Goal: Communication & Community: Answer question/provide support

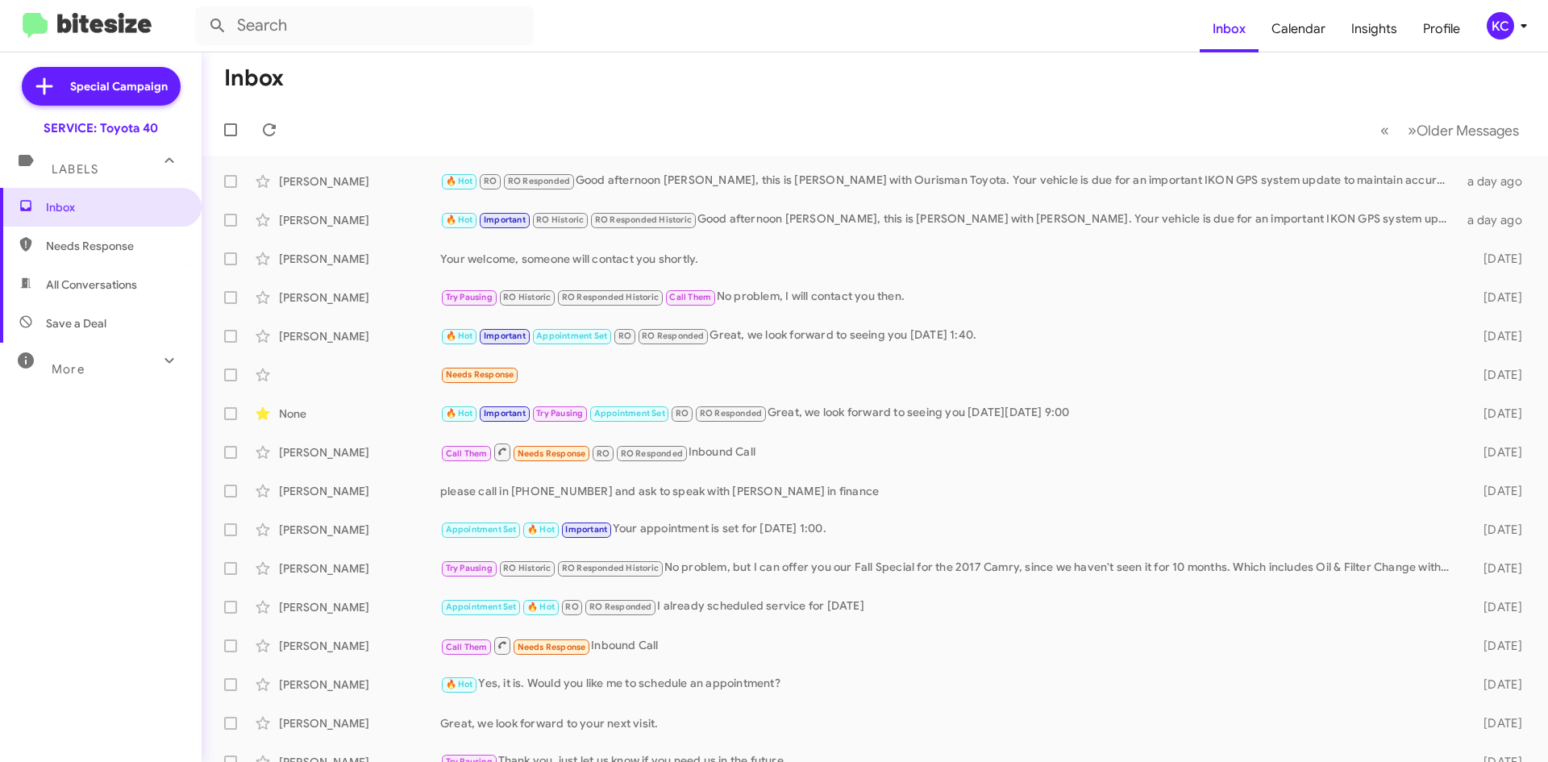
click at [1494, 31] on div "KC" at bounding box center [1499, 25] width 27 height 27
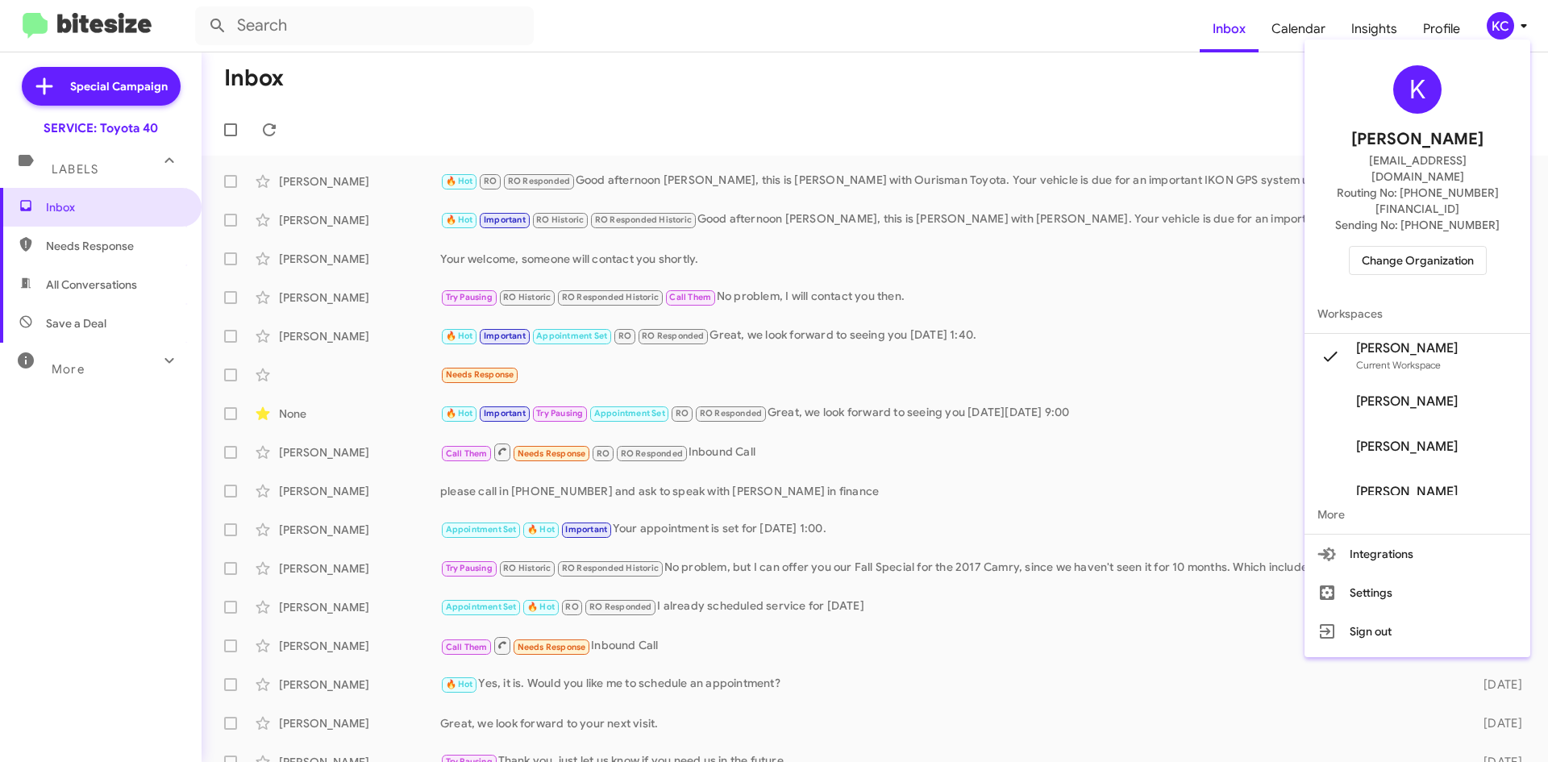
click at [1440, 206] on div "K Kimberly Cole kcole@ourismancars.com Routing No: +1 (410) 679-1500 Sending No…" at bounding box center [1417, 170] width 226 height 248
click at [1440, 247] on span "Change Organization" at bounding box center [1417, 260] width 112 height 27
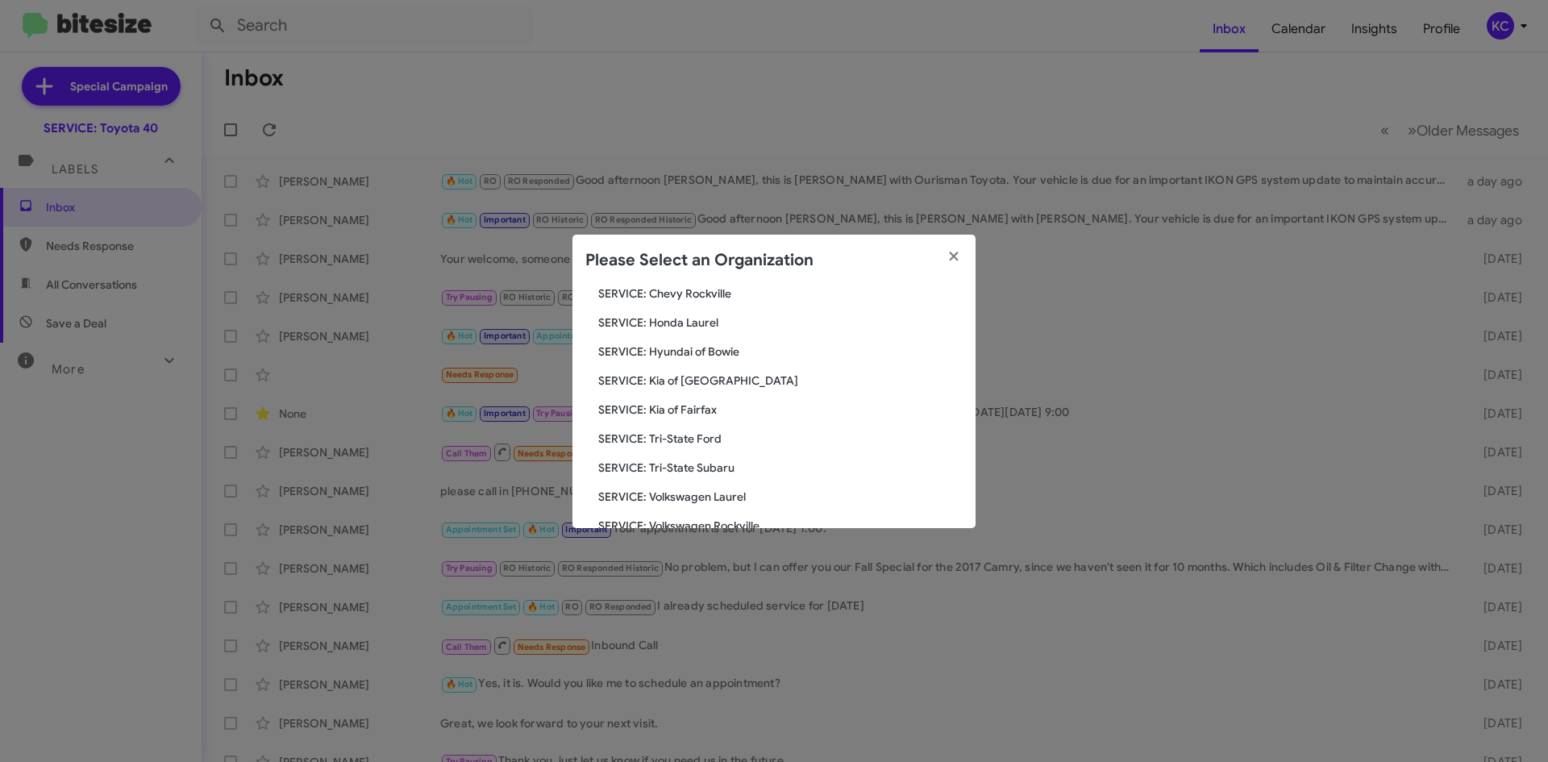
scroll to position [242, 0]
click at [725, 350] on span "SERVICE: Hyundai of Bowie" at bounding box center [780, 347] width 364 height 16
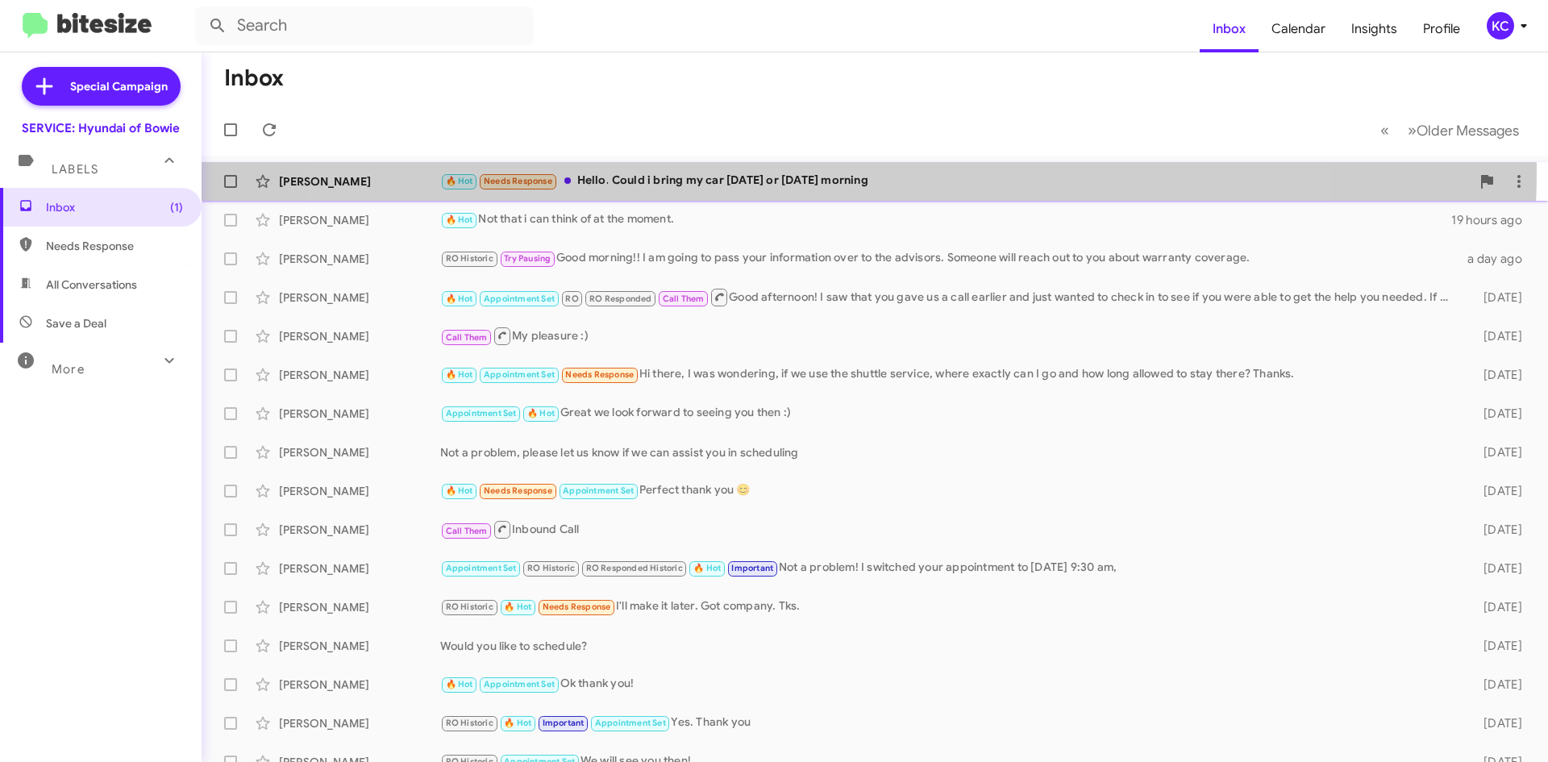
click at [818, 171] on div "Tiffany Scott 🔥 Hot Needs Response Hello. Could i bring my car tomorrow or Frid…" at bounding box center [874, 181] width 1320 height 32
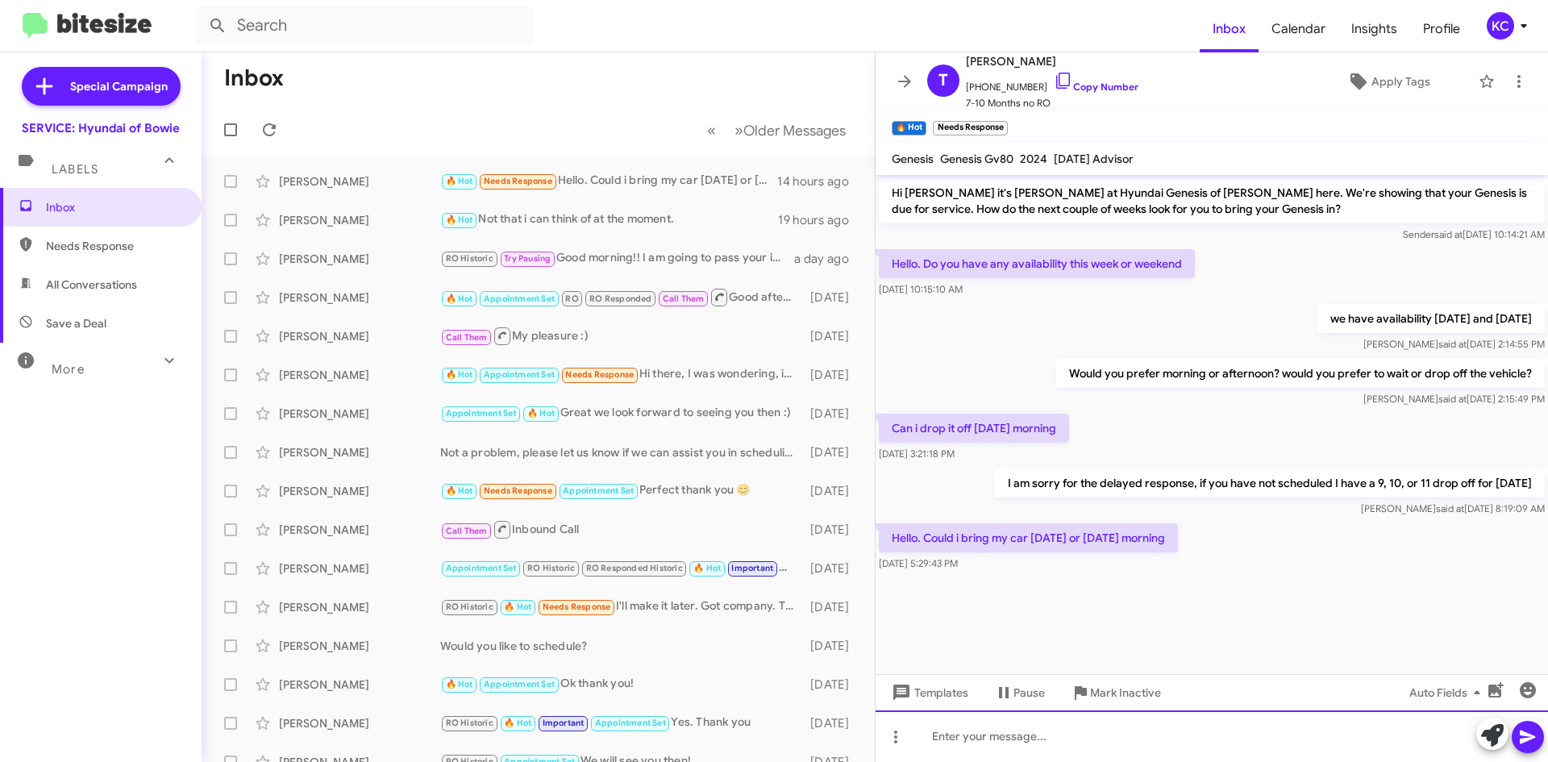
click at [1061, 735] on div at bounding box center [1211, 736] width 672 height 52
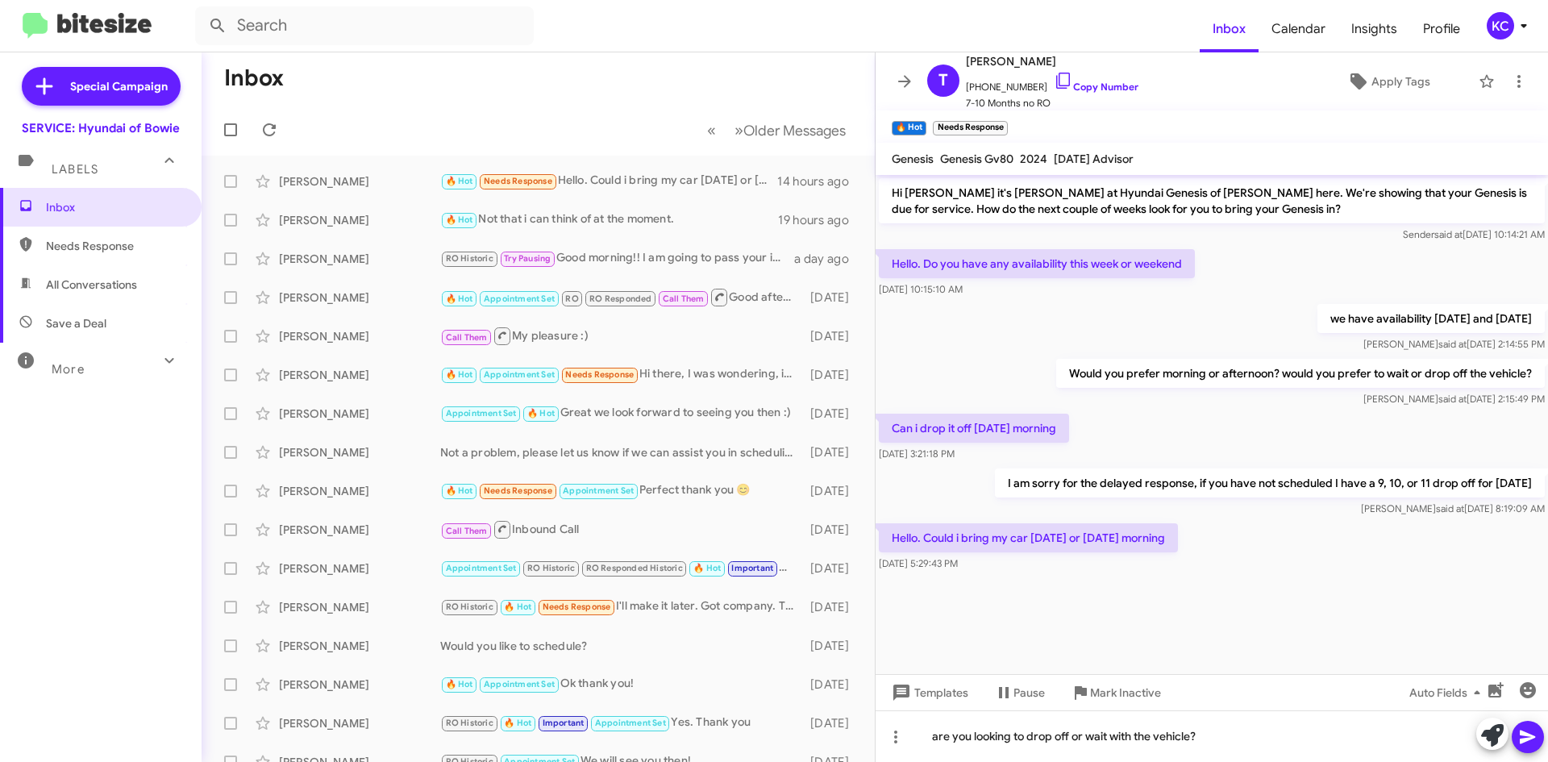
click at [1529, 733] on icon at bounding box center [1527, 736] width 19 height 19
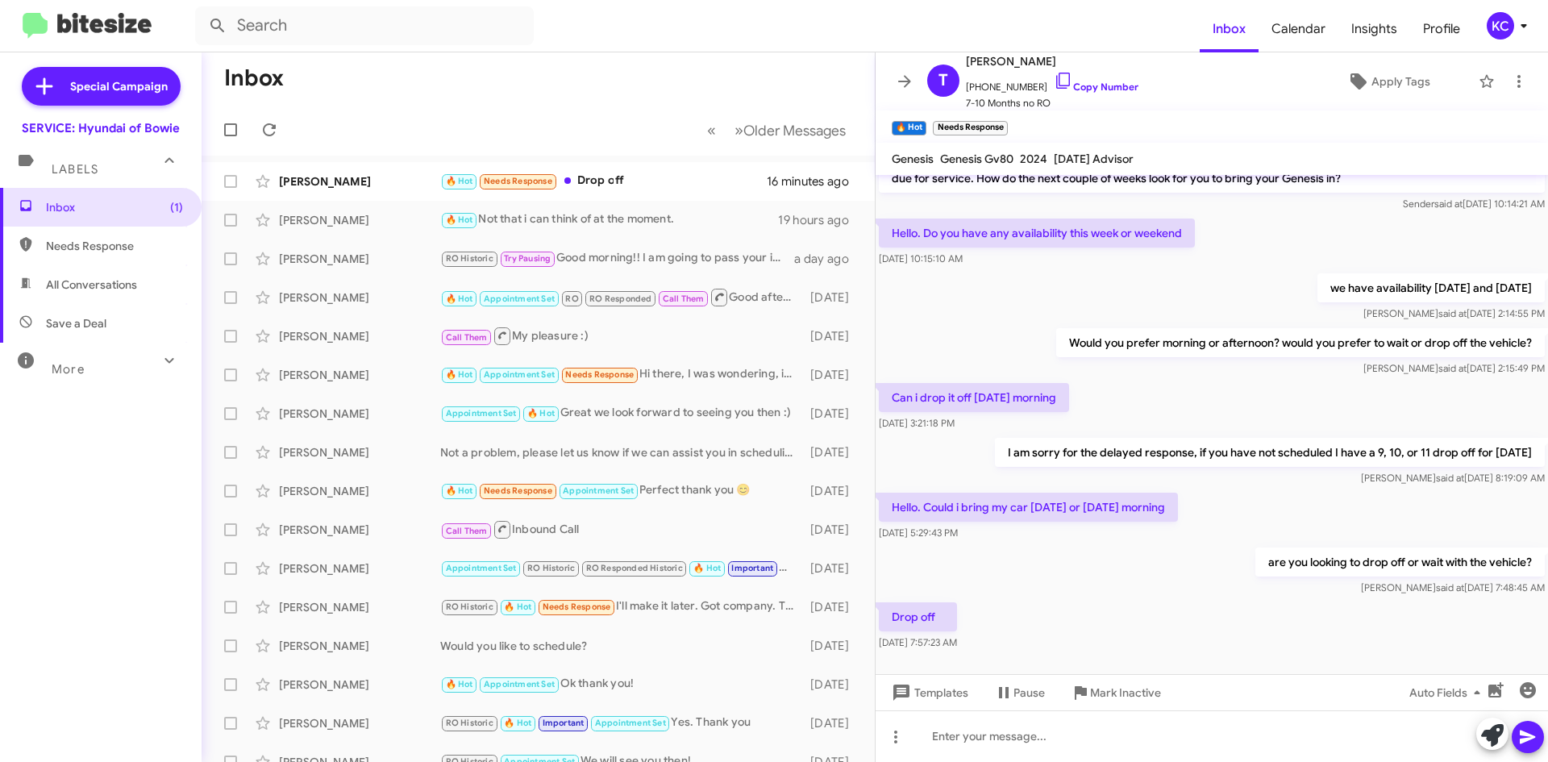
scroll to position [47, 0]
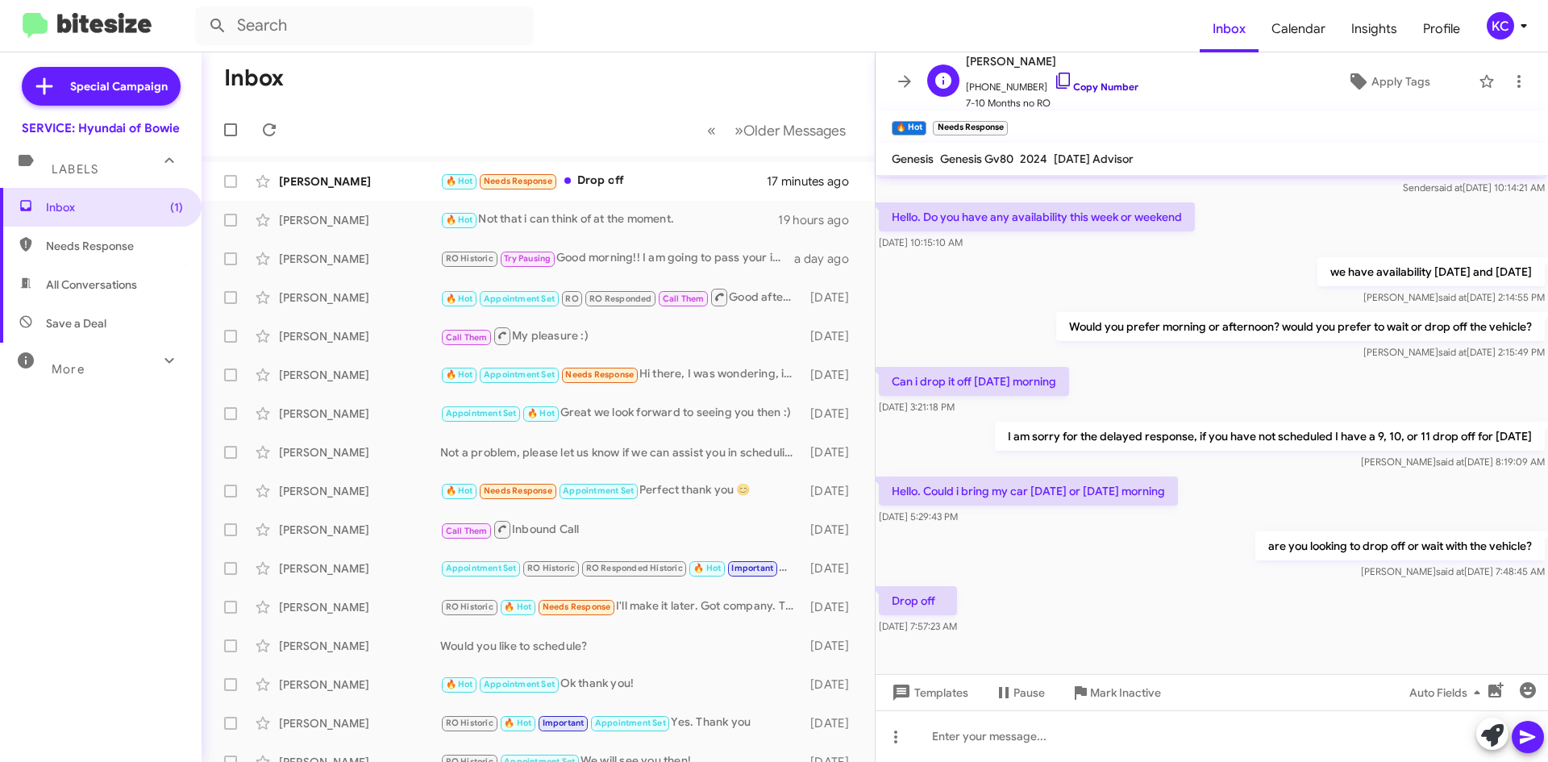
click at [1053, 77] on icon at bounding box center [1062, 80] width 19 height 19
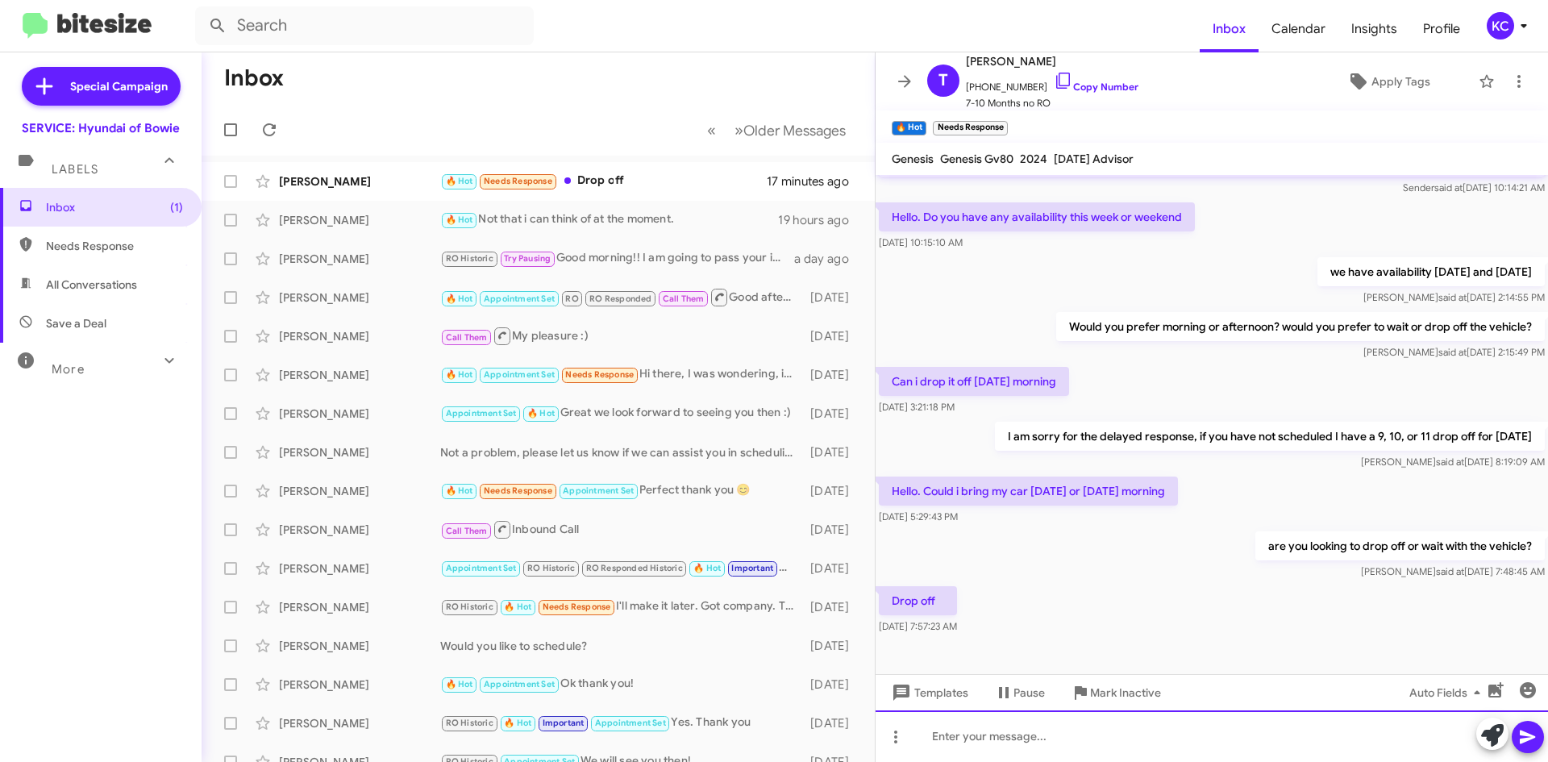
click at [1082, 754] on div at bounding box center [1211, 736] width 672 height 52
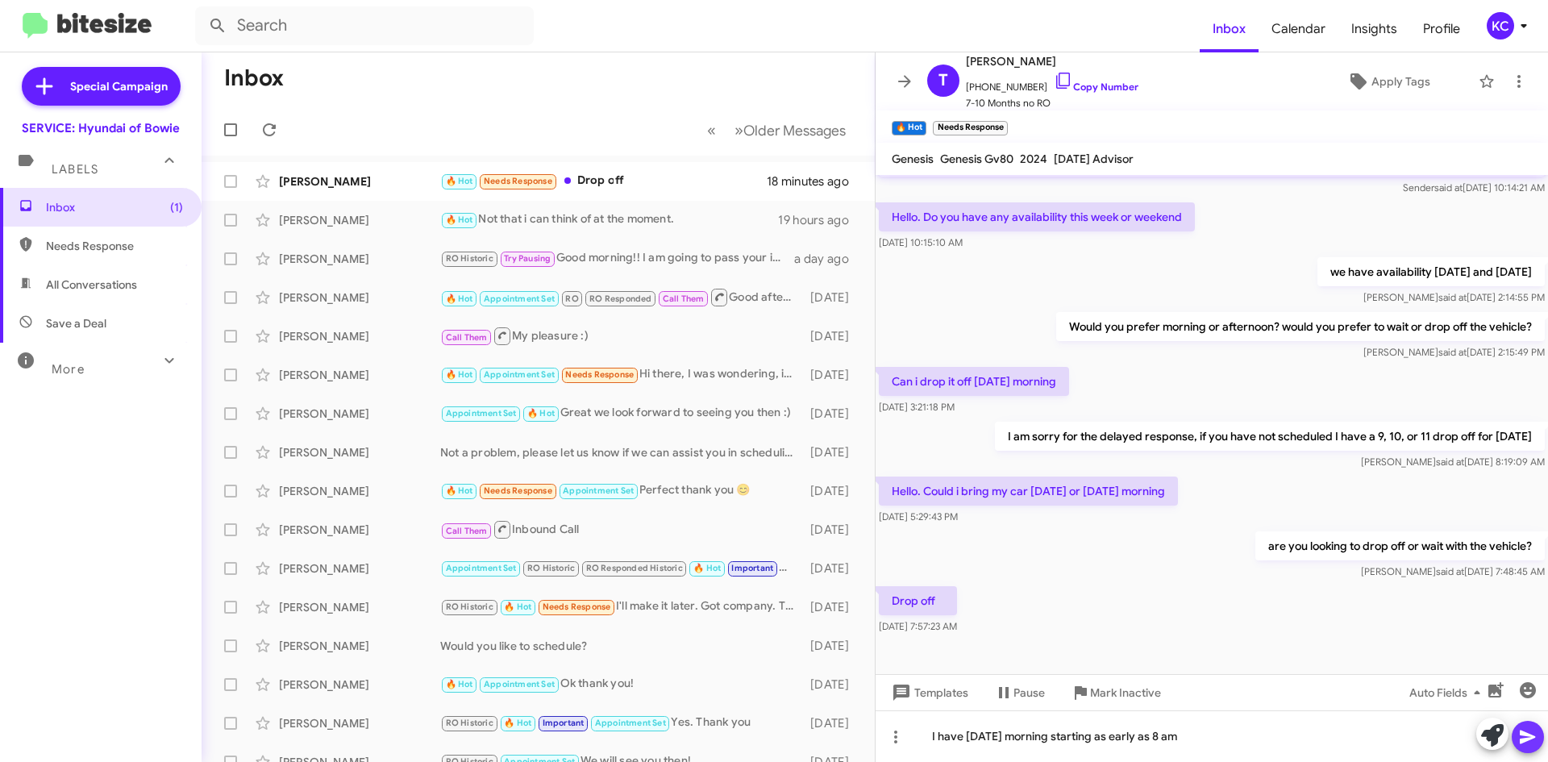
click at [1529, 729] on icon at bounding box center [1527, 736] width 19 height 19
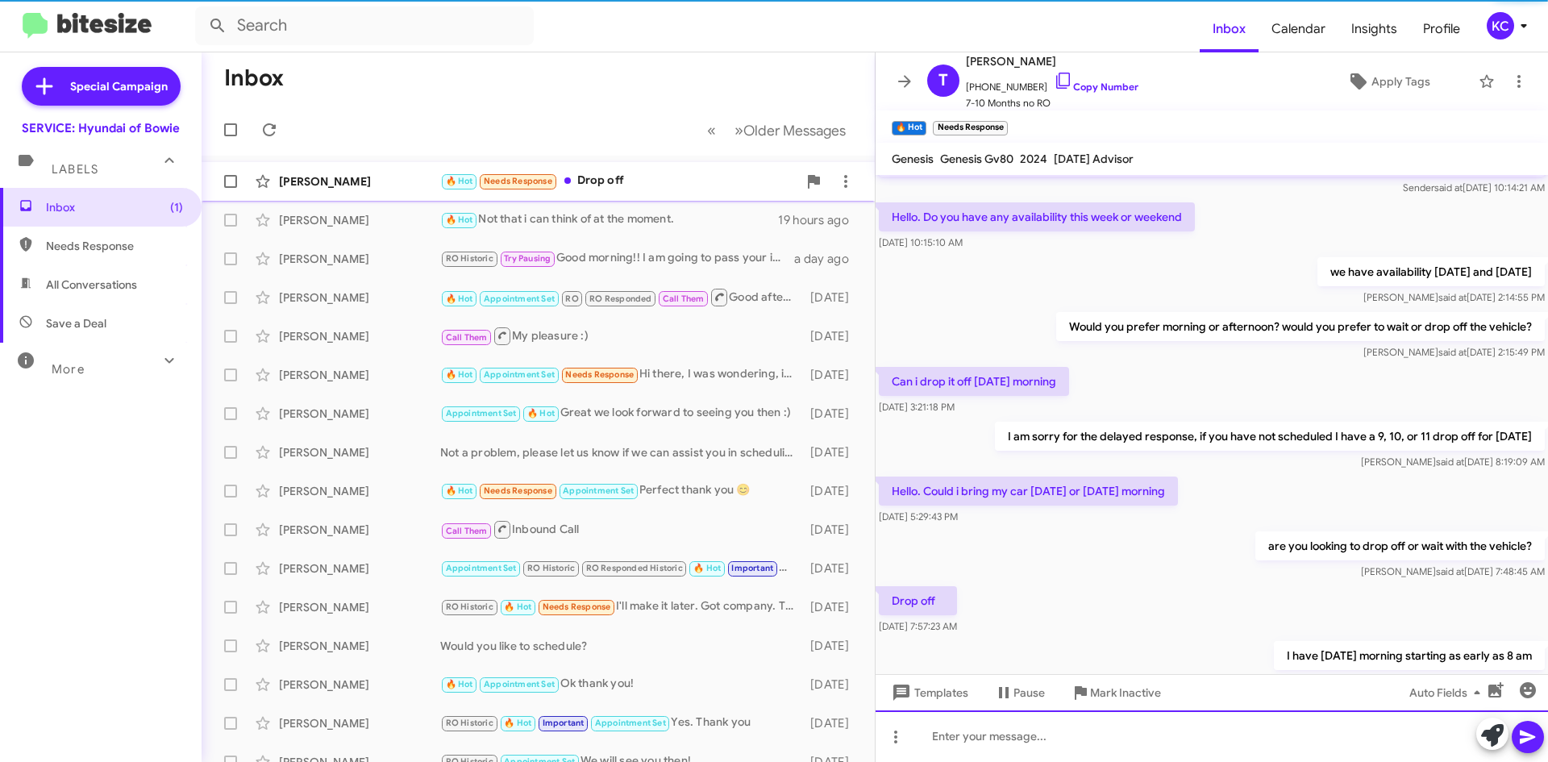
scroll to position [106, 0]
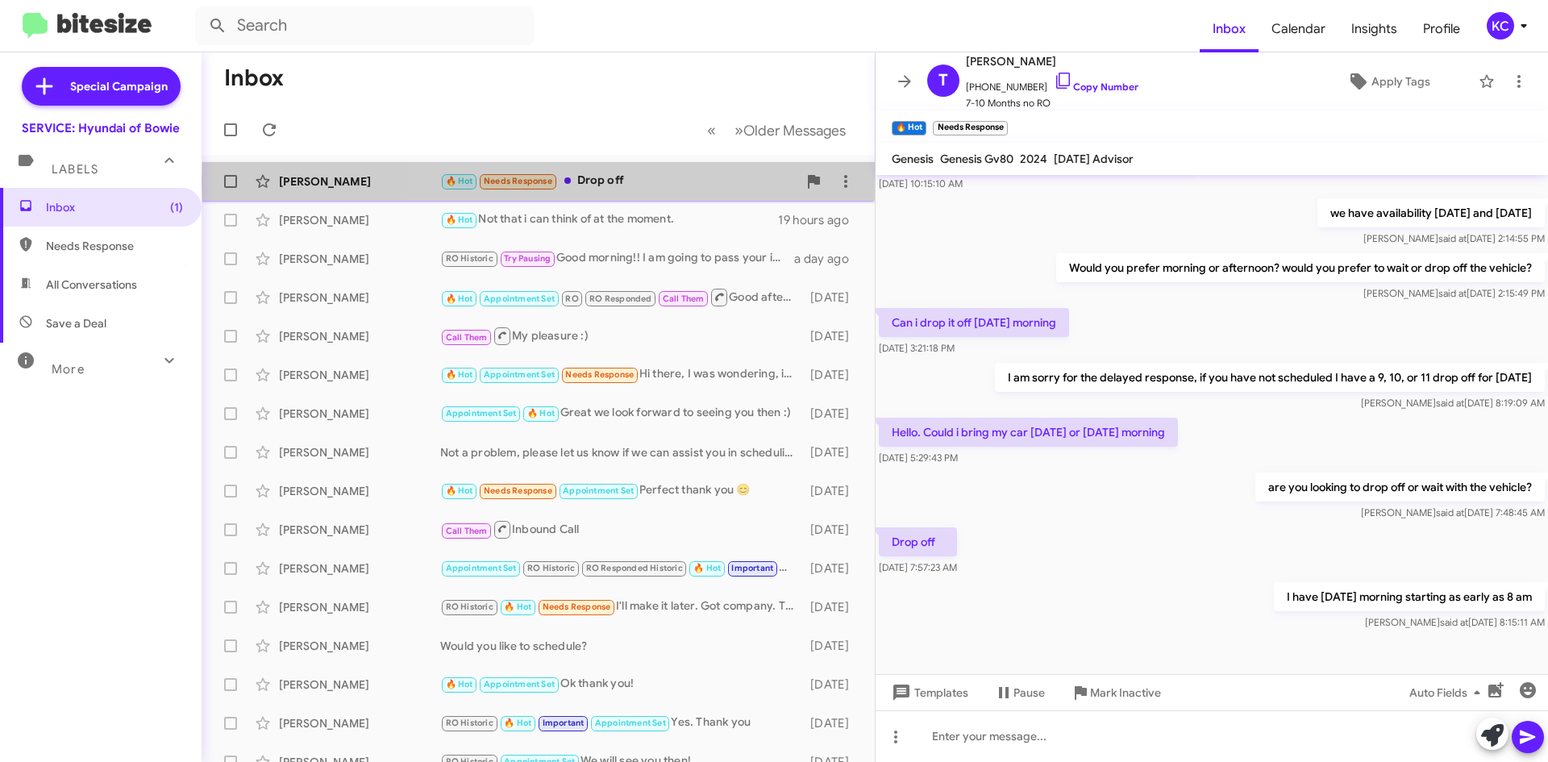
click at [670, 181] on div "🔥 Hot Needs Response Drop off" at bounding box center [618, 181] width 357 height 19
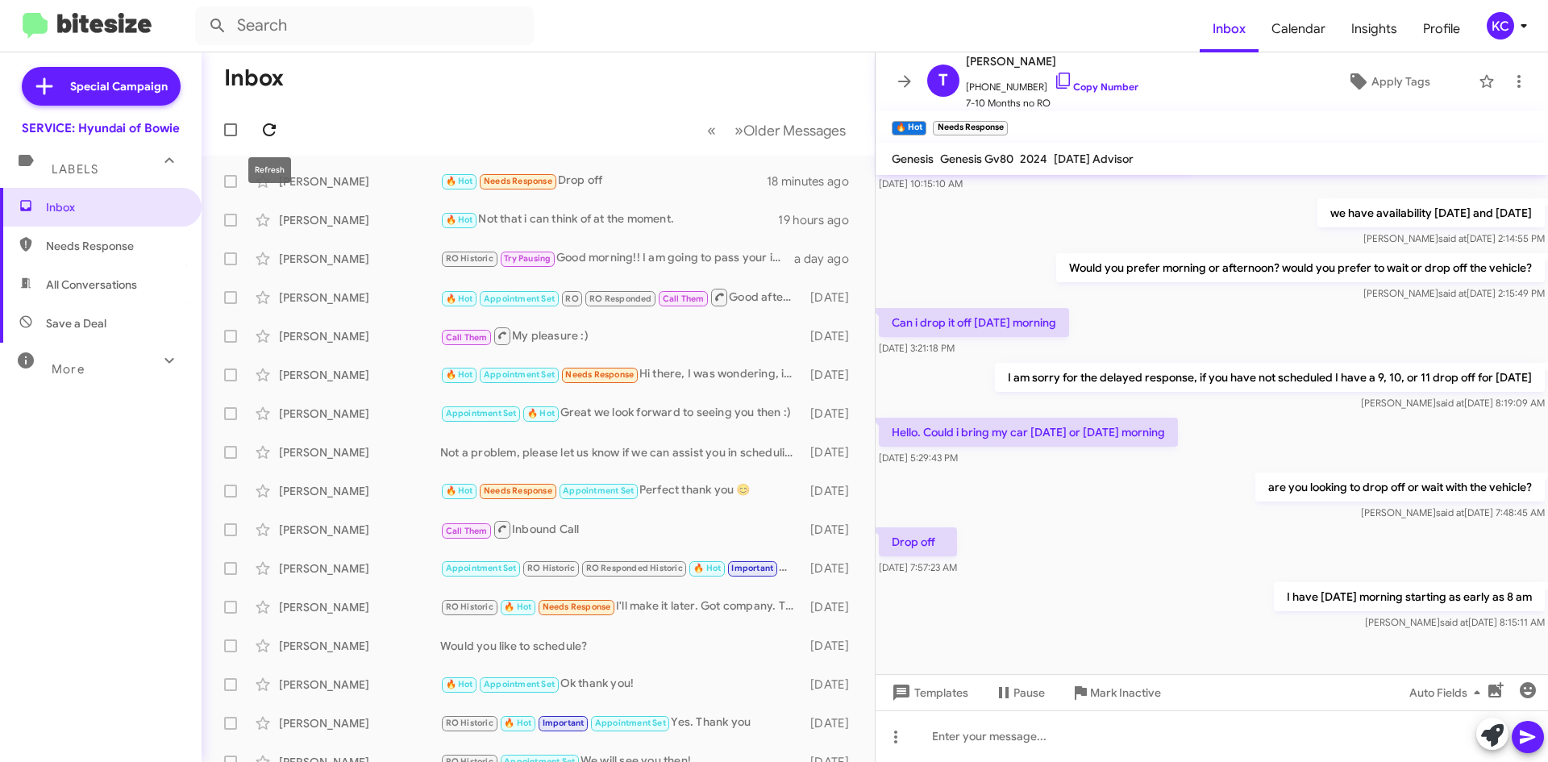
click at [271, 130] on icon at bounding box center [269, 129] width 19 height 19
click at [268, 123] on icon at bounding box center [269, 129] width 19 height 19
click at [276, 135] on icon at bounding box center [269, 129] width 19 height 19
click at [273, 124] on icon at bounding box center [269, 129] width 19 height 19
click at [270, 128] on icon at bounding box center [269, 129] width 19 height 19
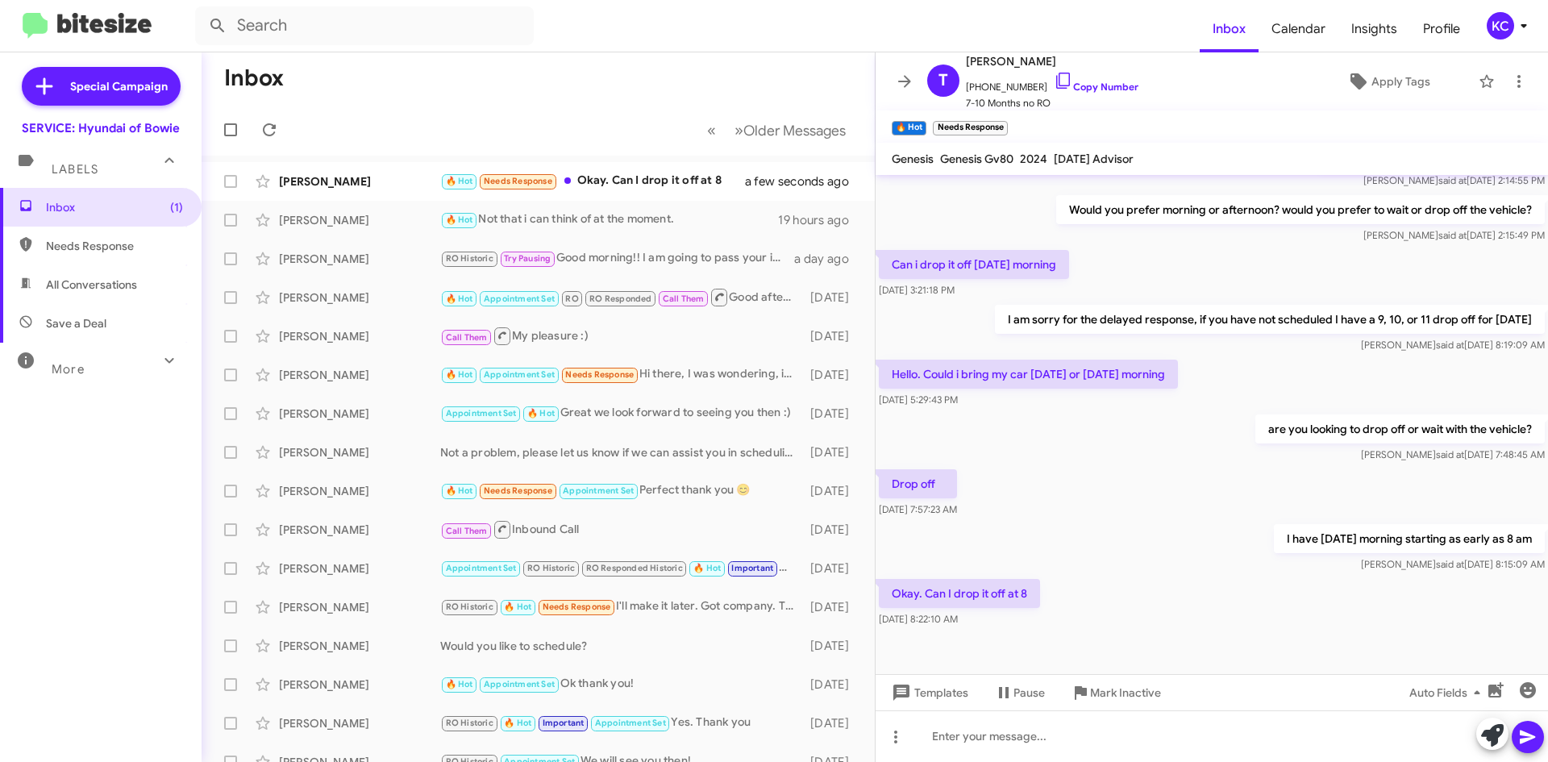
scroll to position [164, 0]
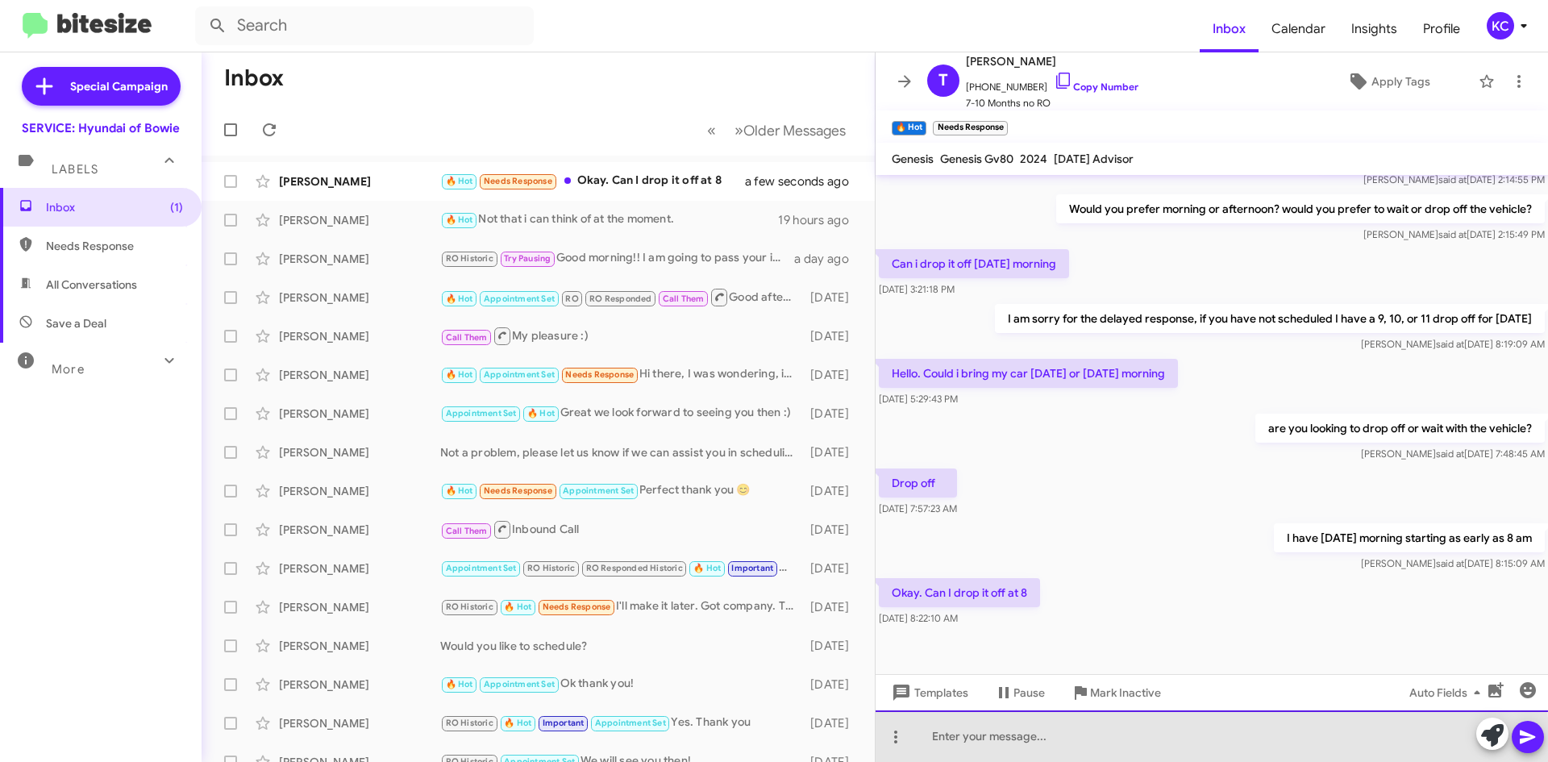
click at [1023, 746] on div at bounding box center [1211, 736] width 672 height 52
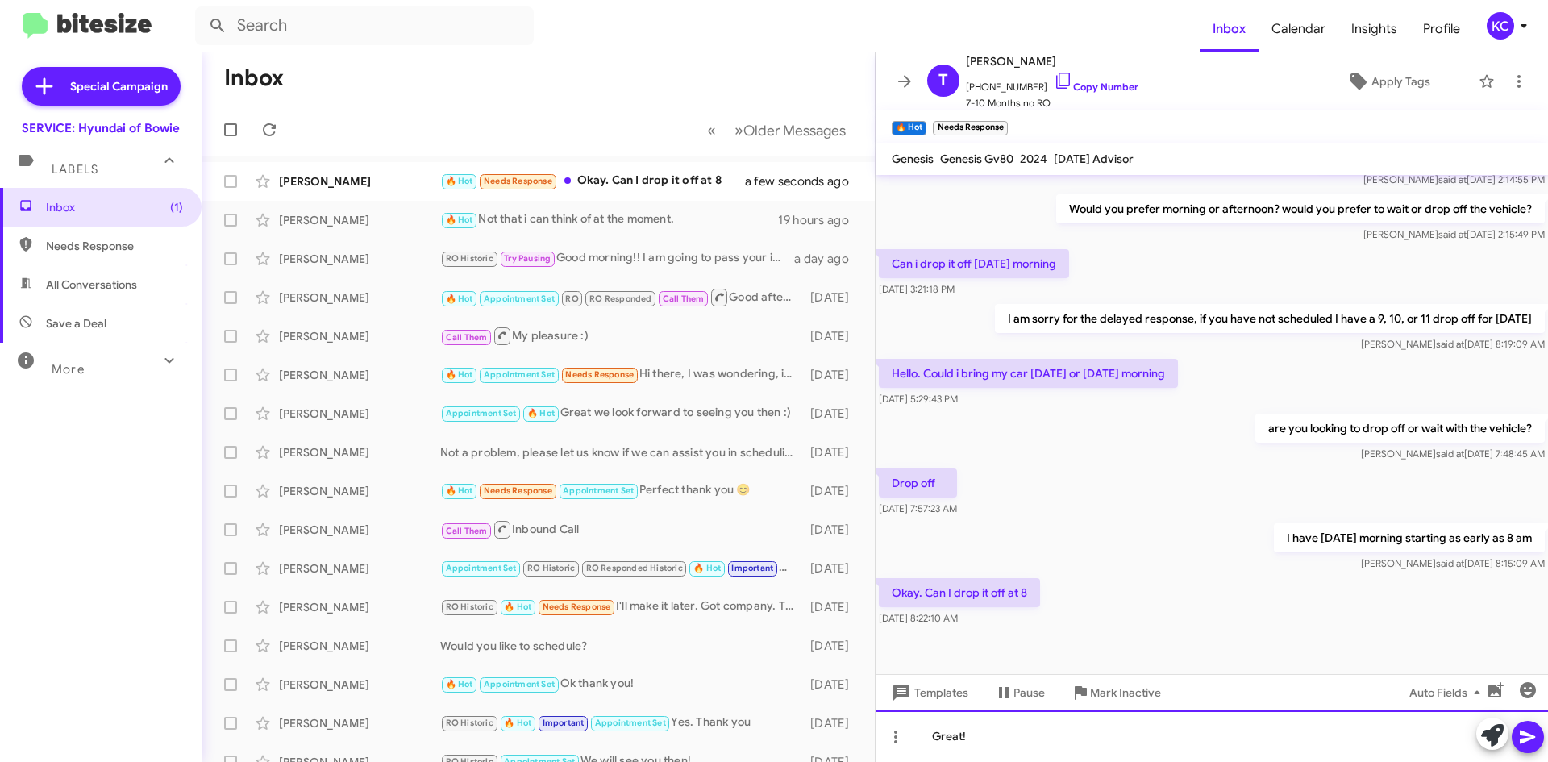
click at [1088, 726] on div "Great!" at bounding box center [1211, 736] width 672 height 52
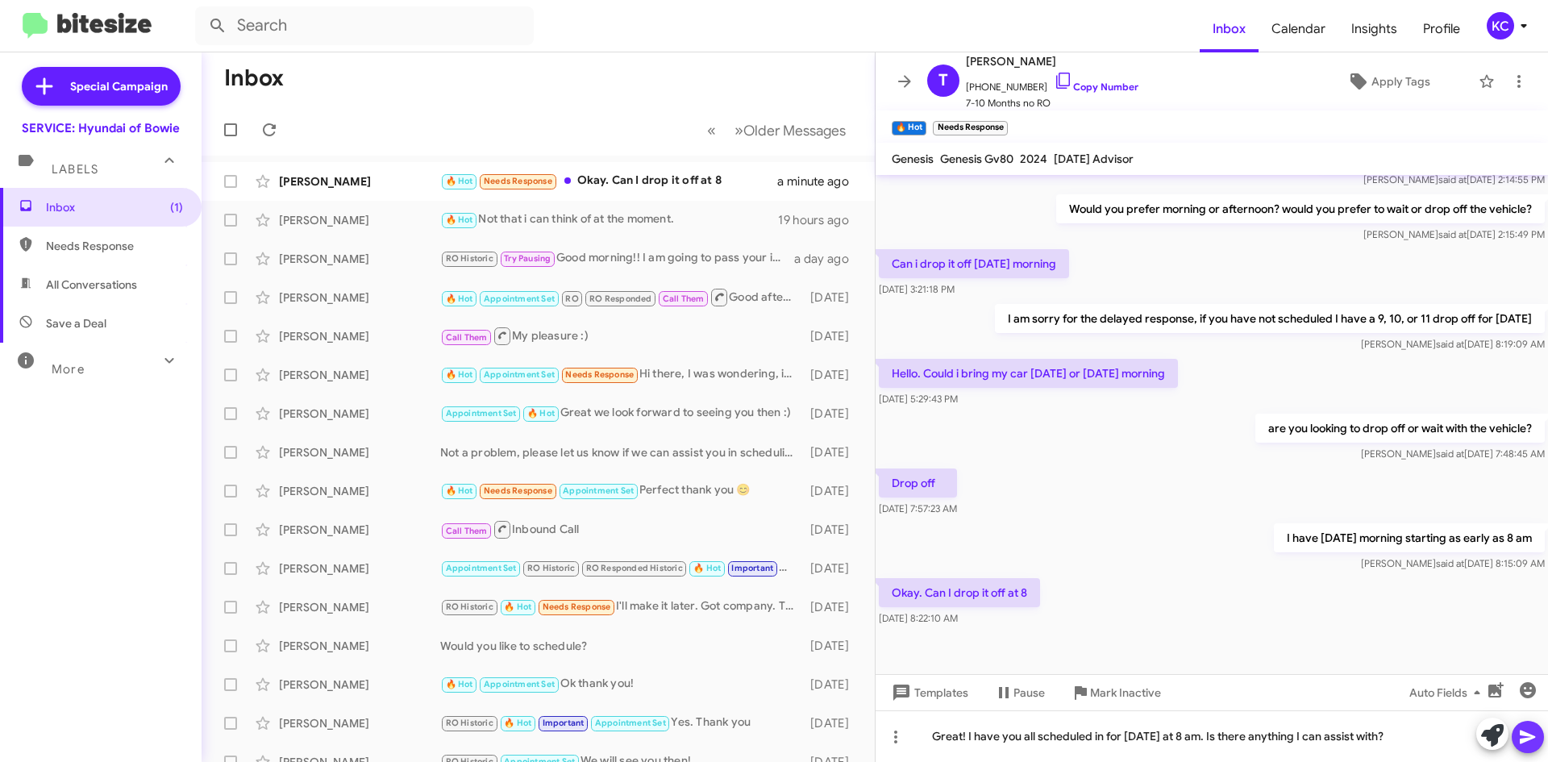
click at [1533, 737] on icon at bounding box center [1526, 737] width 15 height 14
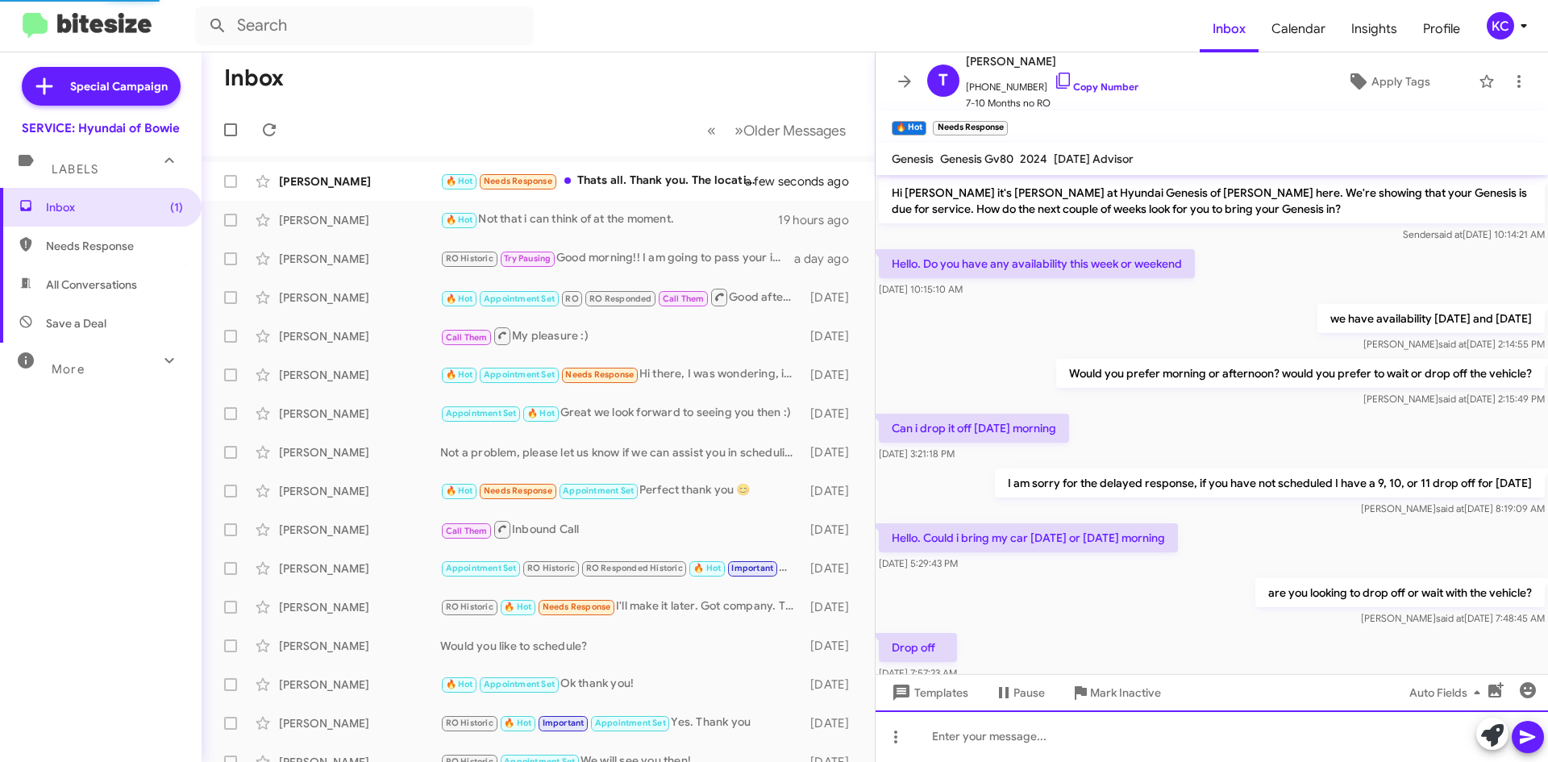
scroll to position [282, 0]
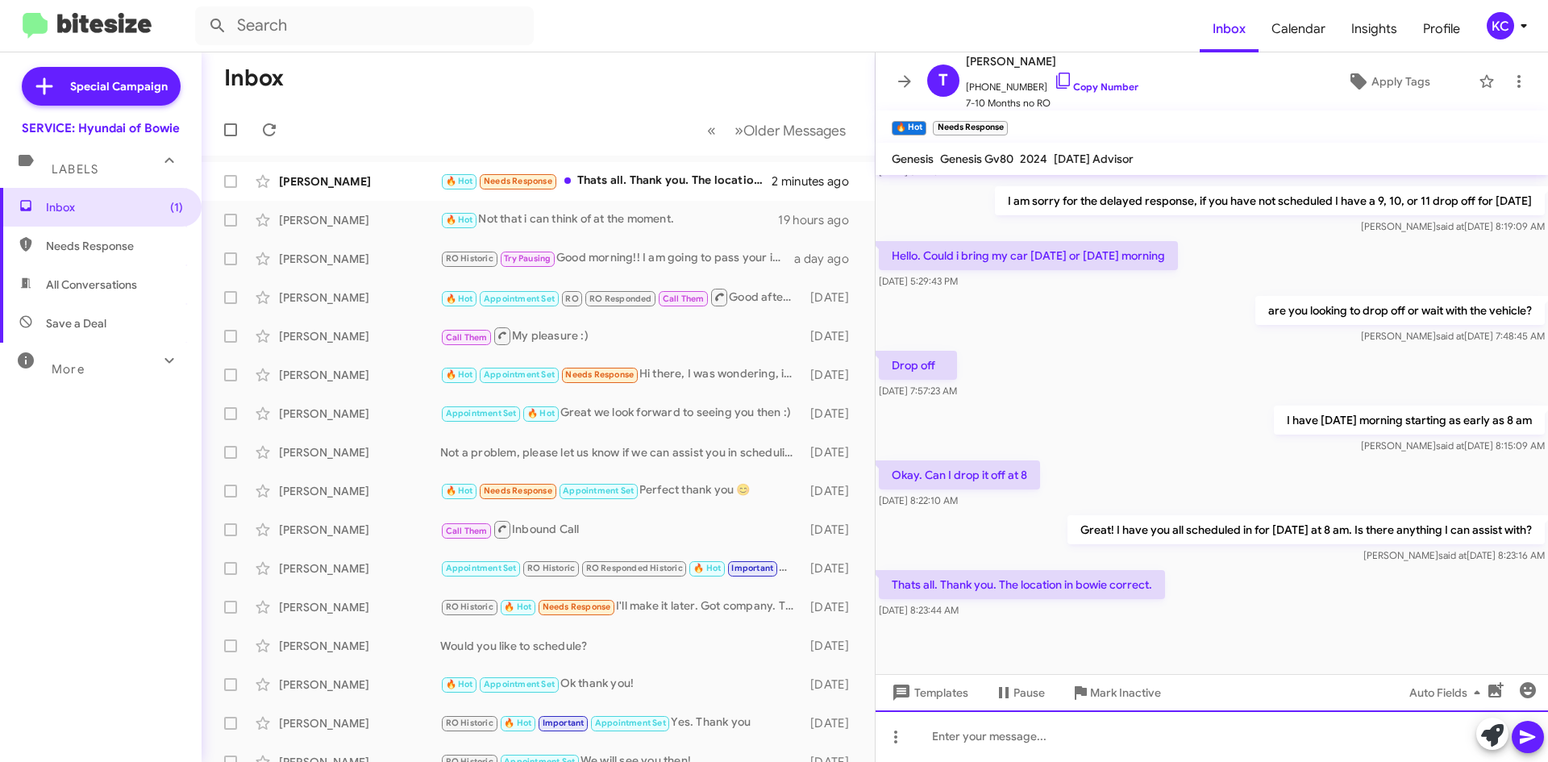
click at [1165, 743] on div at bounding box center [1211, 736] width 672 height 52
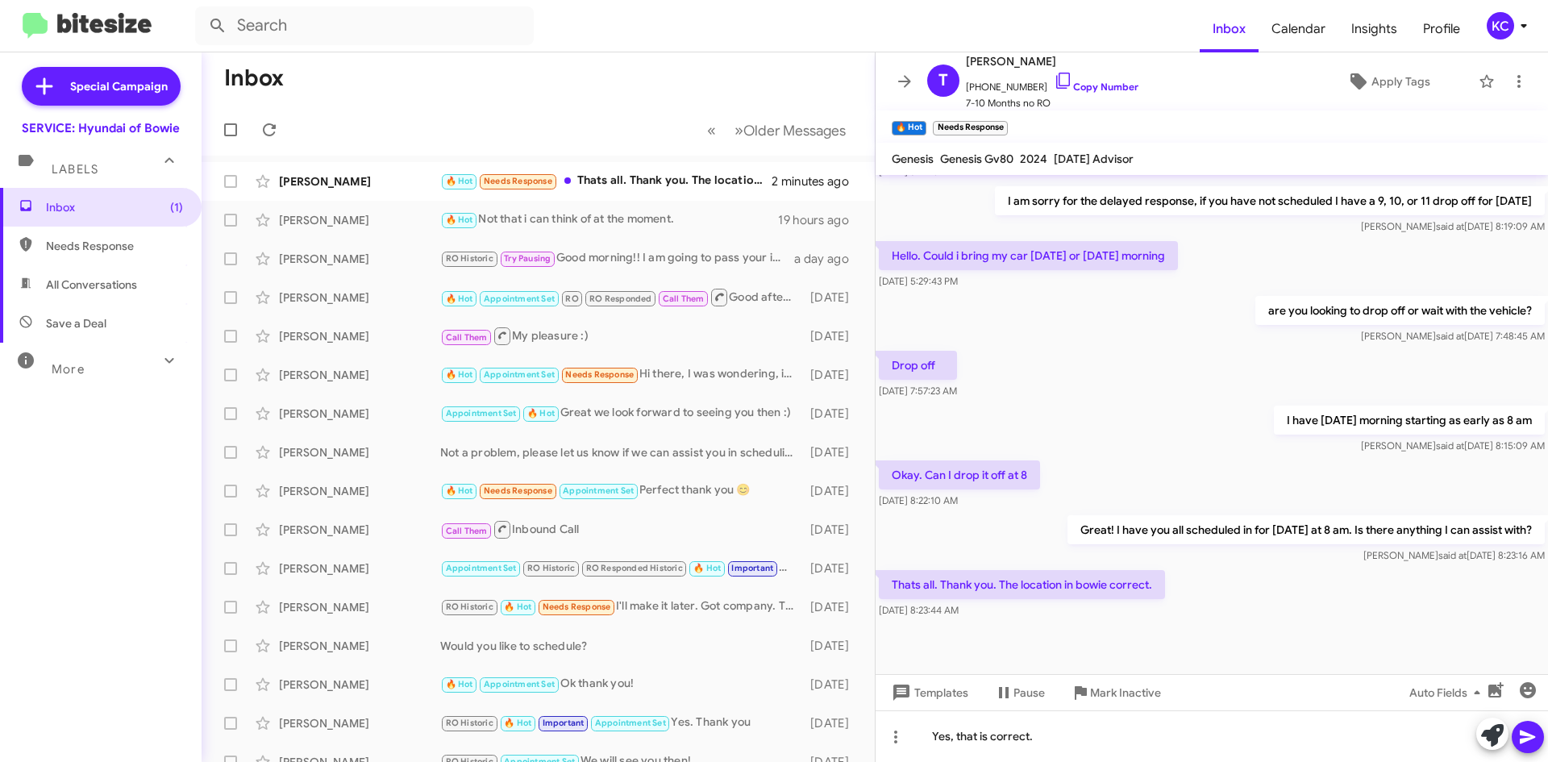
click at [1533, 729] on icon at bounding box center [1527, 736] width 19 height 19
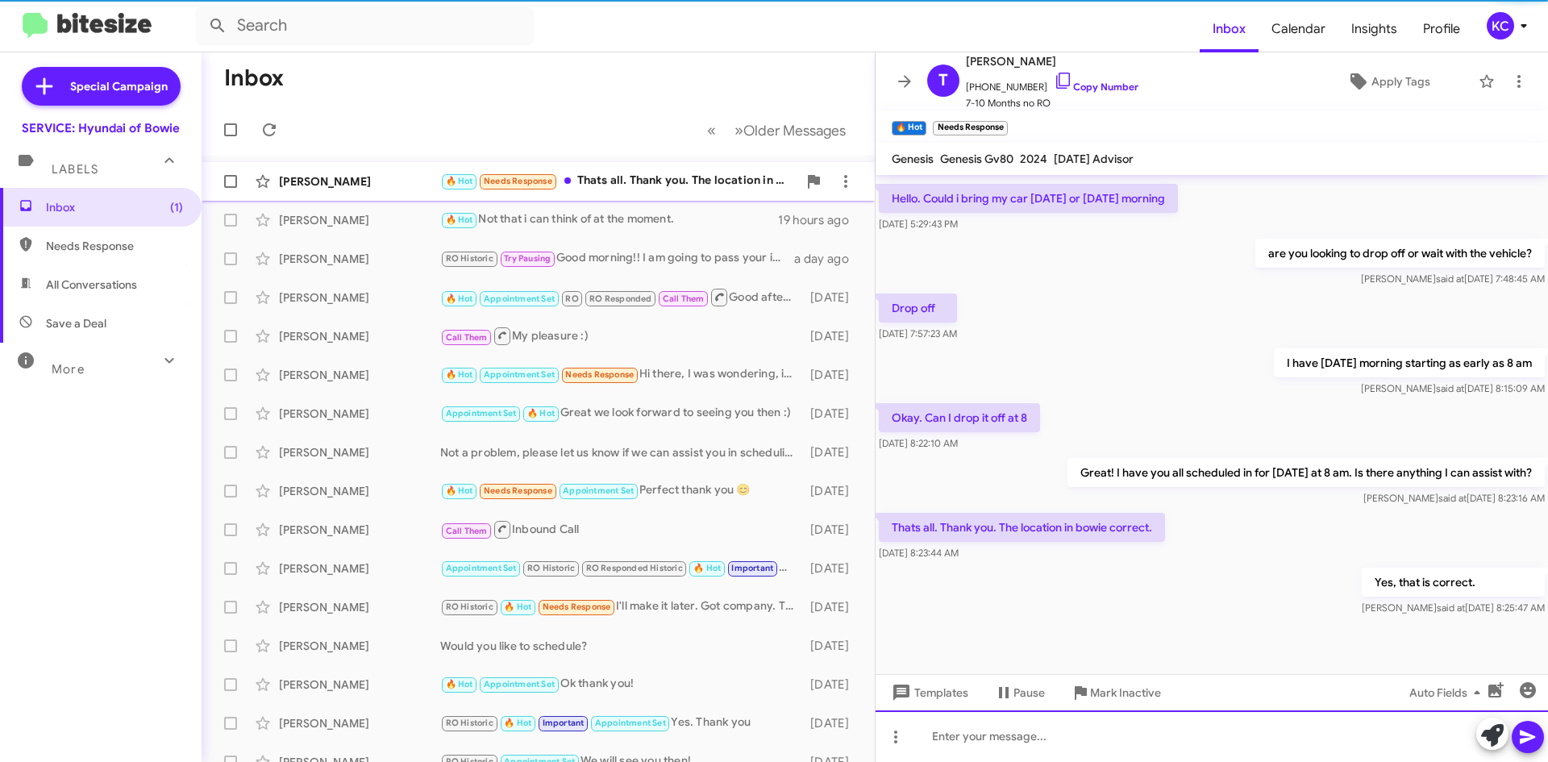
scroll to position [341, 0]
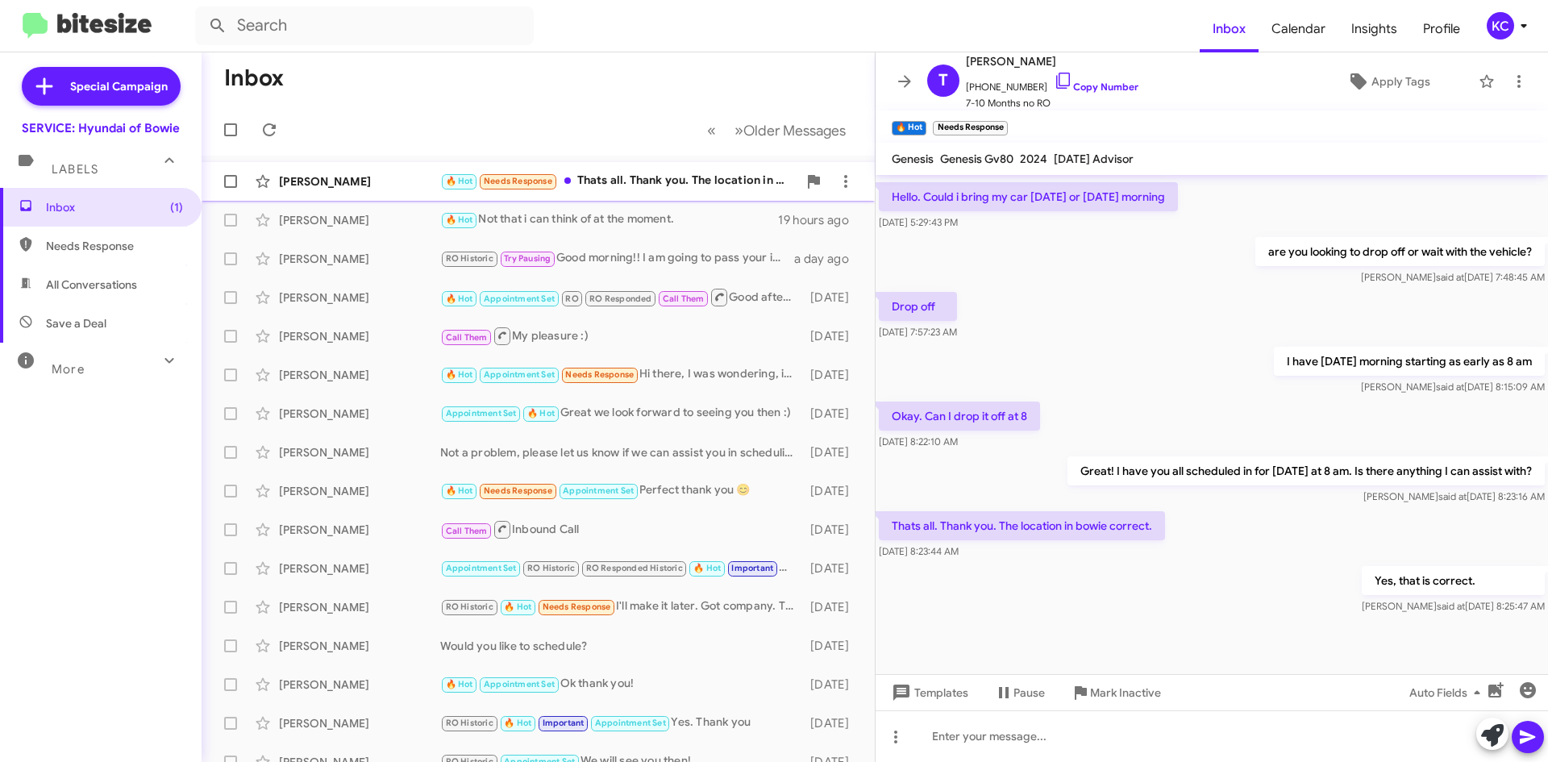
click at [601, 178] on div "🔥 Hot Needs Response Thats all. Thank you. The location in bowie correct." at bounding box center [618, 181] width 357 height 19
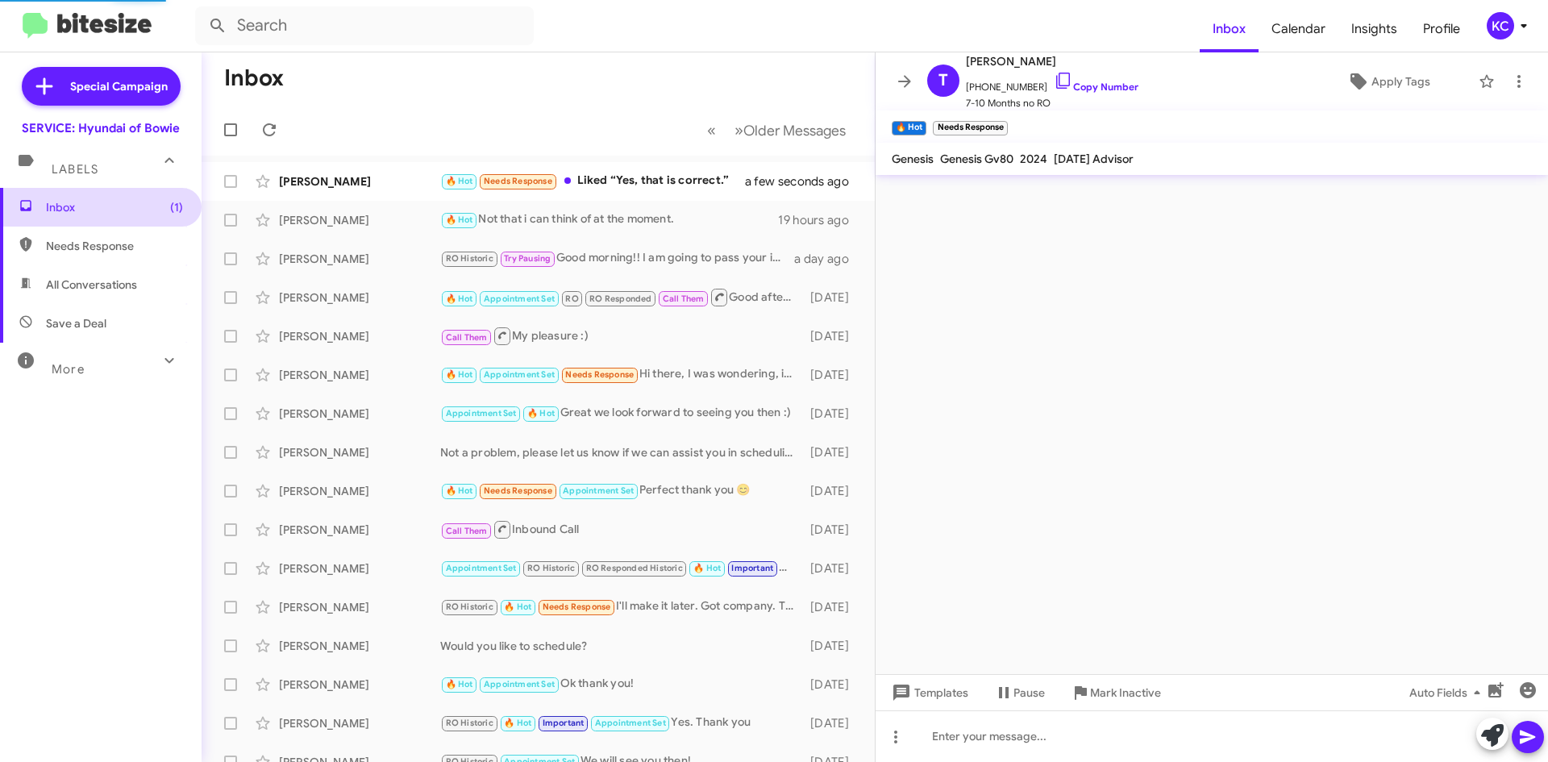
scroll to position [0, 0]
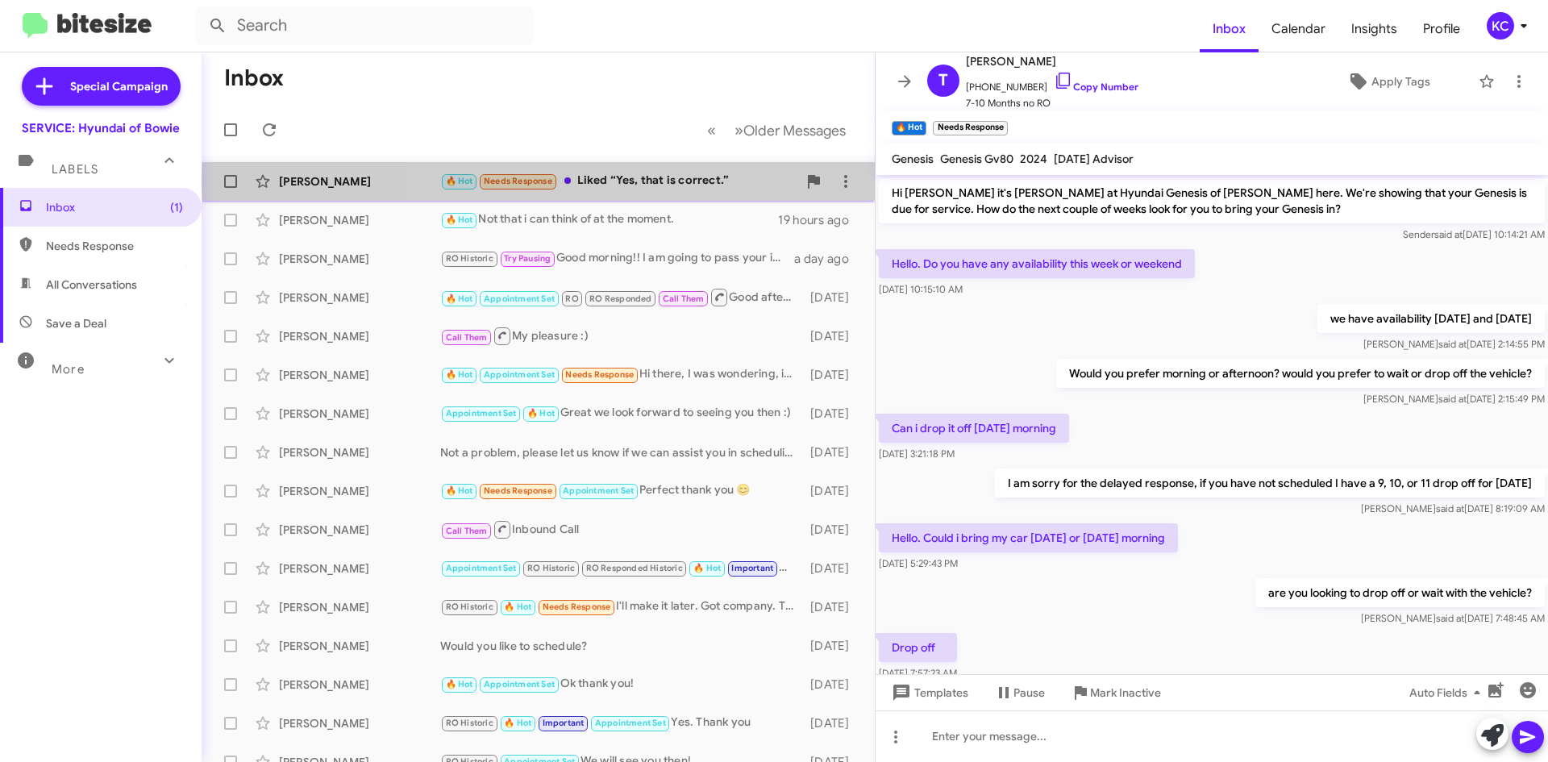
click at [715, 181] on div "🔥 Hot Needs Response Liked “Yes, that is correct.”" at bounding box center [618, 181] width 357 height 19
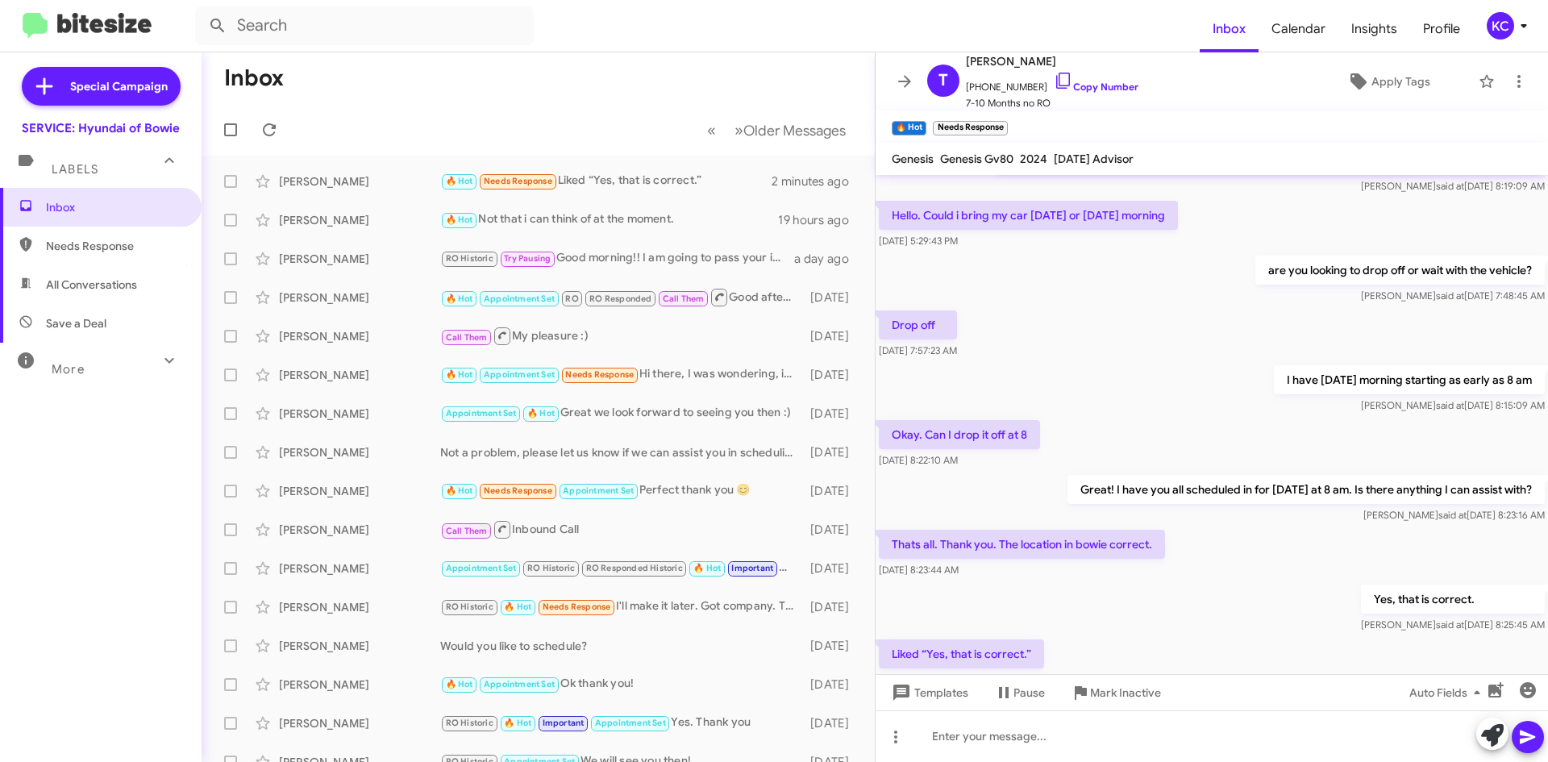
scroll to position [400, 0]
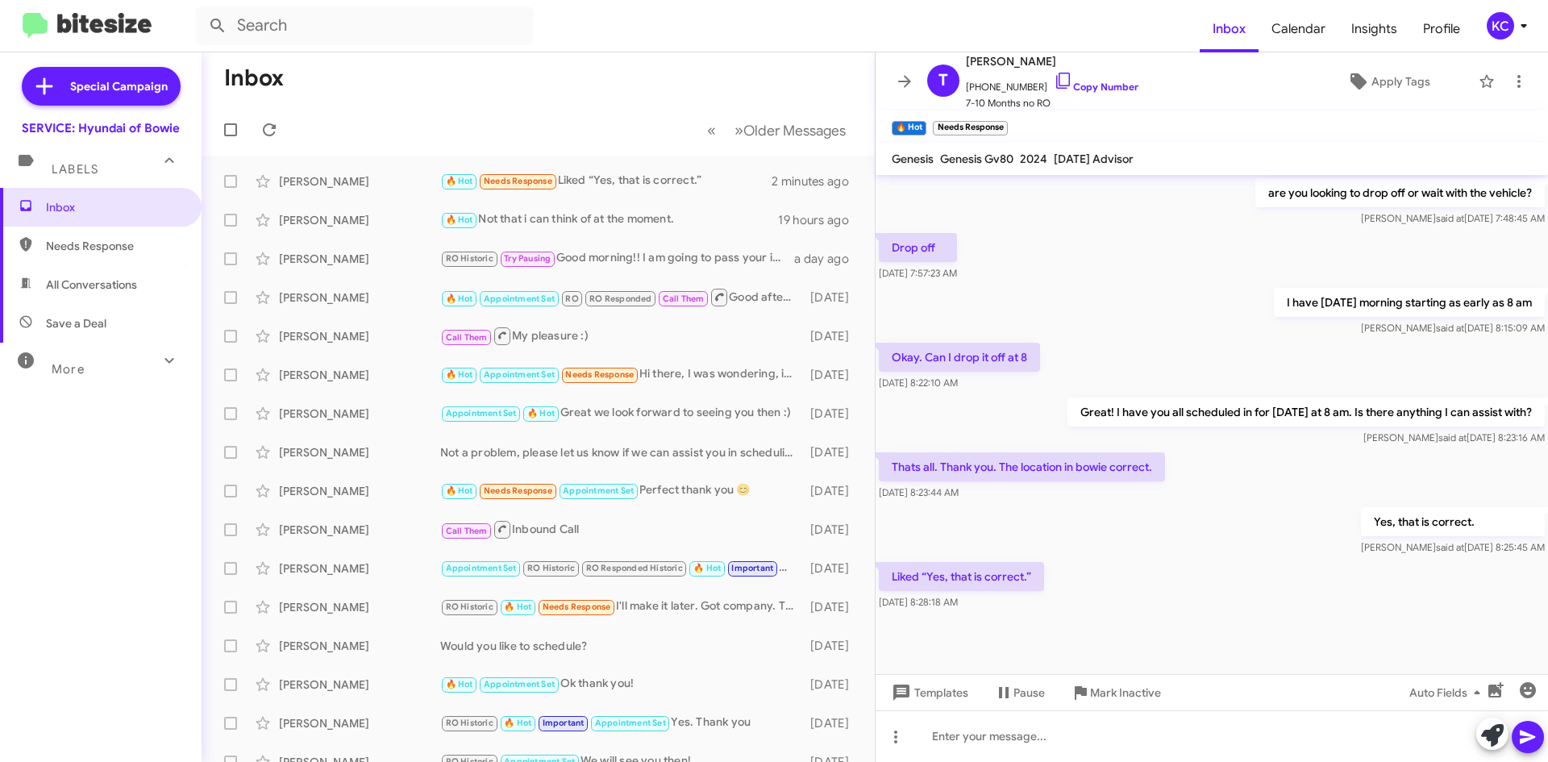
click at [379, 84] on mat-toolbar-row "Inbox" at bounding box center [537, 78] width 673 height 52
click at [338, 141] on mat-toolbar-row "« Previous » Next Older Messages" at bounding box center [537, 130] width 673 height 52
click at [597, 44] on form at bounding box center [697, 25] width 1004 height 39
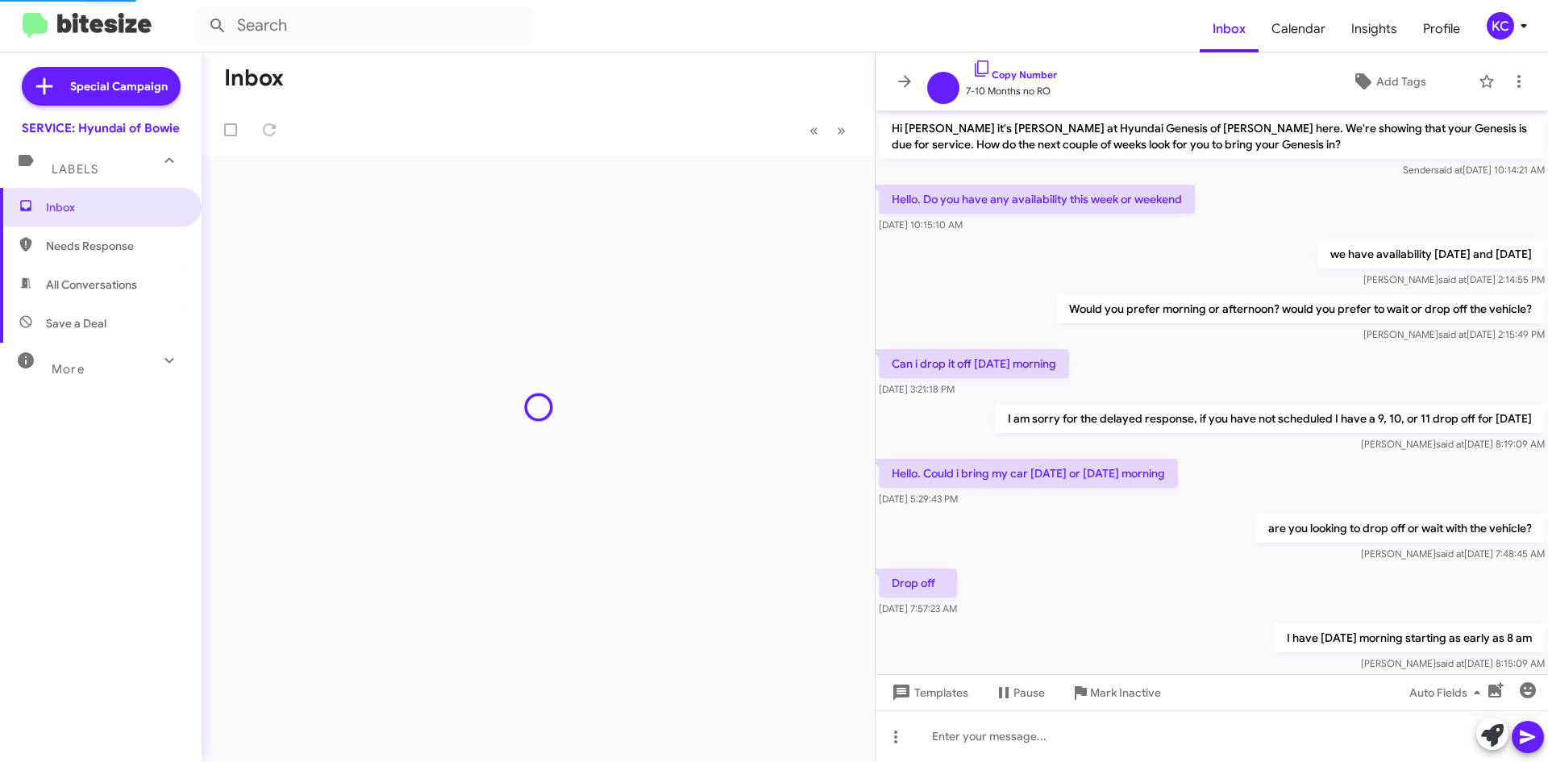
scroll to position [335, 0]
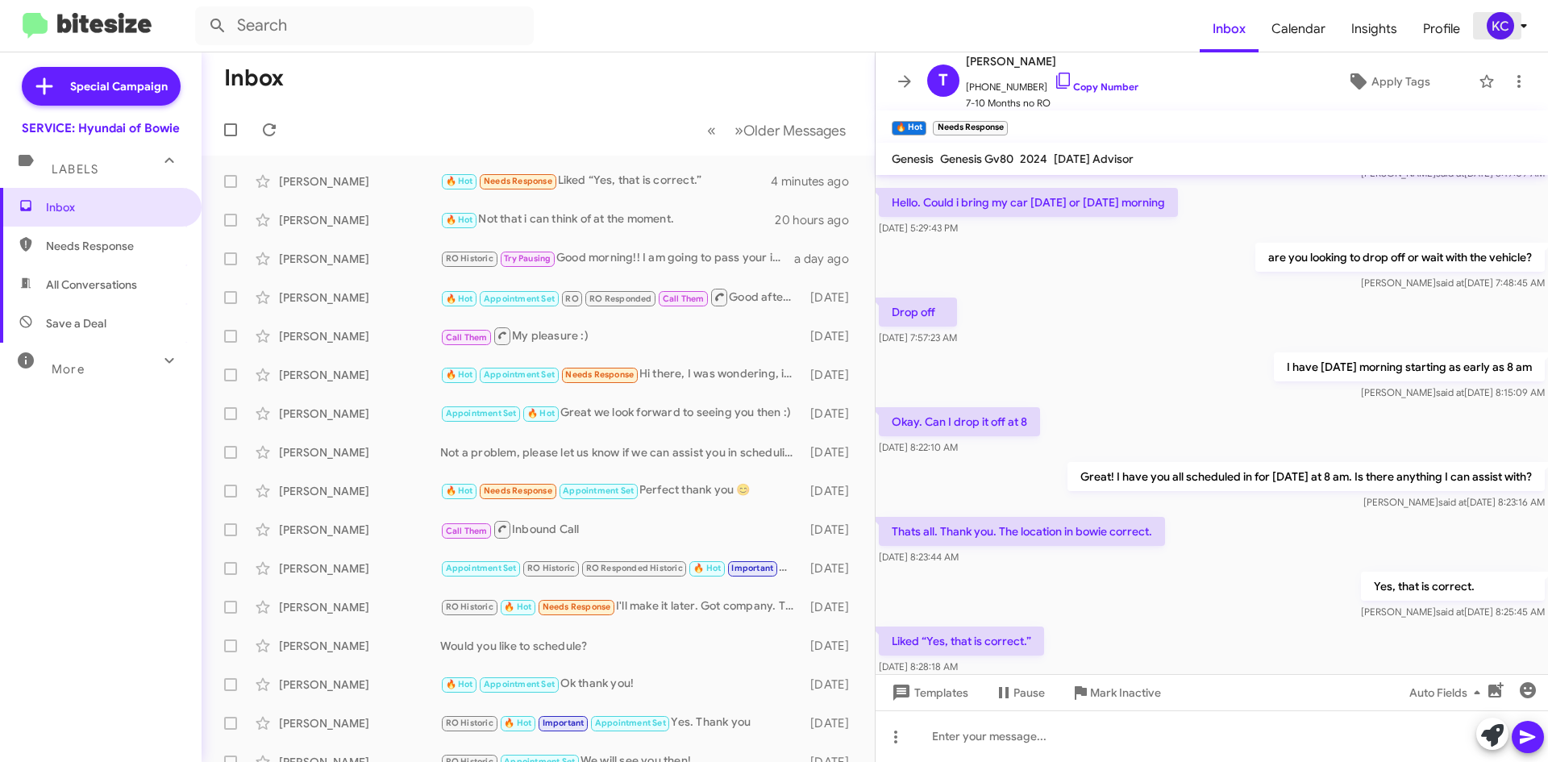
click at [1523, 31] on icon at bounding box center [1523, 25] width 19 height 19
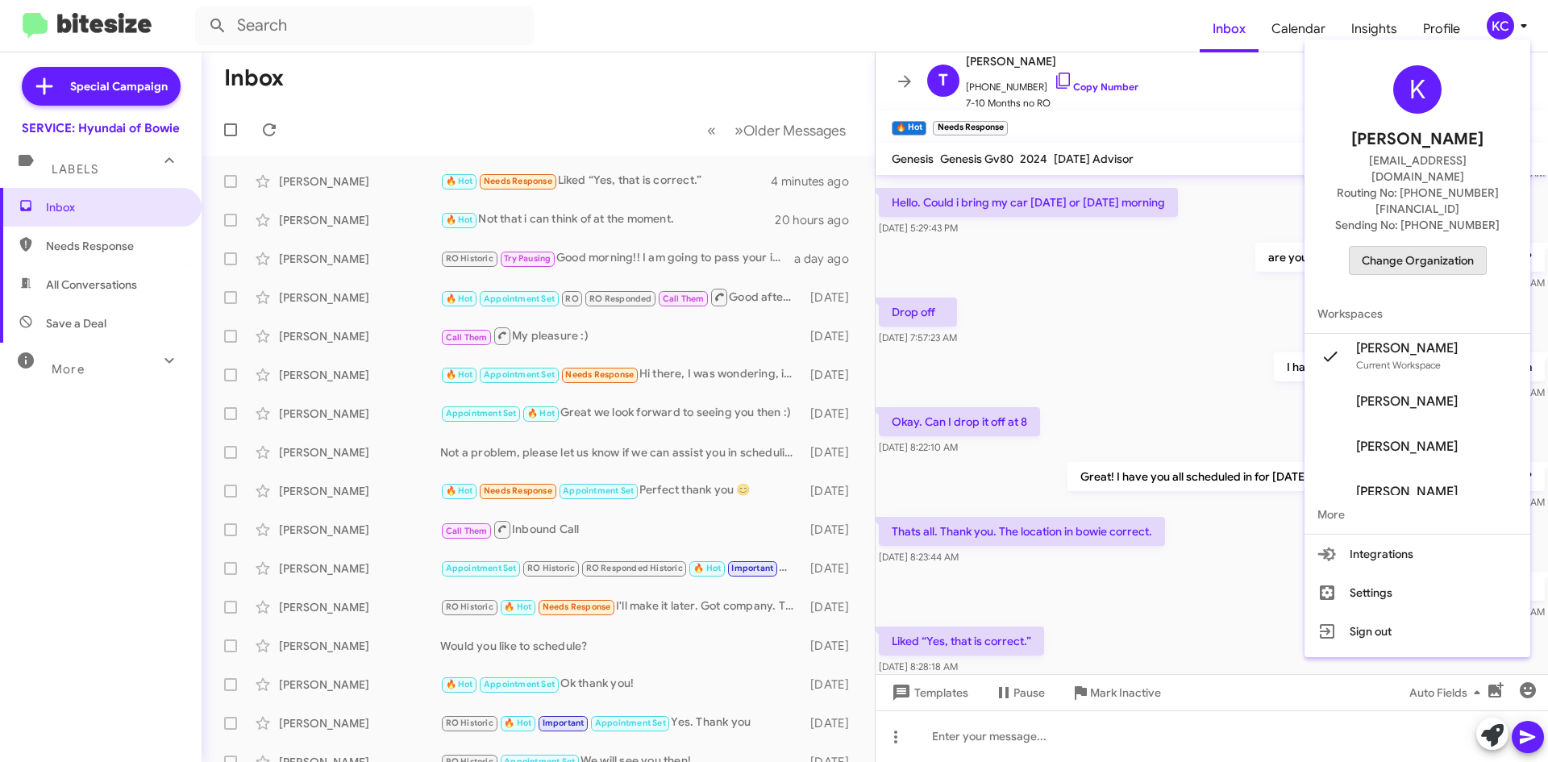
click at [1429, 247] on span "Change Organization" at bounding box center [1417, 260] width 112 height 27
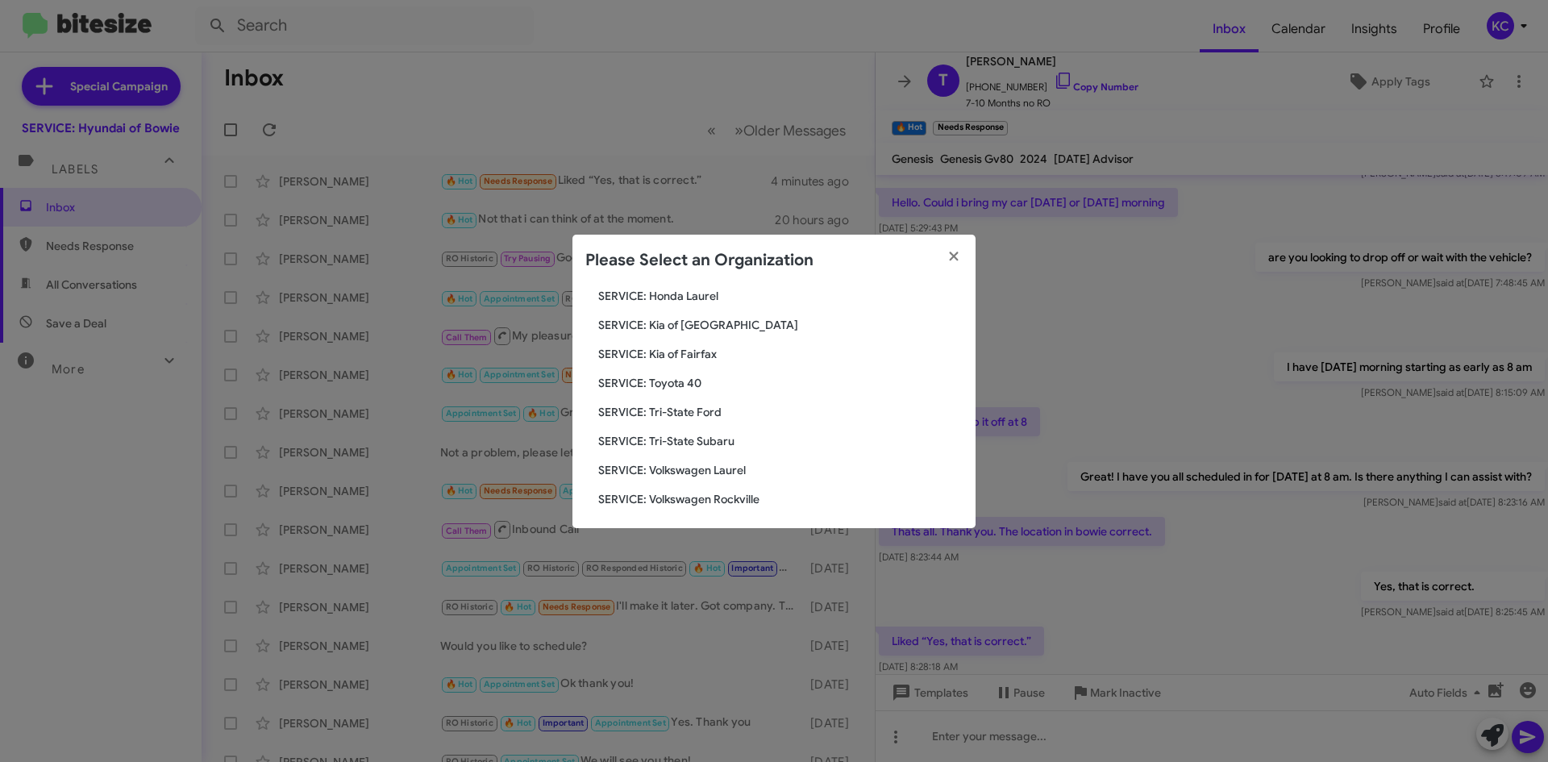
scroll to position [268, 0]
click at [717, 431] on span "SERVICE: Tri-State Subaru" at bounding box center [780, 436] width 364 height 16
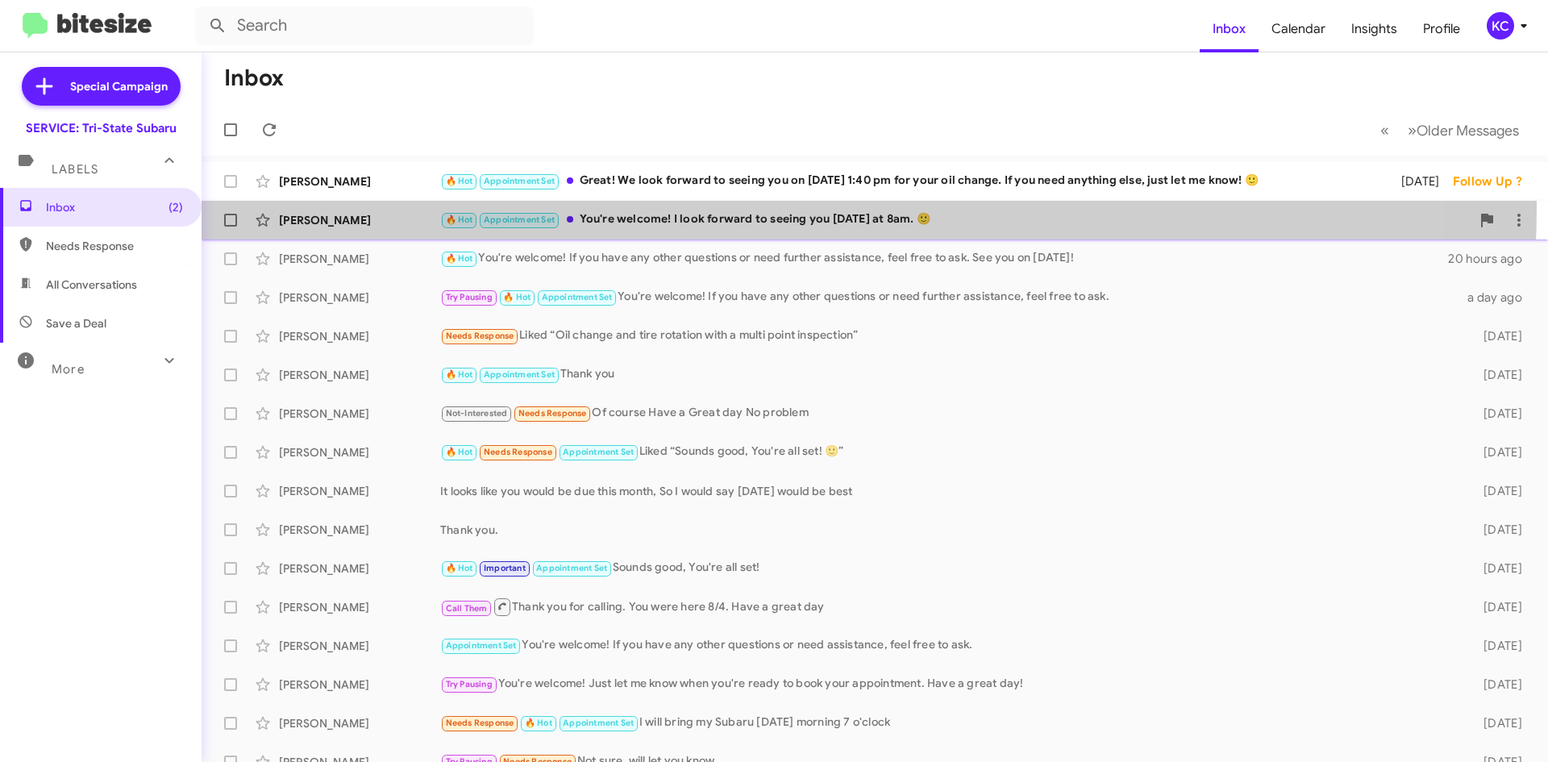
click at [671, 206] on div "[PERSON_NAME] 🔥 Hot Appointment Set You're welcome! I look forward to seeing yo…" at bounding box center [874, 220] width 1320 height 32
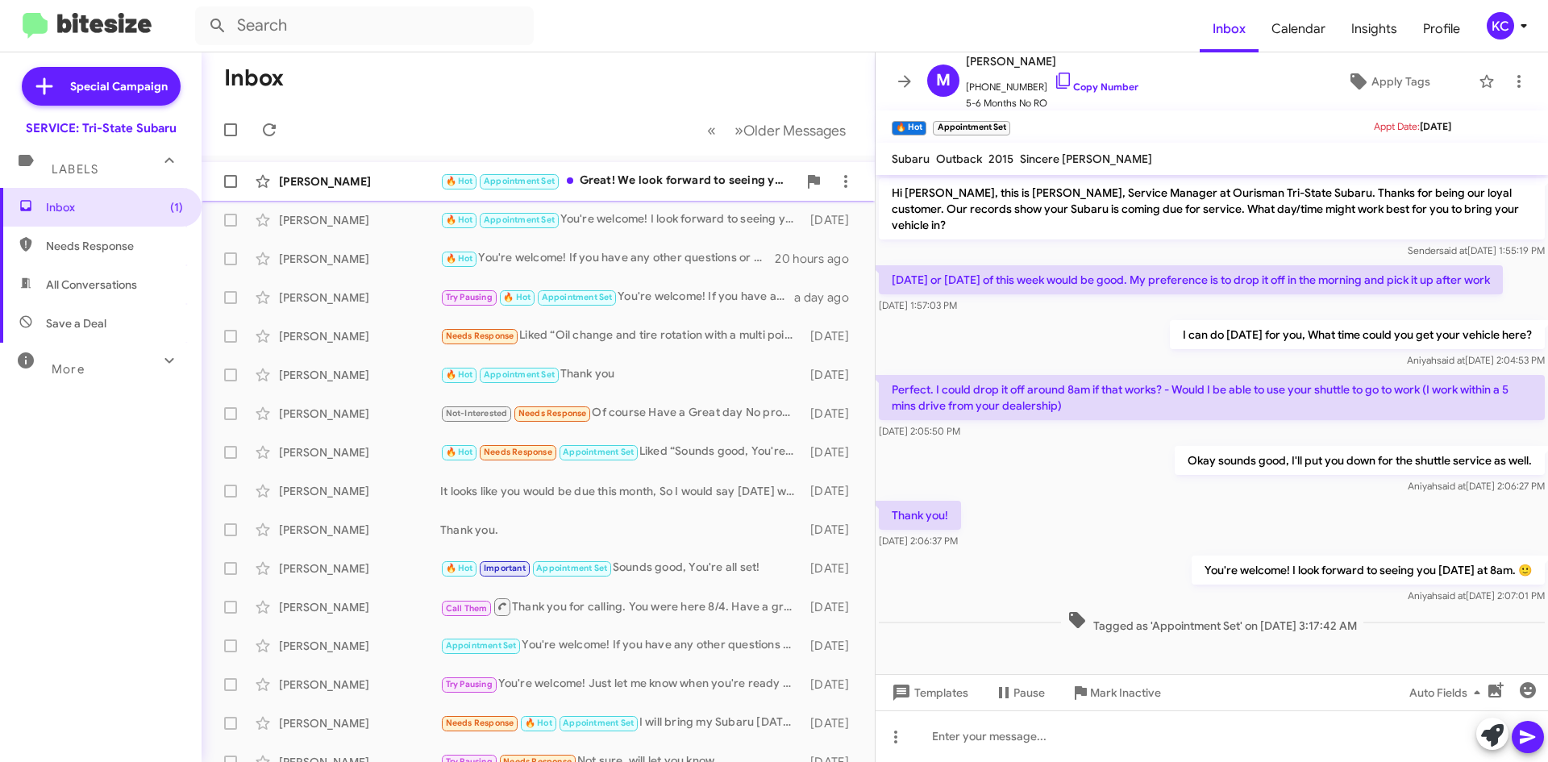
click at [621, 185] on div "🔥 Hot Appointment Set Great! We look forward to seeing you on September 13th at…" at bounding box center [618, 181] width 357 height 19
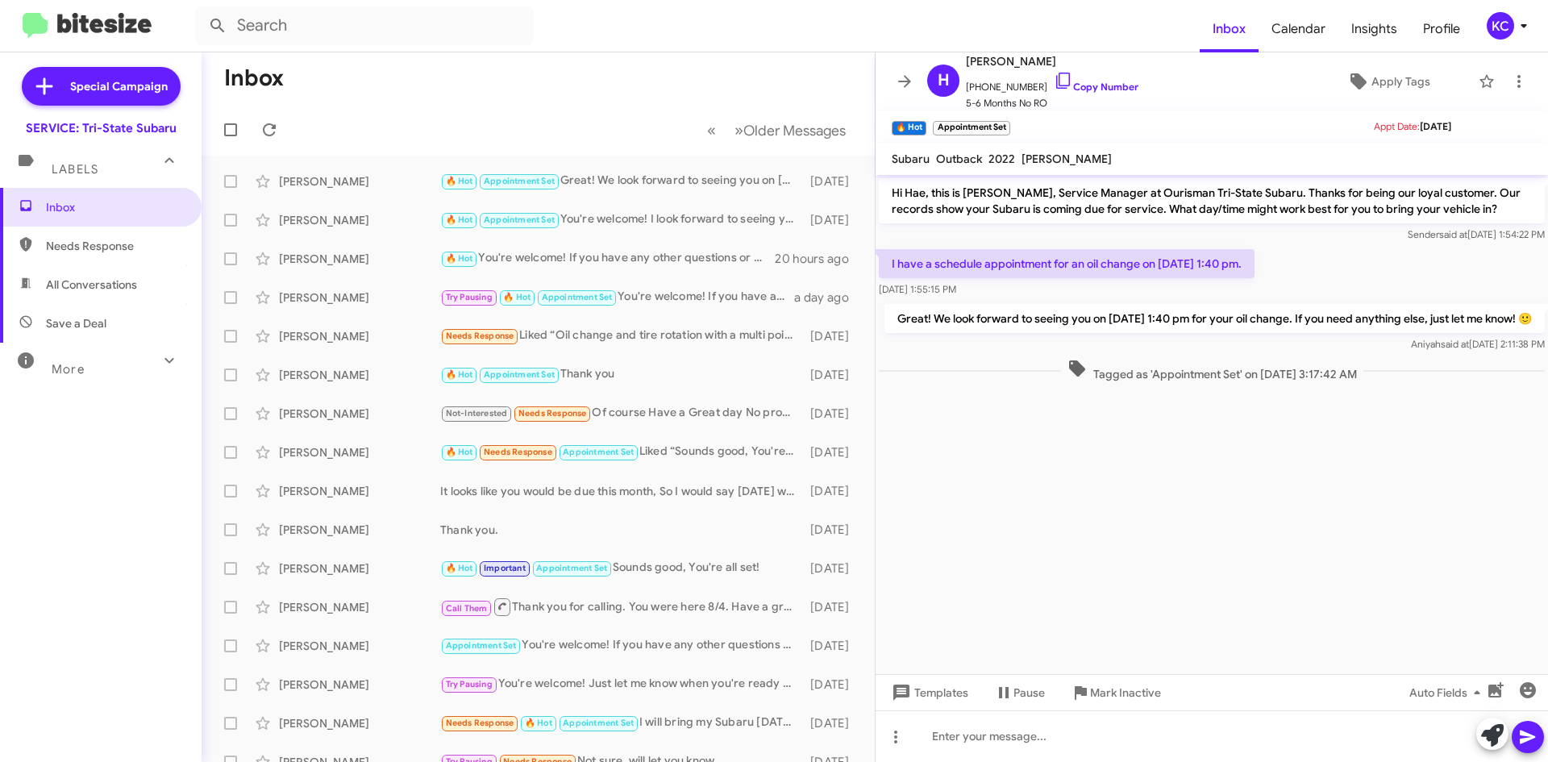
click at [558, 94] on mat-toolbar-row "Inbox" at bounding box center [537, 78] width 673 height 52
click at [1498, 25] on div "KC" at bounding box center [1499, 25] width 27 height 27
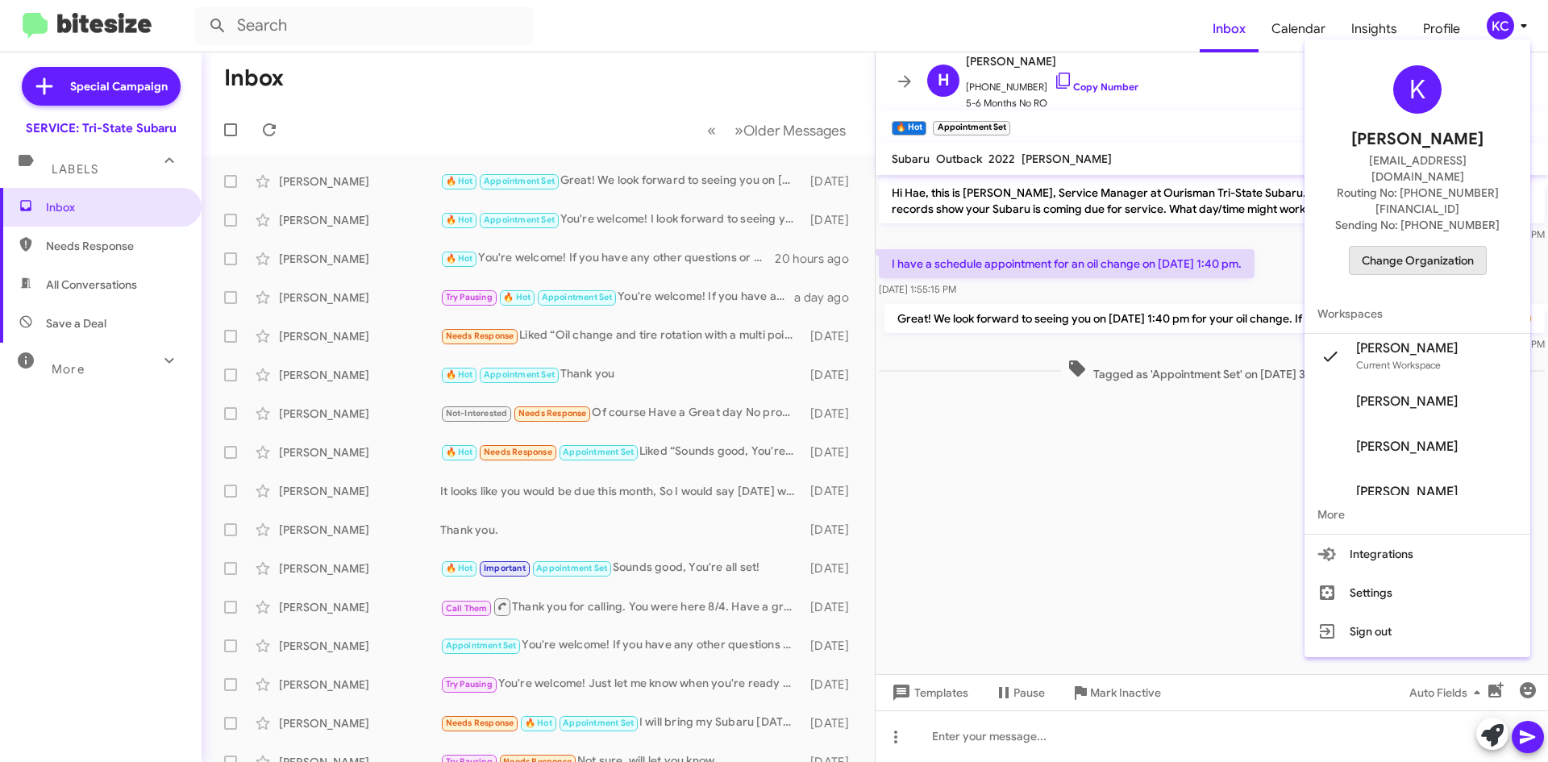
click at [1458, 247] on span "Change Organization" at bounding box center [1417, 260] width 112 height 27
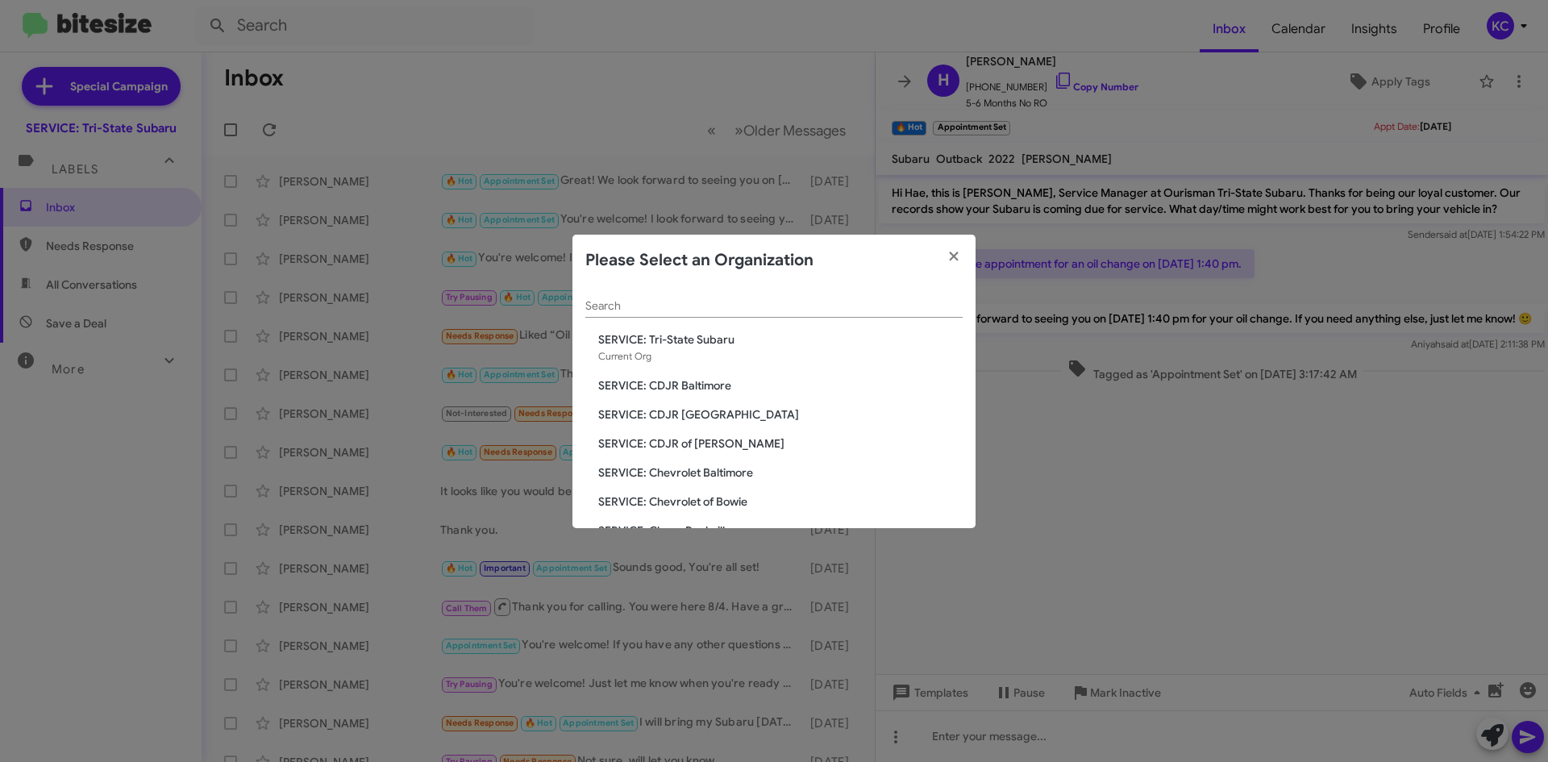
click at [712, 445] on span "SERVICE: CDJR of [PERSON_NAME]" at bounding box center [780, 443] width 364 height 16
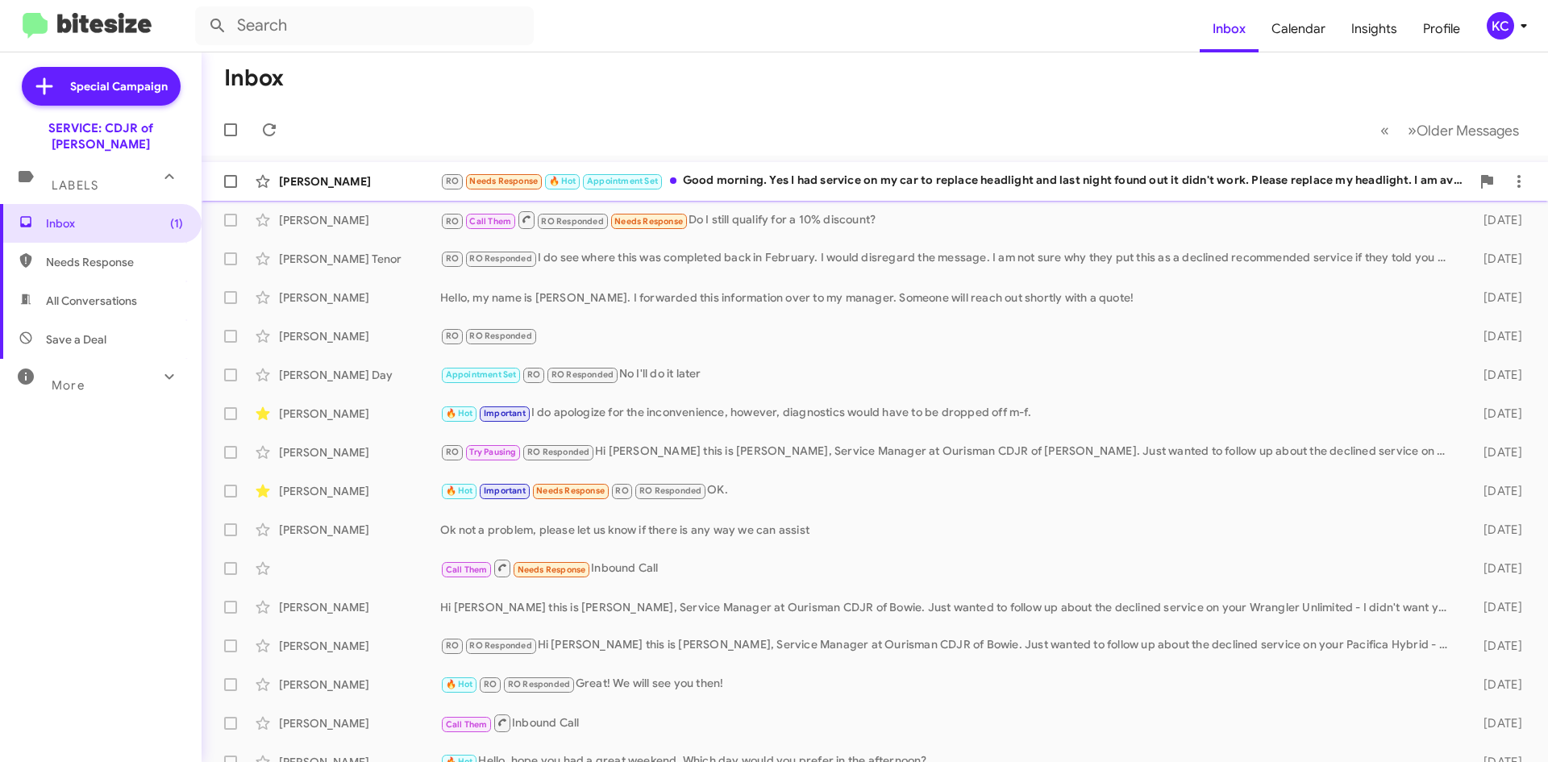
click at [982, 174] on div "RO Needs Response 🔥 Hot Appointment Set Good morning. Yes I had service on my c…" at bounding box center [955, 181] width 1030 height 19
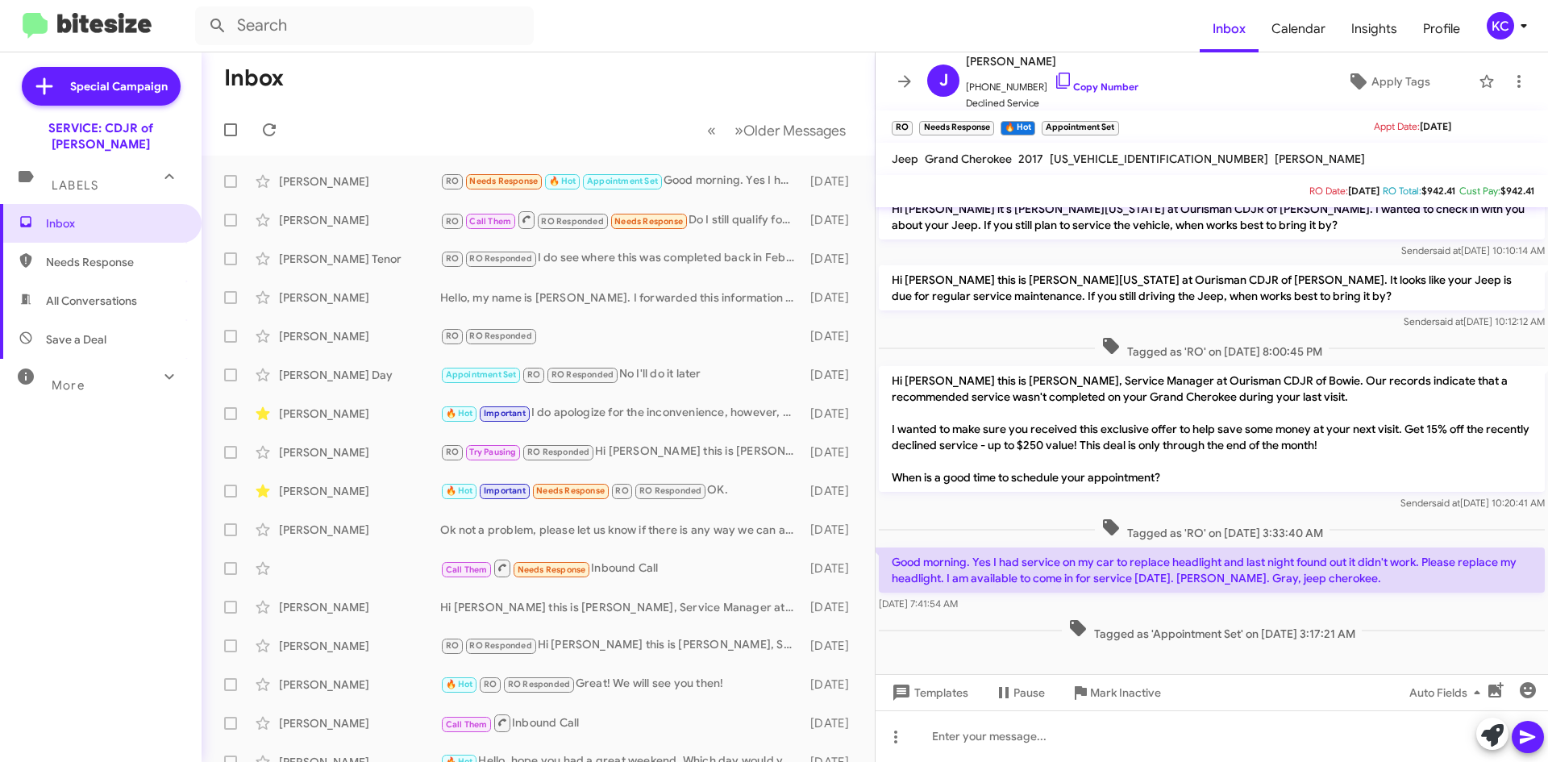
scroll to position [272, 0]
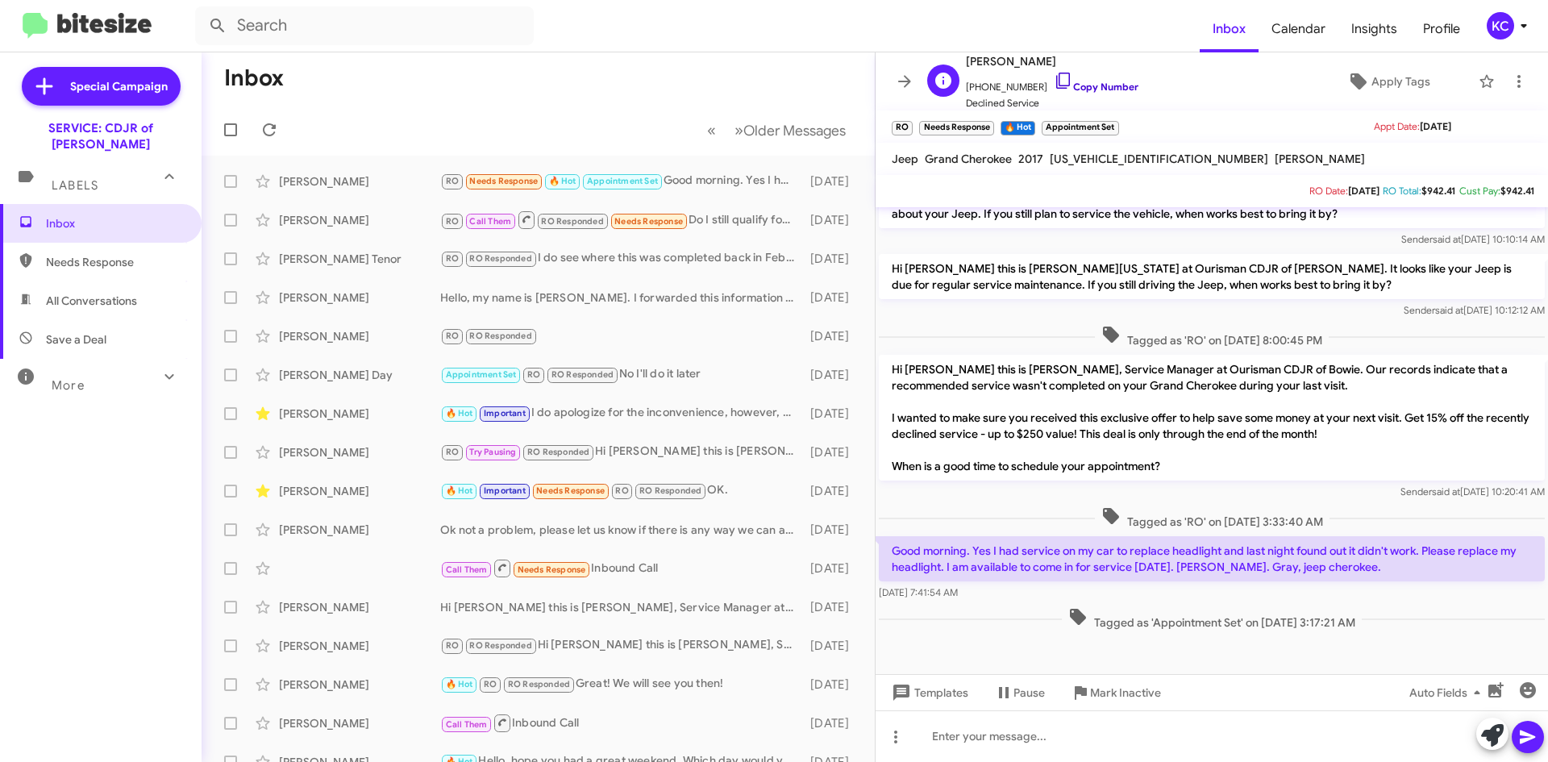
click at [1053, 82] on icon at bounding box center [1062, 80] width 19 height 19
click at [1053, 78] on icon at bounding box center [1062, 80] width 19 height 19
click at [1510, 91] on button at bounding box center [1518, 81] width 32 height 32
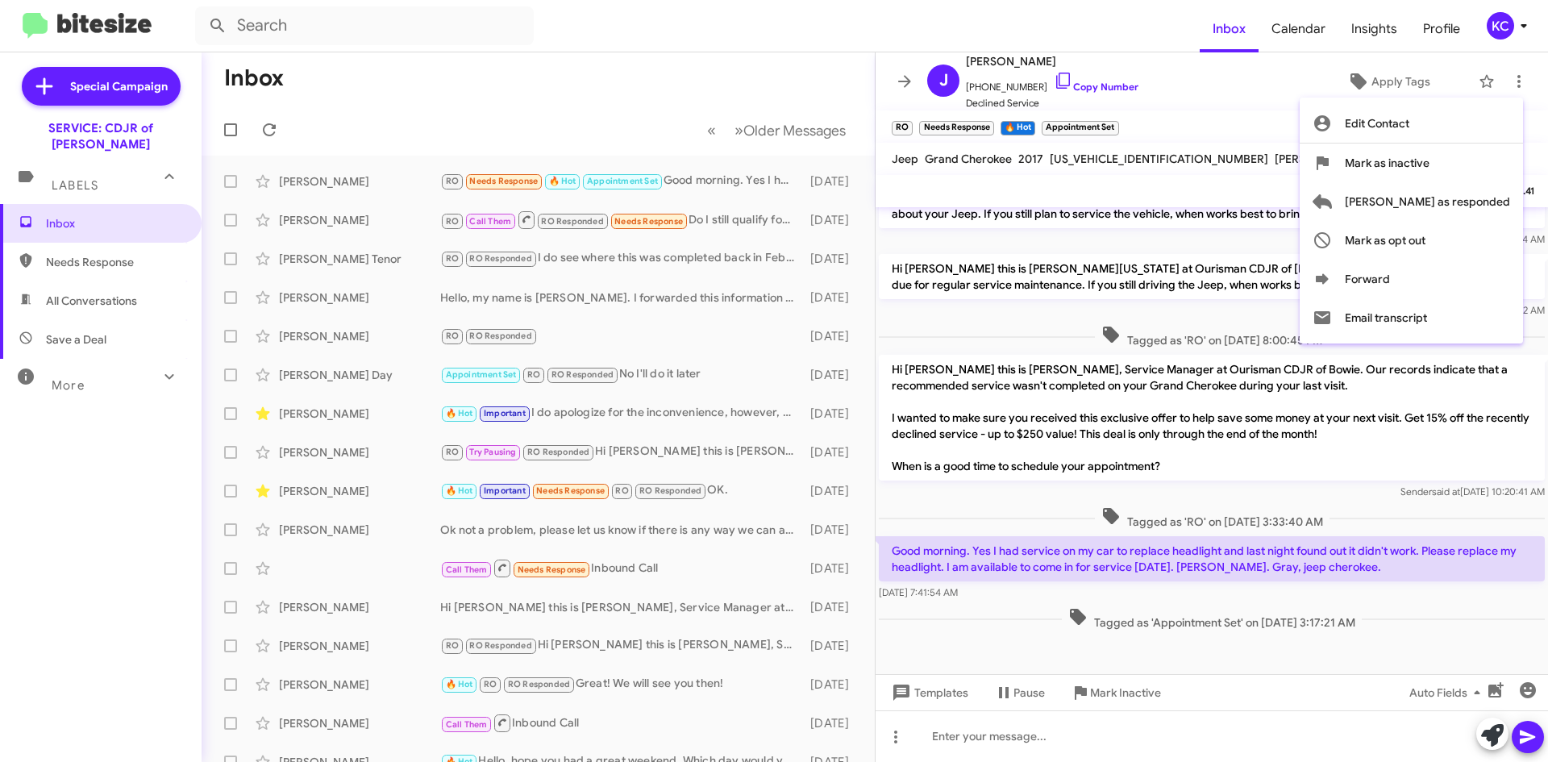
click at [1506, 18] on div at bounding box center [774, 381] width 1548 height 762
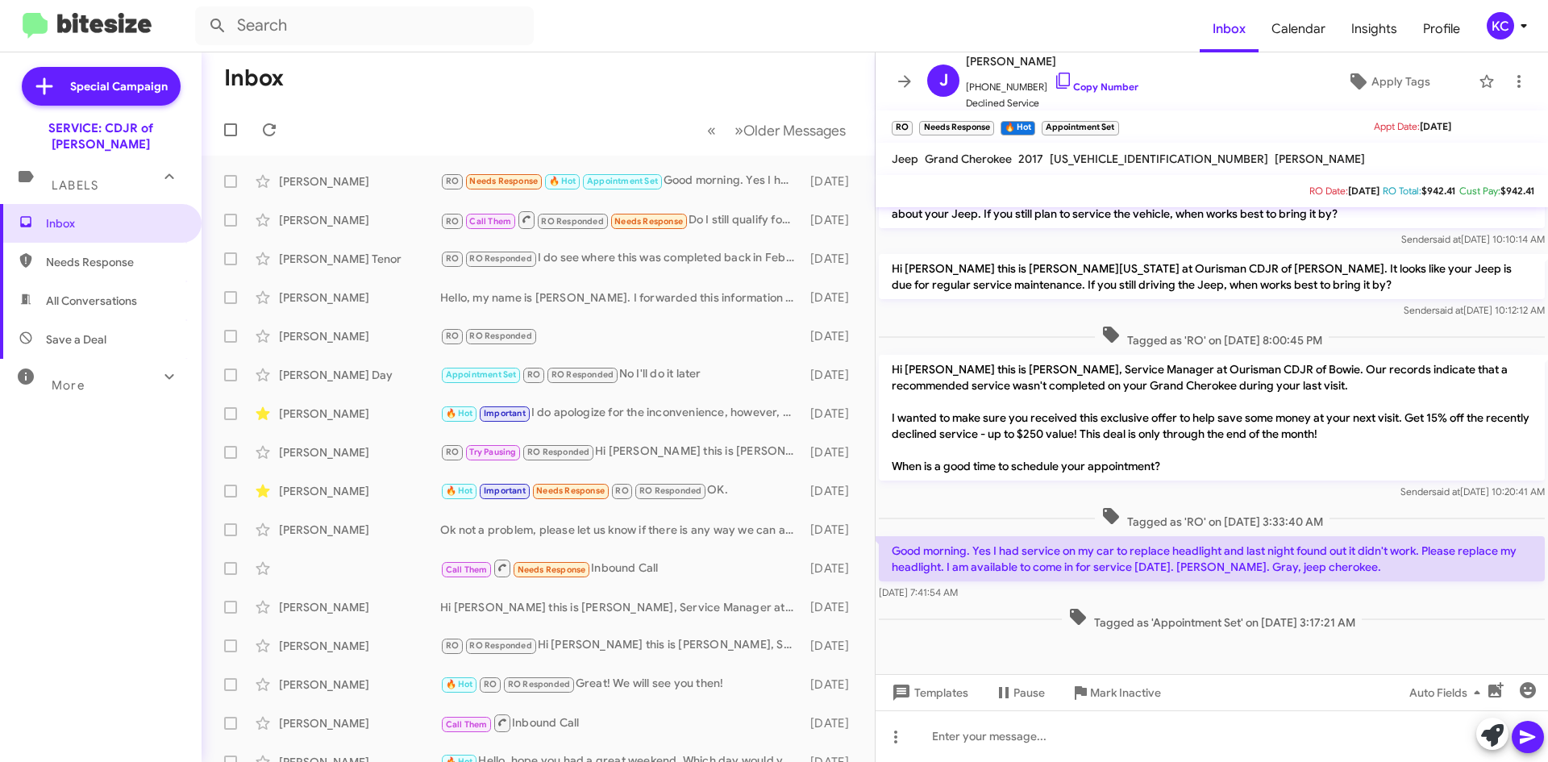
click at [1505, 27] on div "KC" at bounding box center [1499, 25] width 27 height 27
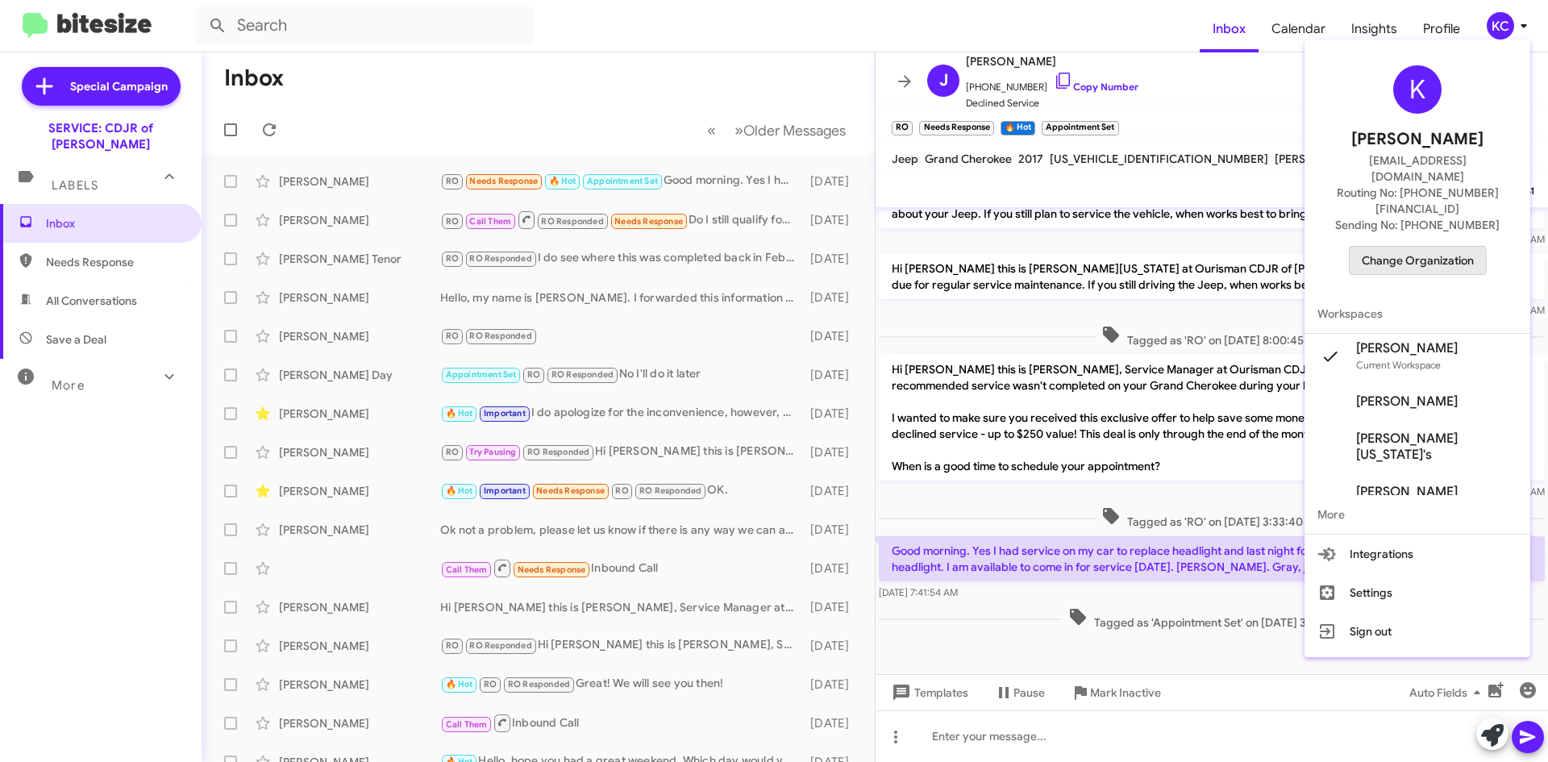
click at [1415, 247] on span "Change Organization" at bounding box center [1417, 260] width 112 height 27
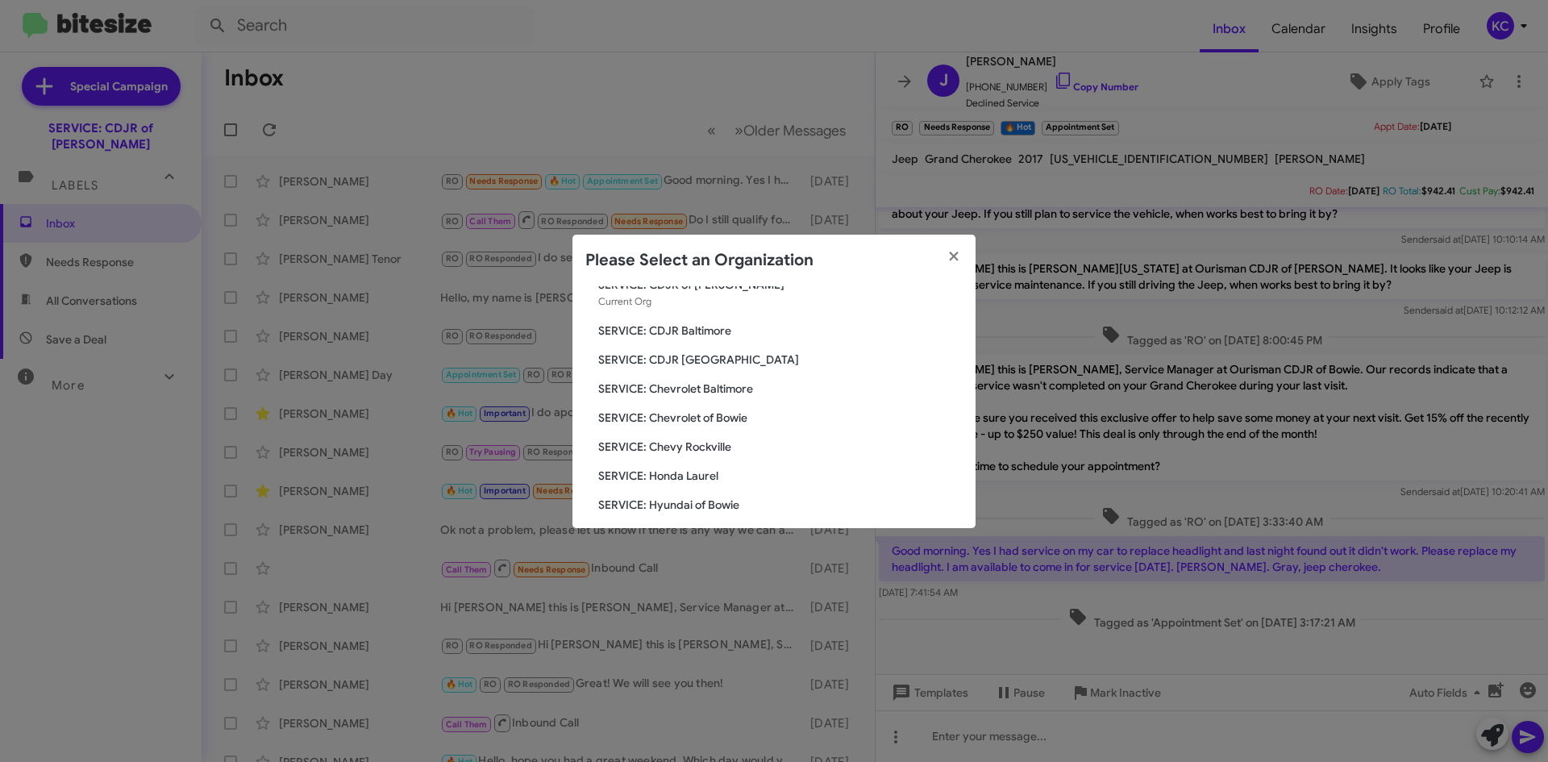
scroll to position [161, 0]
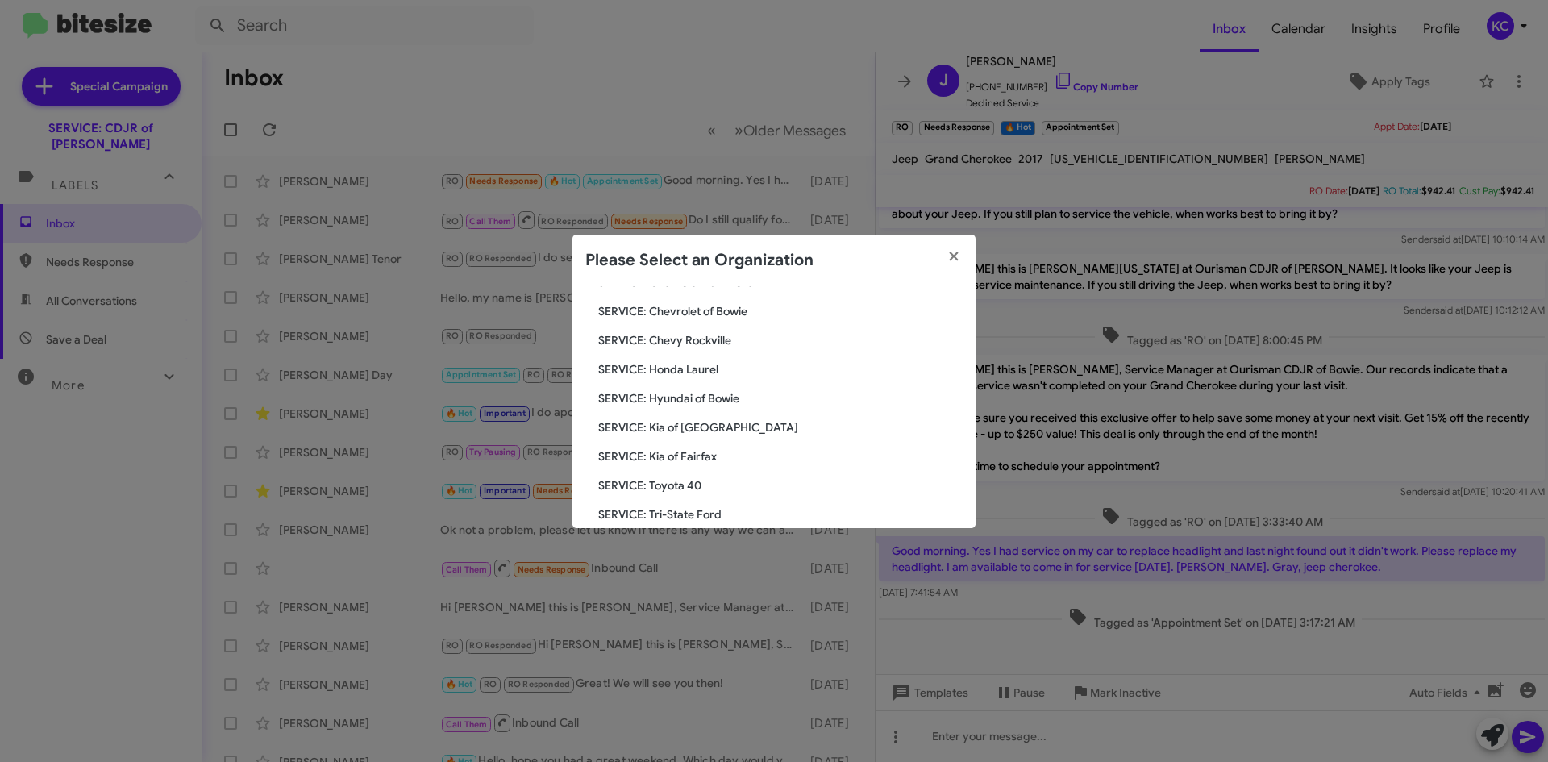
click at [710, 455] on span "SERVICE: Kia of Fairfax" at bounding box center [780, 456] width 364 height 16
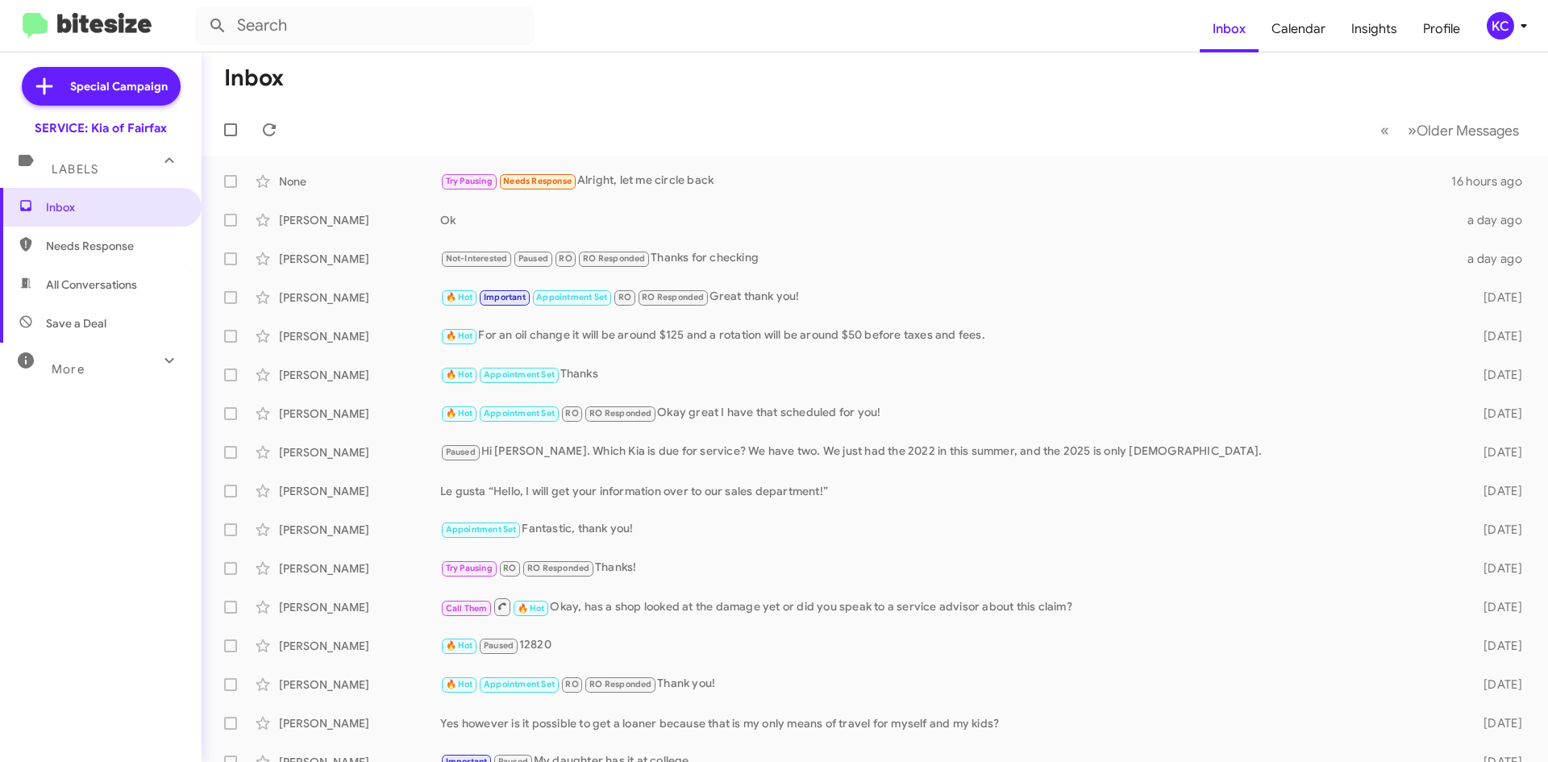
click at [1505, 27] on div "KC" at bounding box center [1499, 25] width 27 height 27
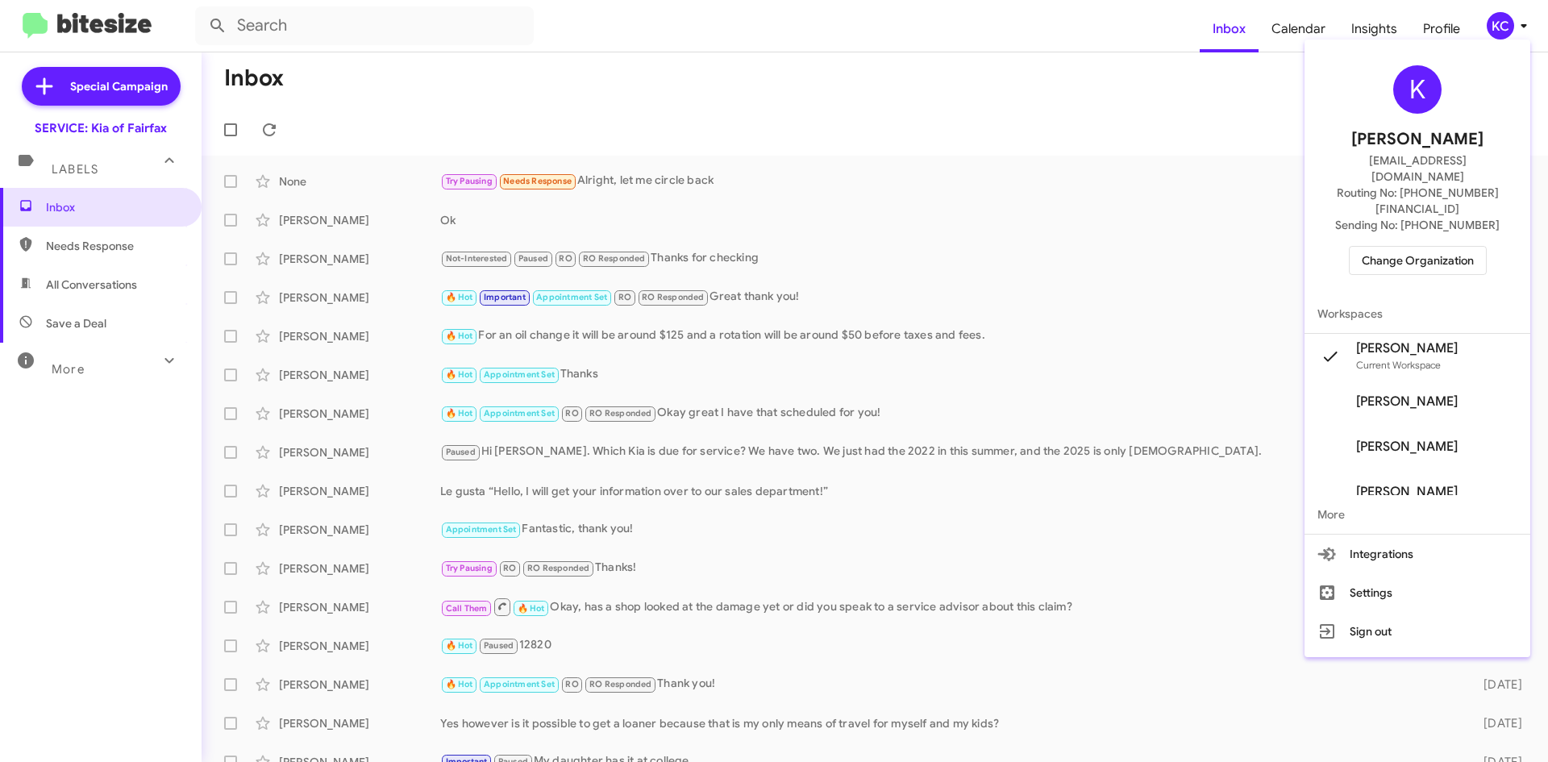
click at [1406, 247] on span "Change Organization" at bounding box center [1417, 260] width 112 height 27
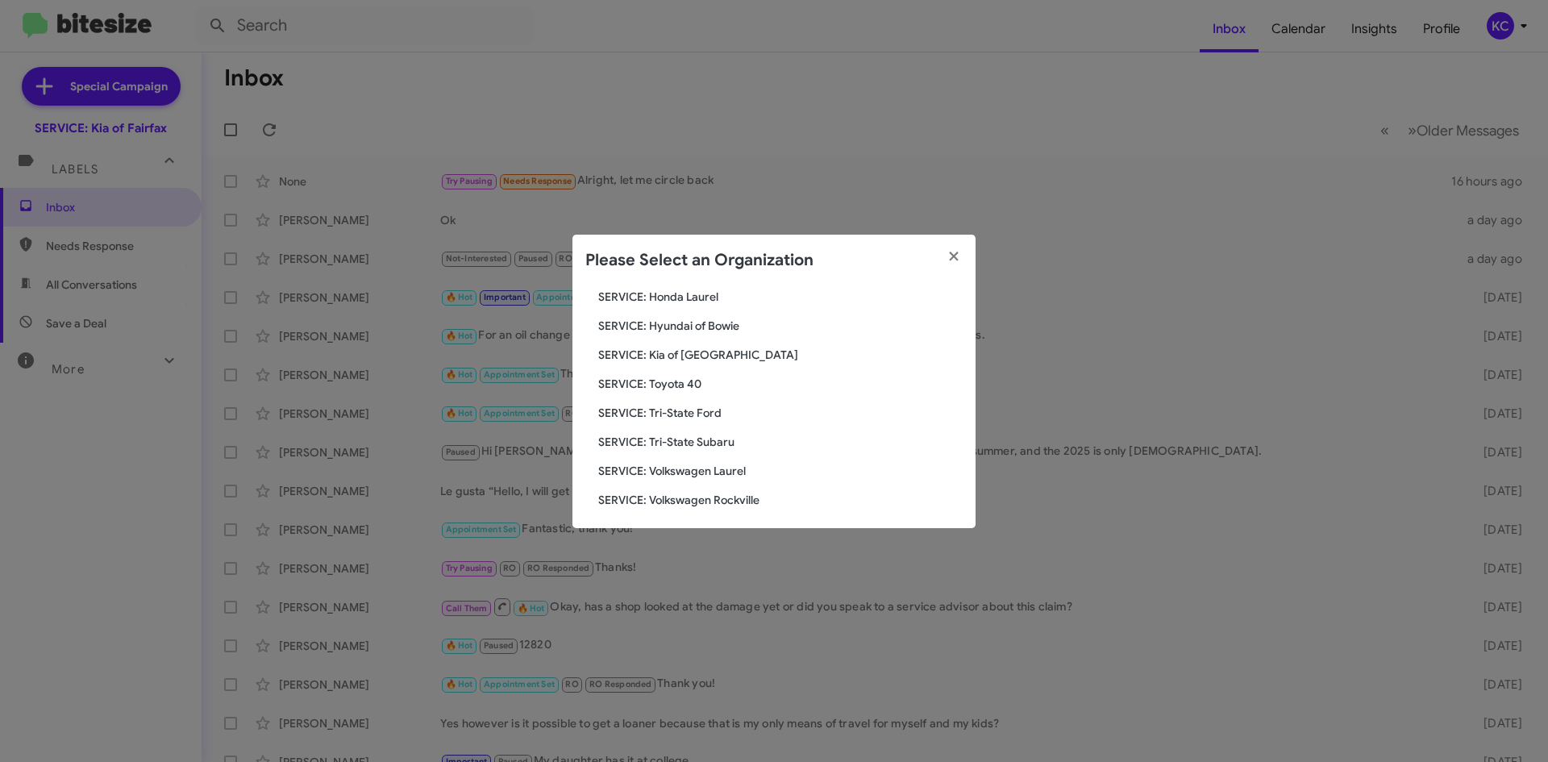
scroll to position [268, 0]
click at [724, 440] on span "SERVICE: Tri-State Subaru" at bounding box center [780, 436] width 364 height 16
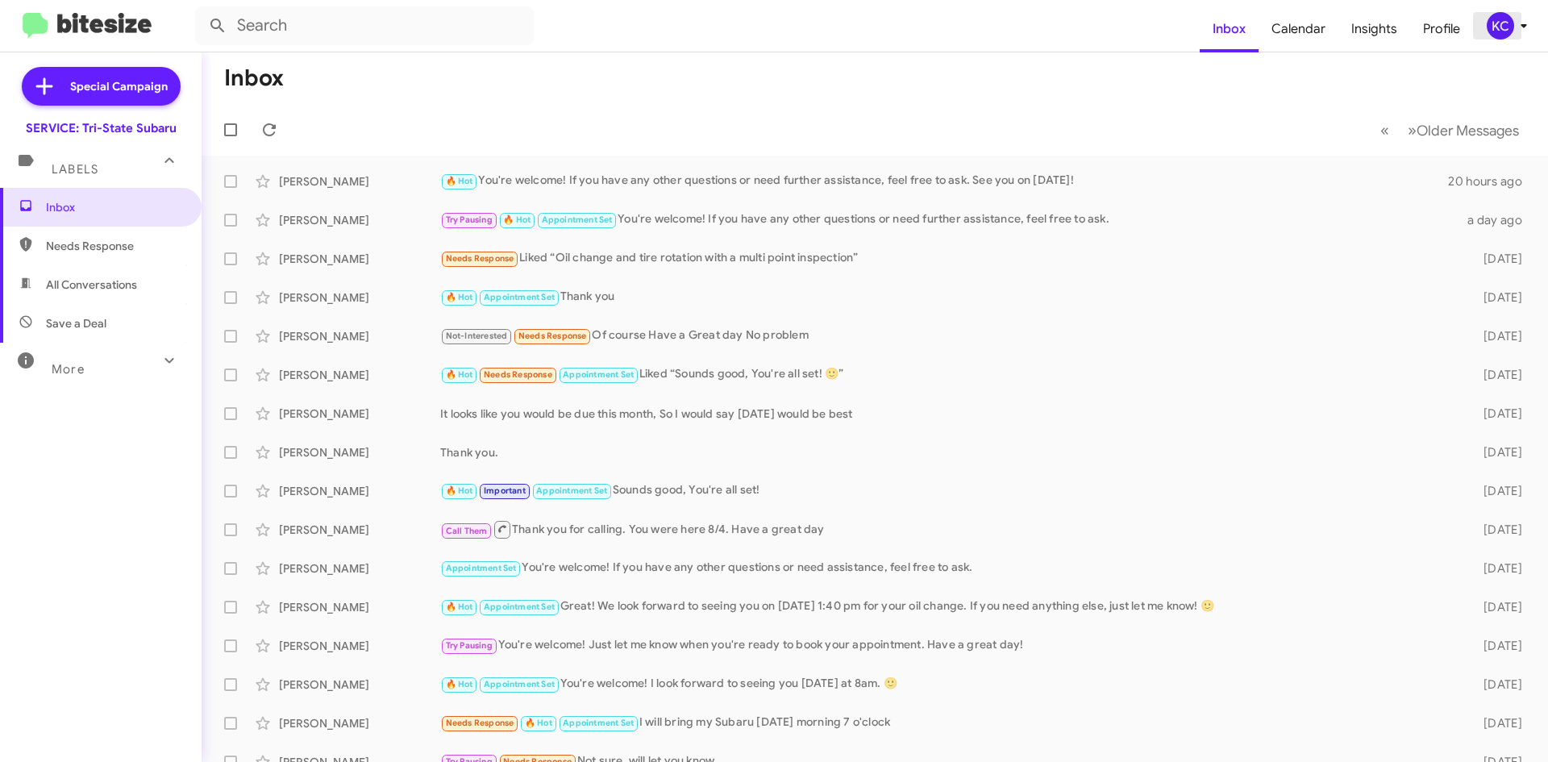
click at [1479, 25] on button "KC" at bounding box center [1501, 25] width 57 height 27
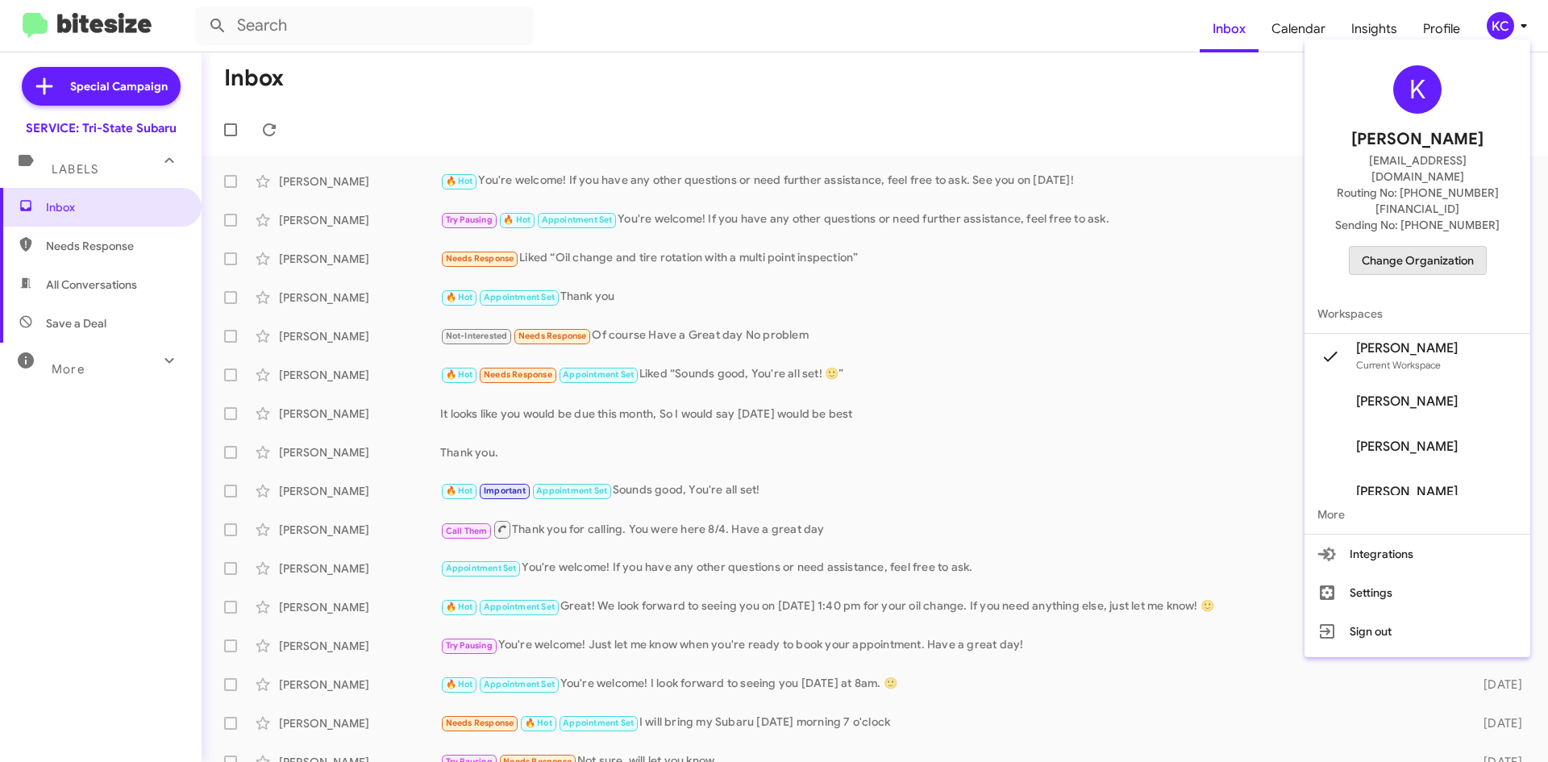
click at [1402, 247] on span "Change Organization" at bounding box center [1417, 260] width 112 height 27
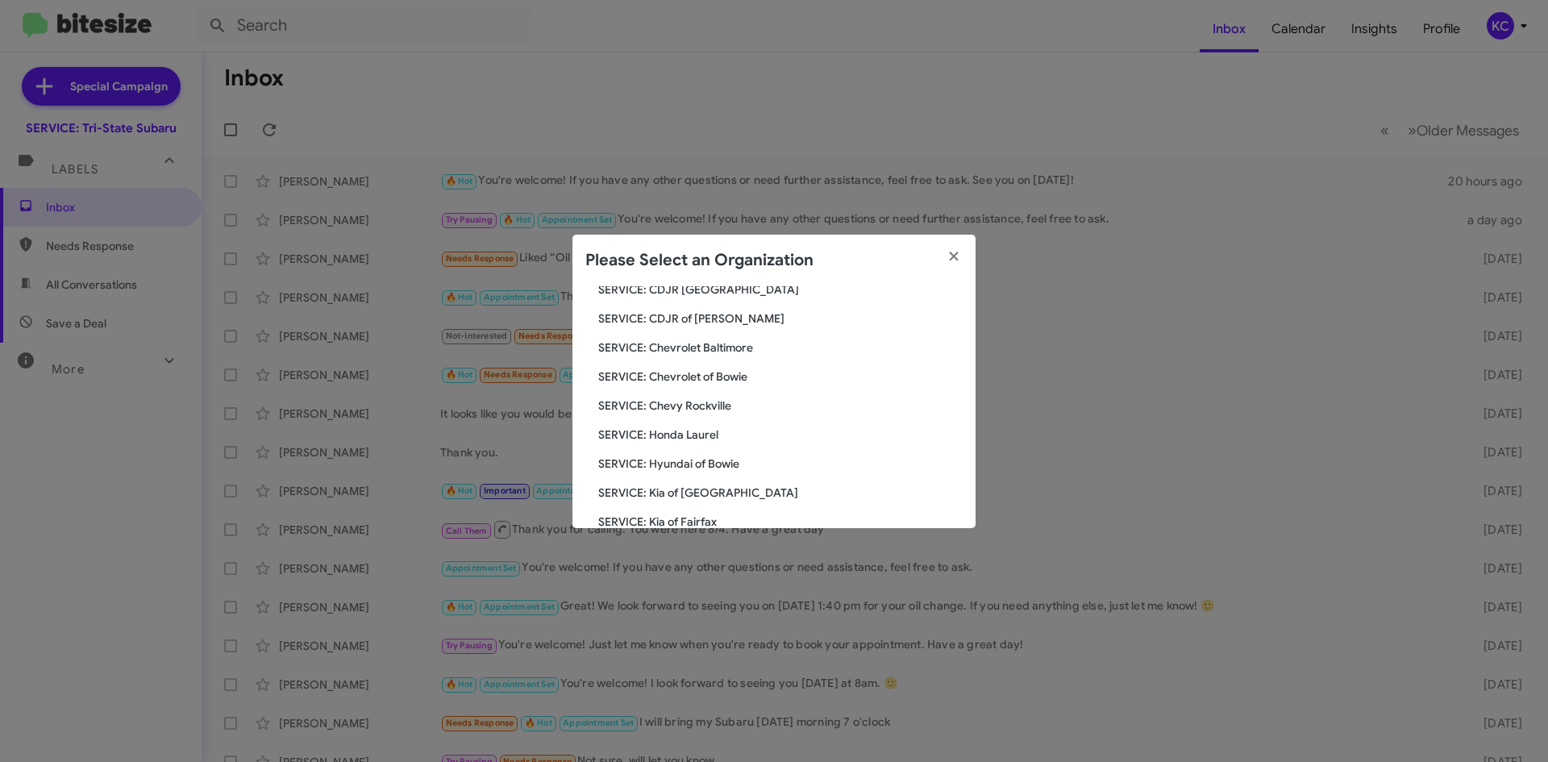
scroll to position [161, 0]
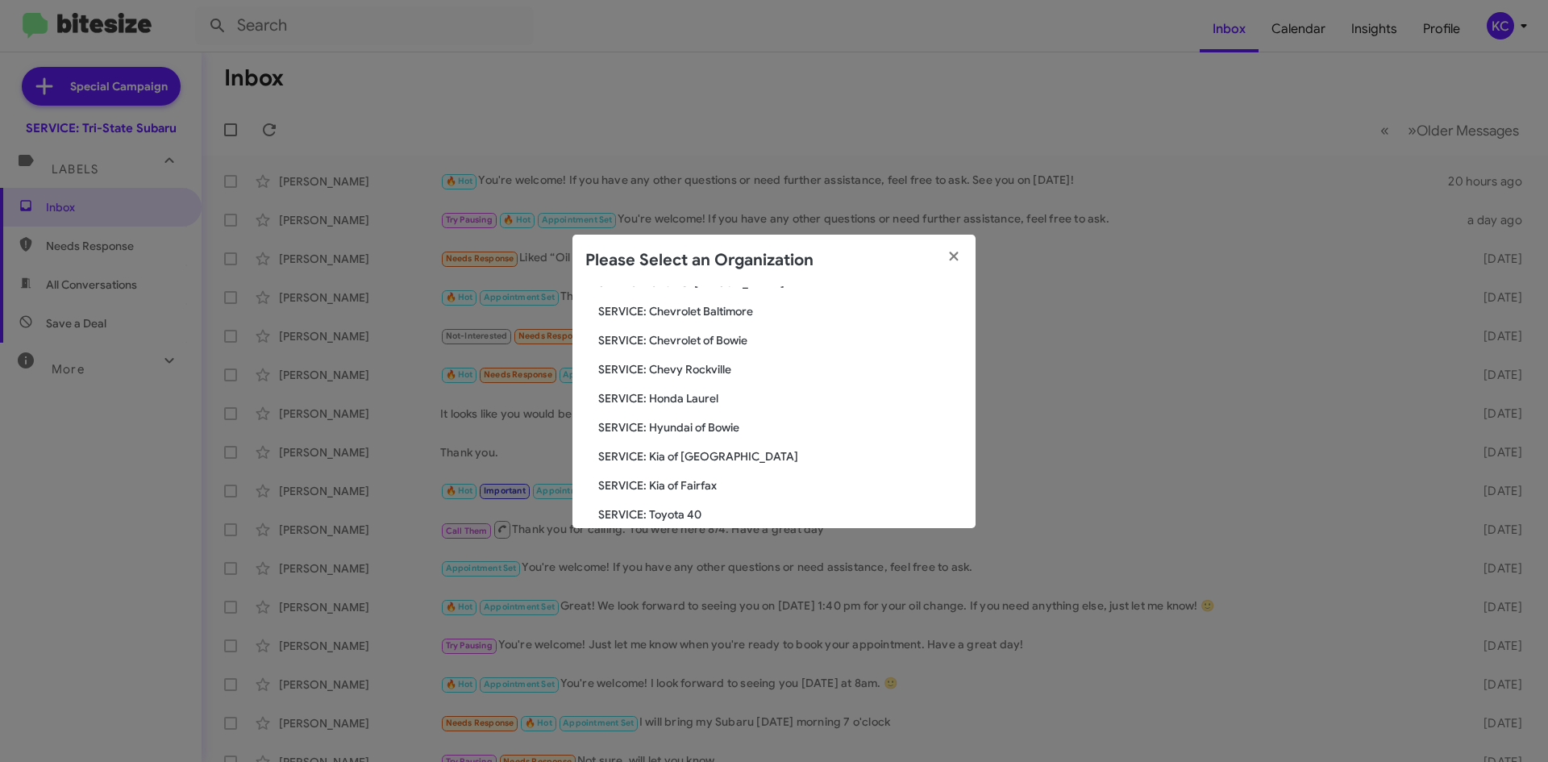
click at [721, 460] on span "SERVICE: Kia of [GEOGRAPHIC_DATA]" at bounding box center [780, 456] width 364 height 16
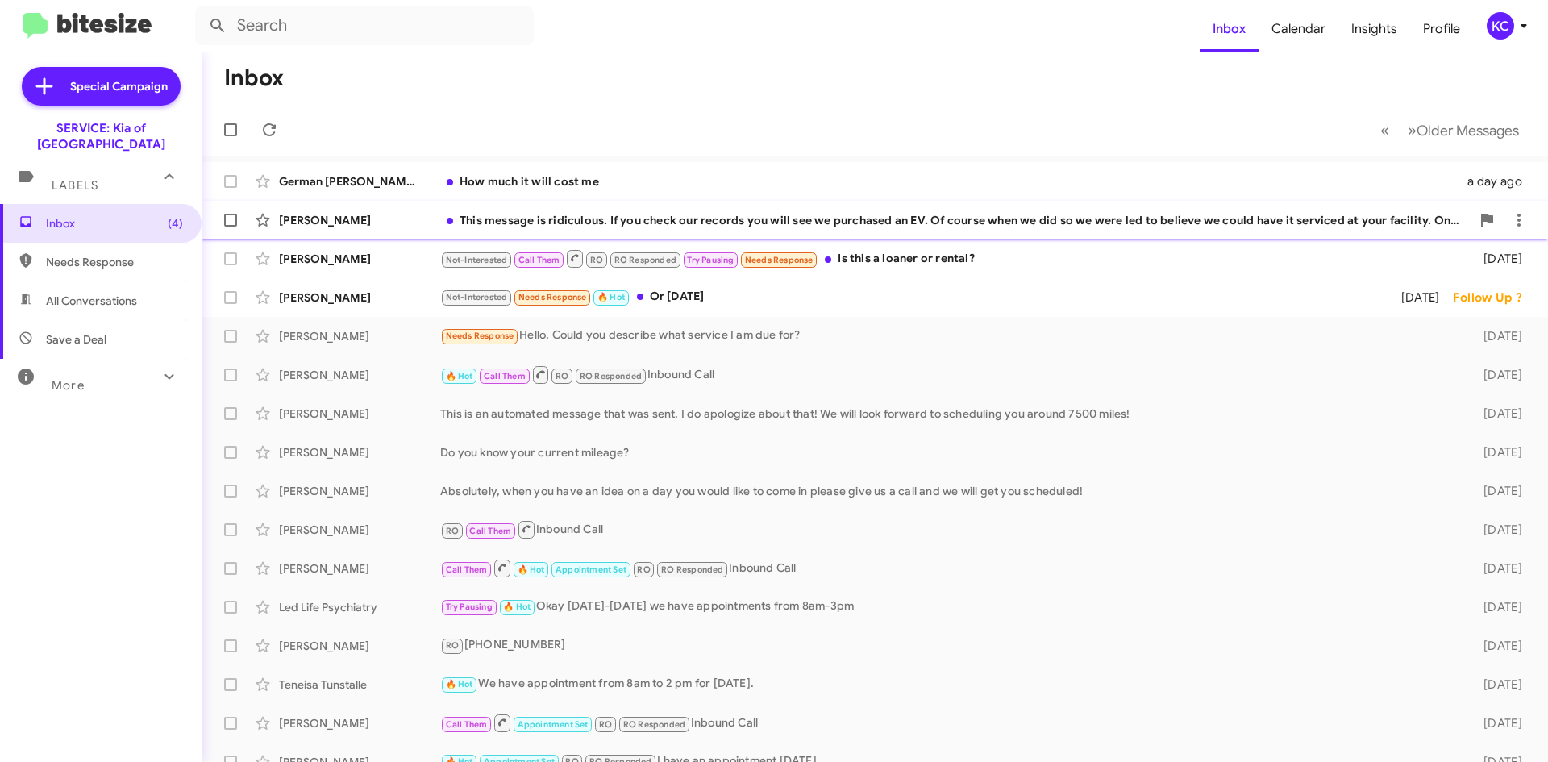
click at [872, 224] on div "This message is ridiculous. If you check our records you will see we purchased …" at bounding box center [955, 220] width 1030 height 16
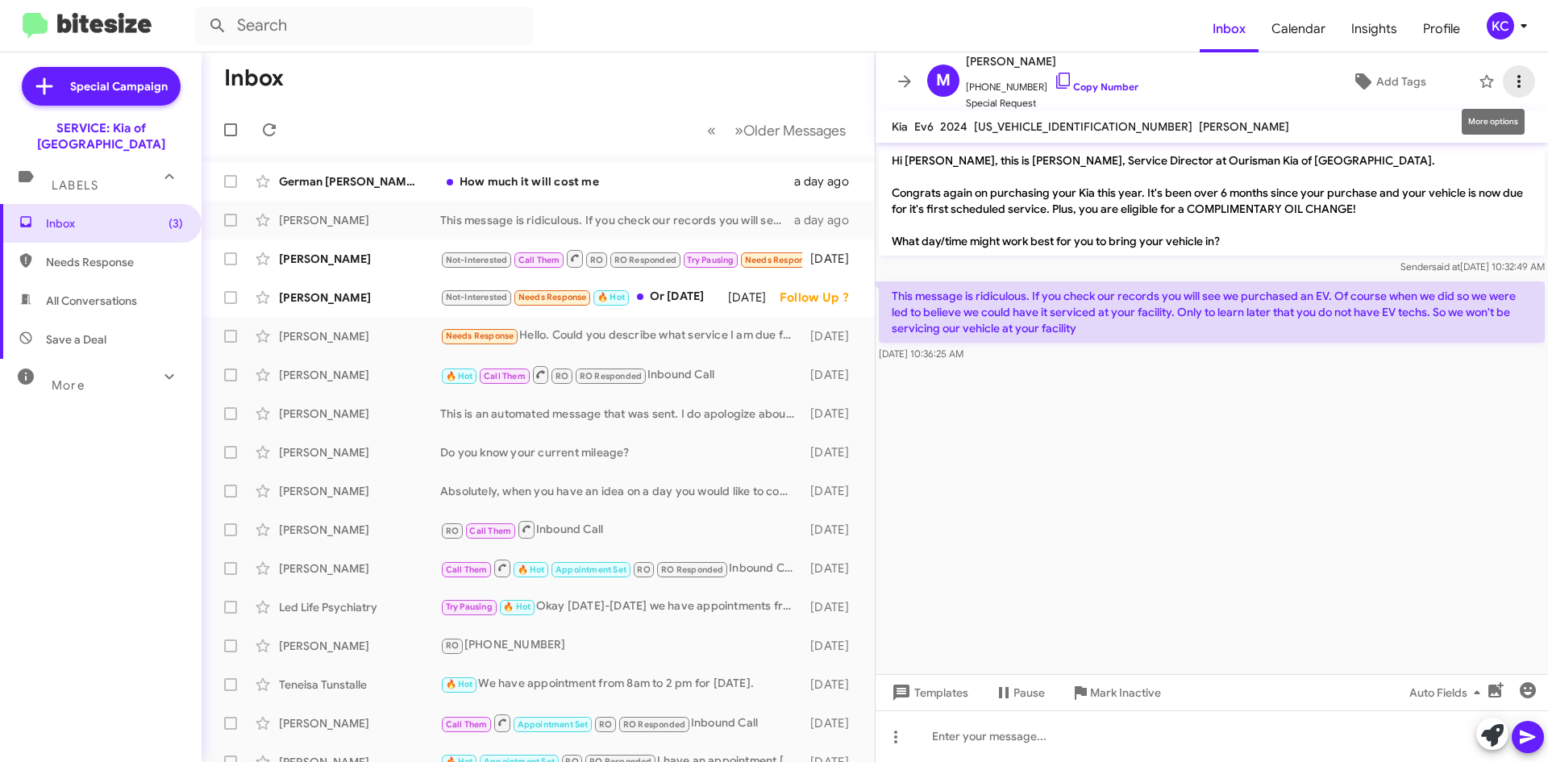
click at [1517, 82] on icon at bounding box center [1518, 81] width 3 height 13
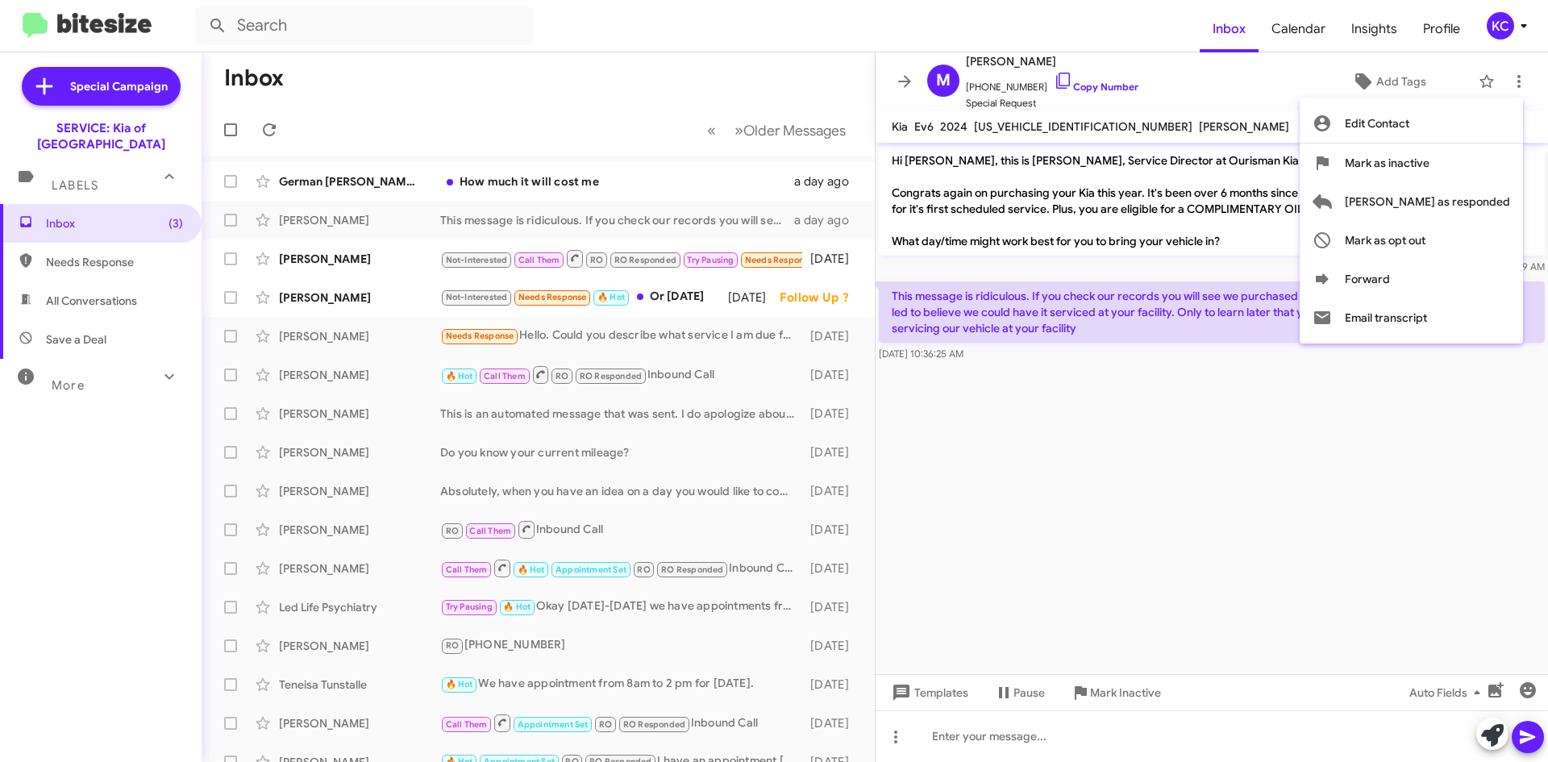
click at [1278, 380] on div at bounding box center [774, 381] width 1548 height 762
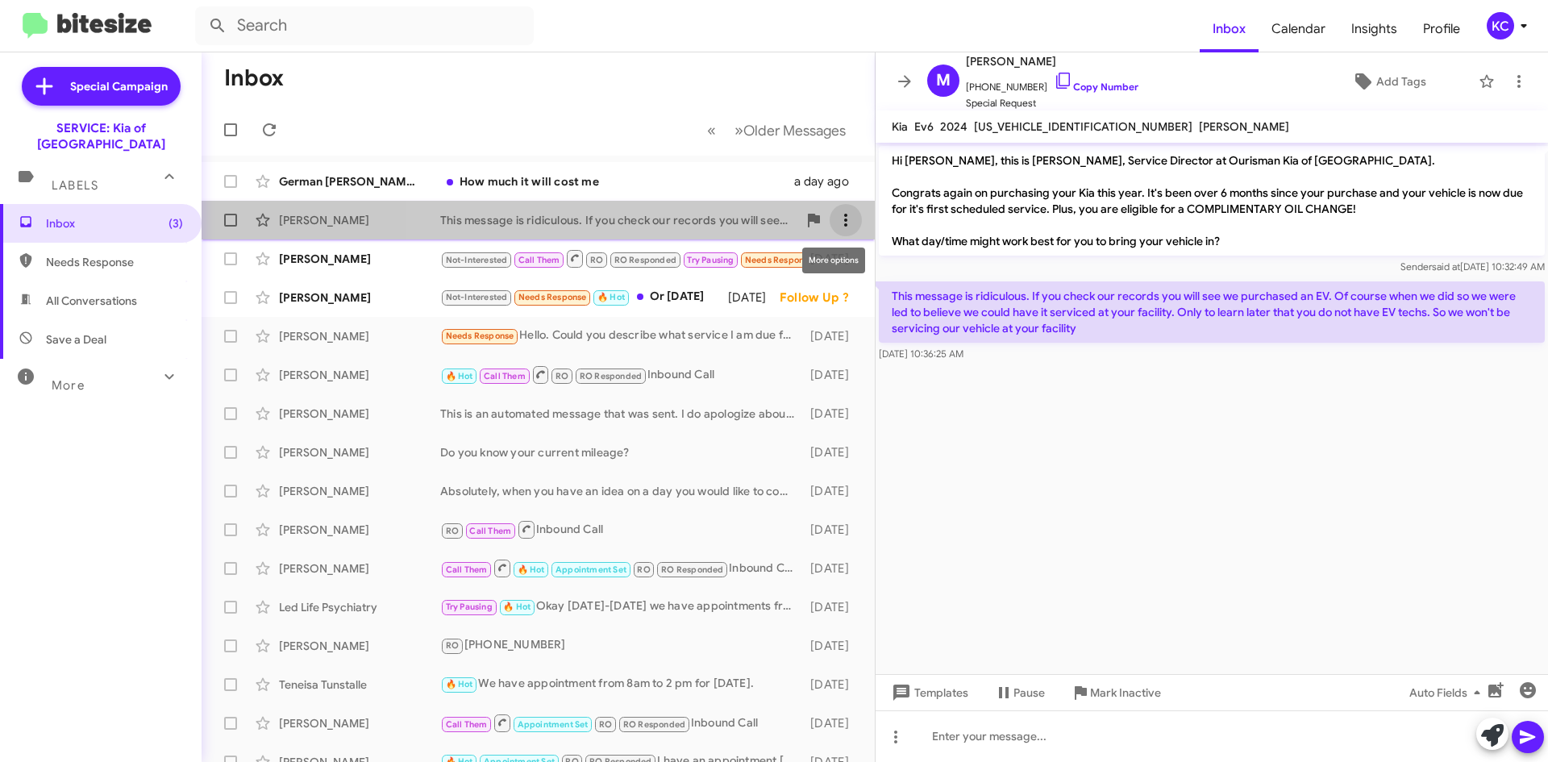
click at [836, 225] on icon at bounding box center [845, 219] width 19 height 19
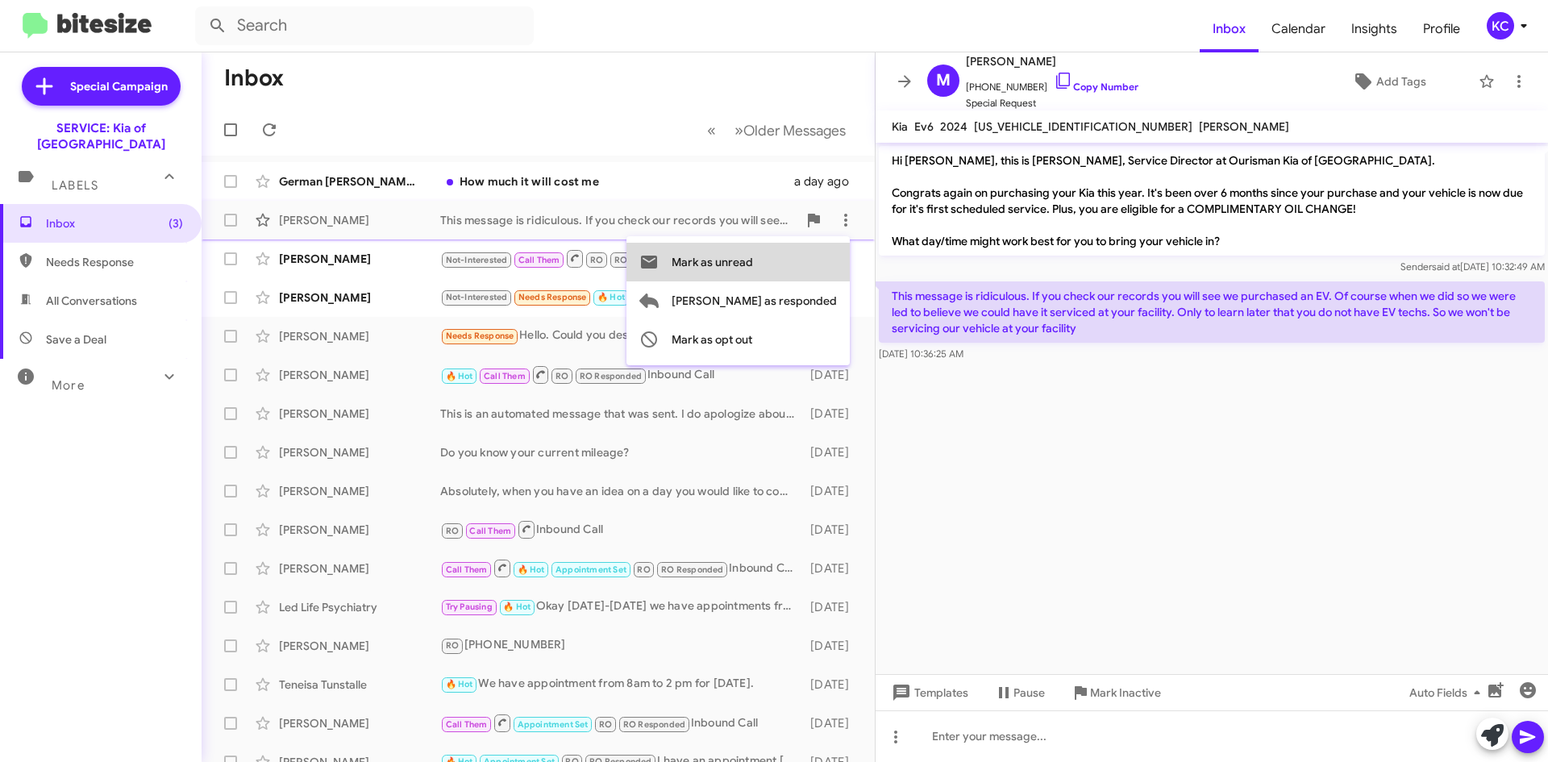
click at [753, 266] on span "Mark as unread" at bounding box center [711, 262] width 81 height 39
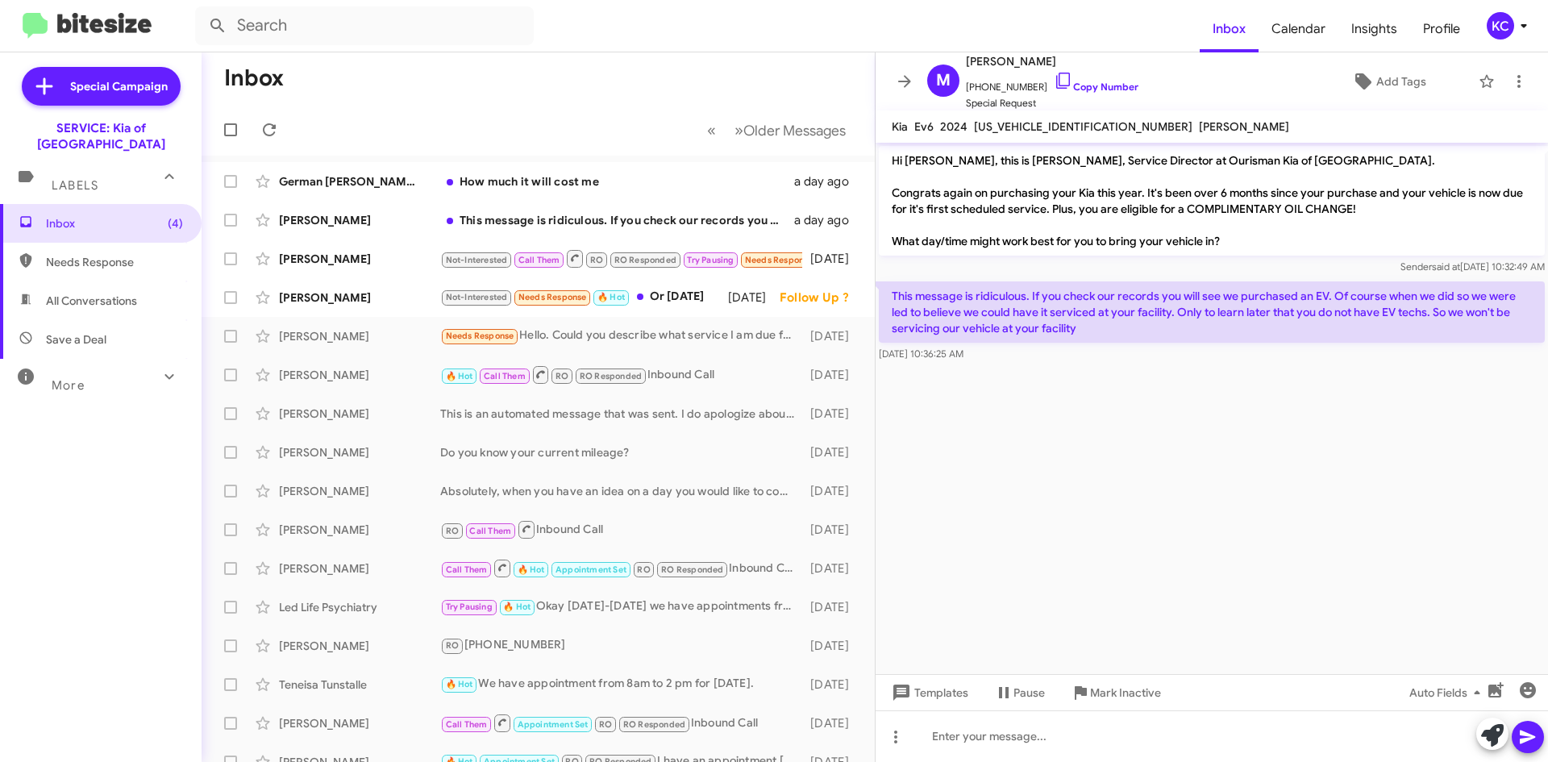
click at [1319, 509] on cdk-virtual-scroll-viewport "Hi Mary, this is Quinten Surber, Service Director at Ourisman Kia of Catonsvill…" at bounding box center [1211, 408] width 672 height 531
click at [668, 290] on div "Not-Interested Needs Response 🔥 Hot Or friday" at bounding box center [618, 297] width 357 height 19
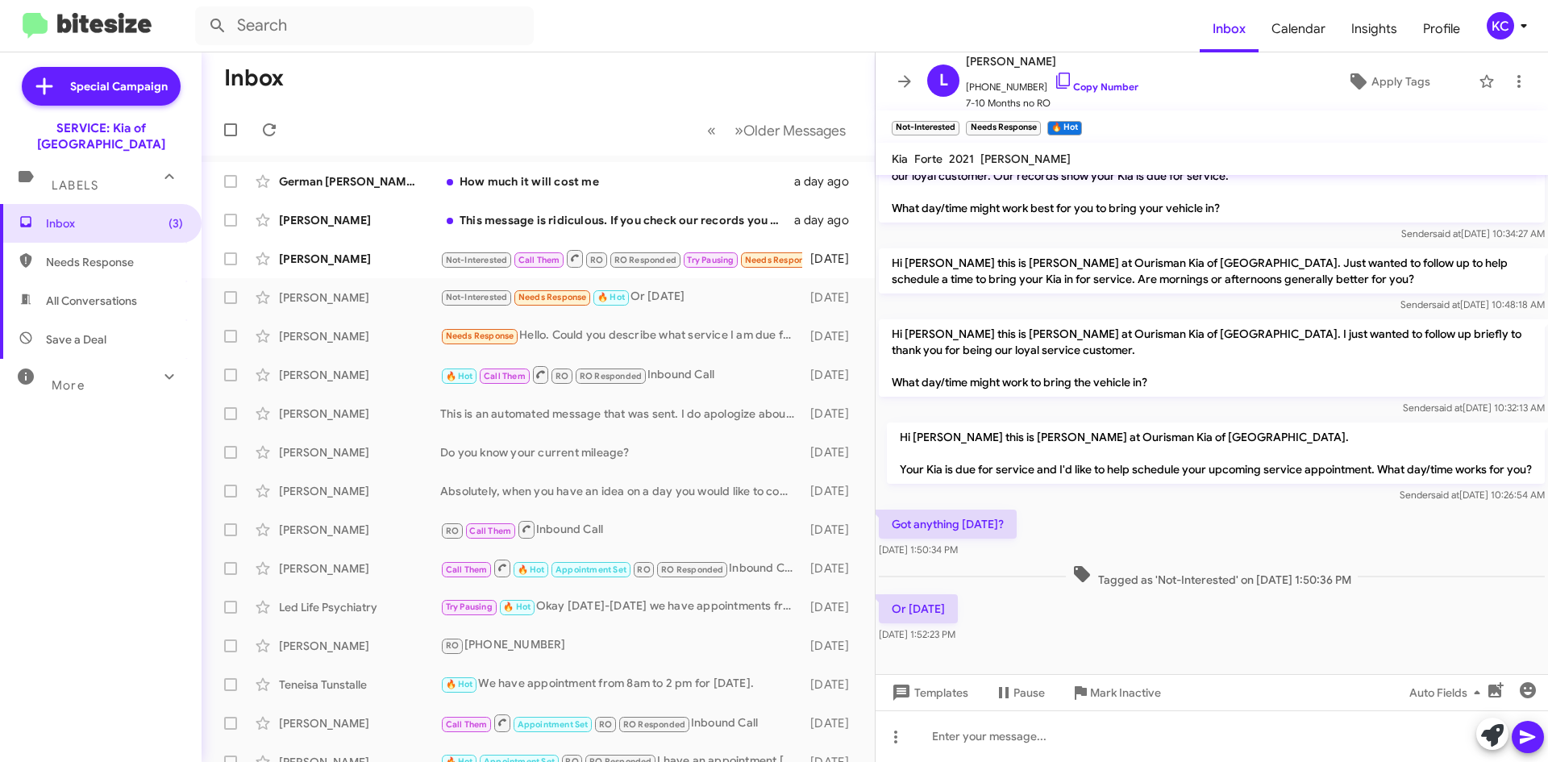
scroll to position [49, 0]
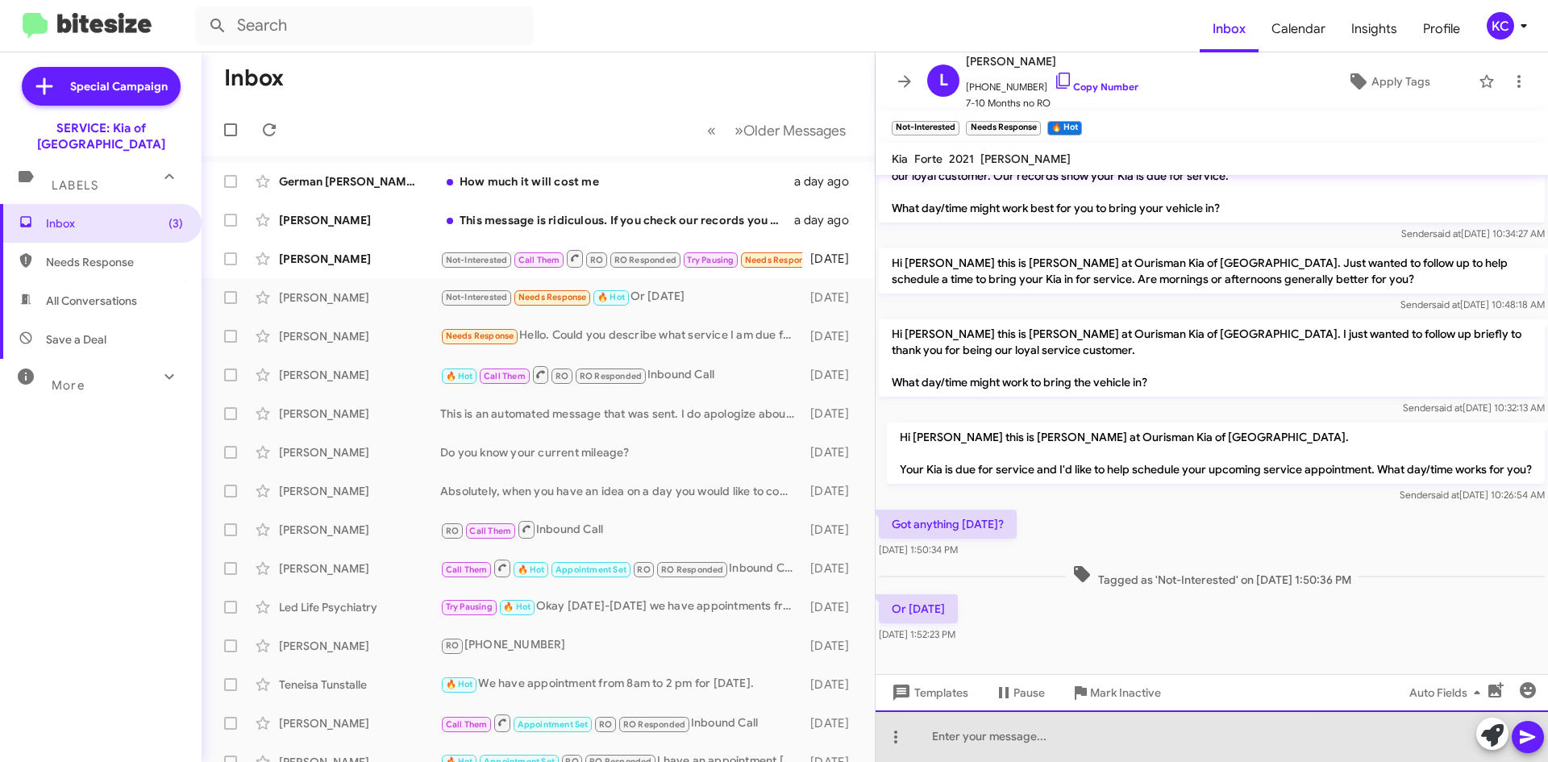
click at [1124, 729] on div at bounding box center [1211, 736] width 672 height 52
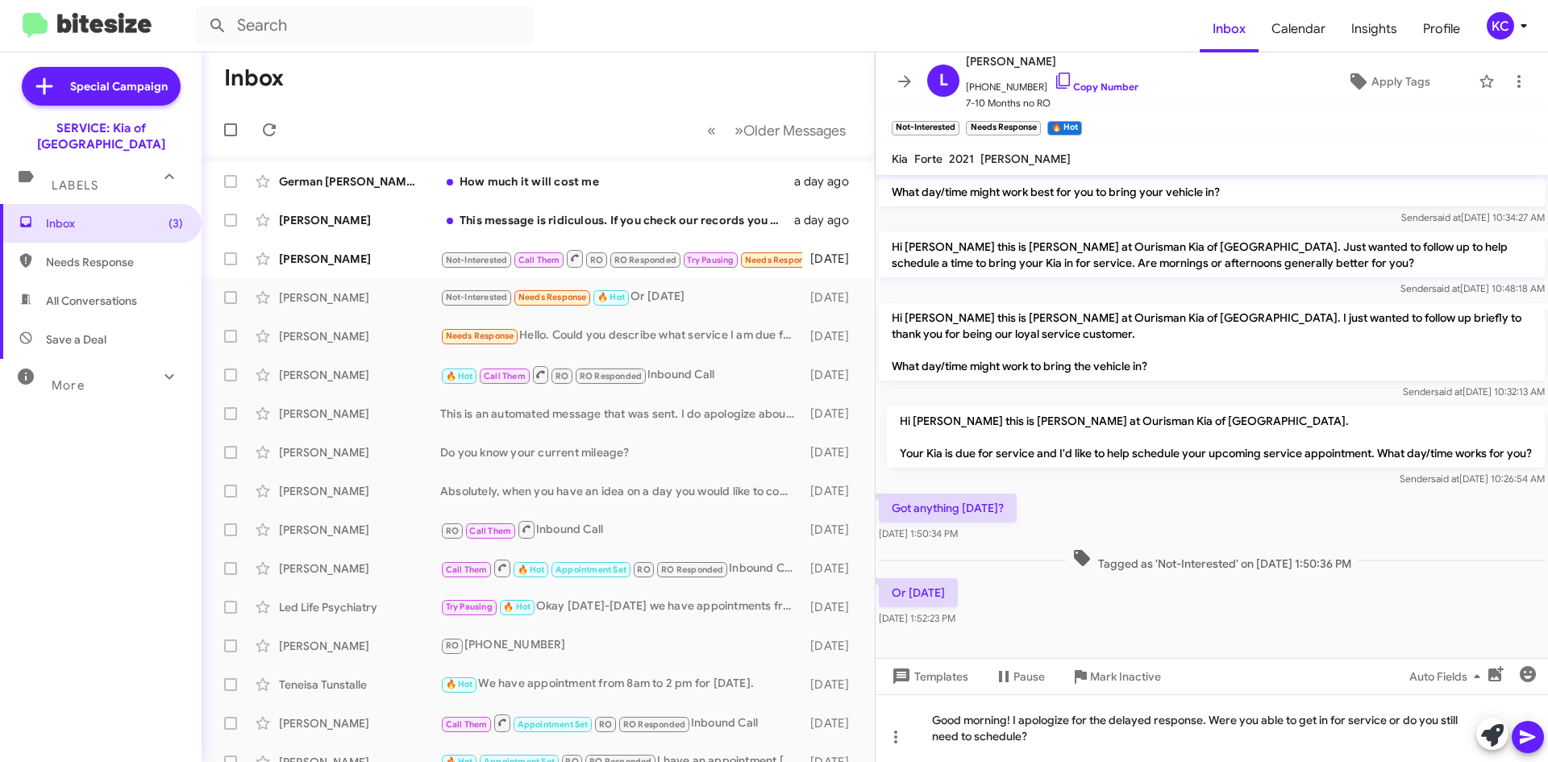
click at [1527, 741] on icon at bounding box center [1527, 736] width 19 height 19
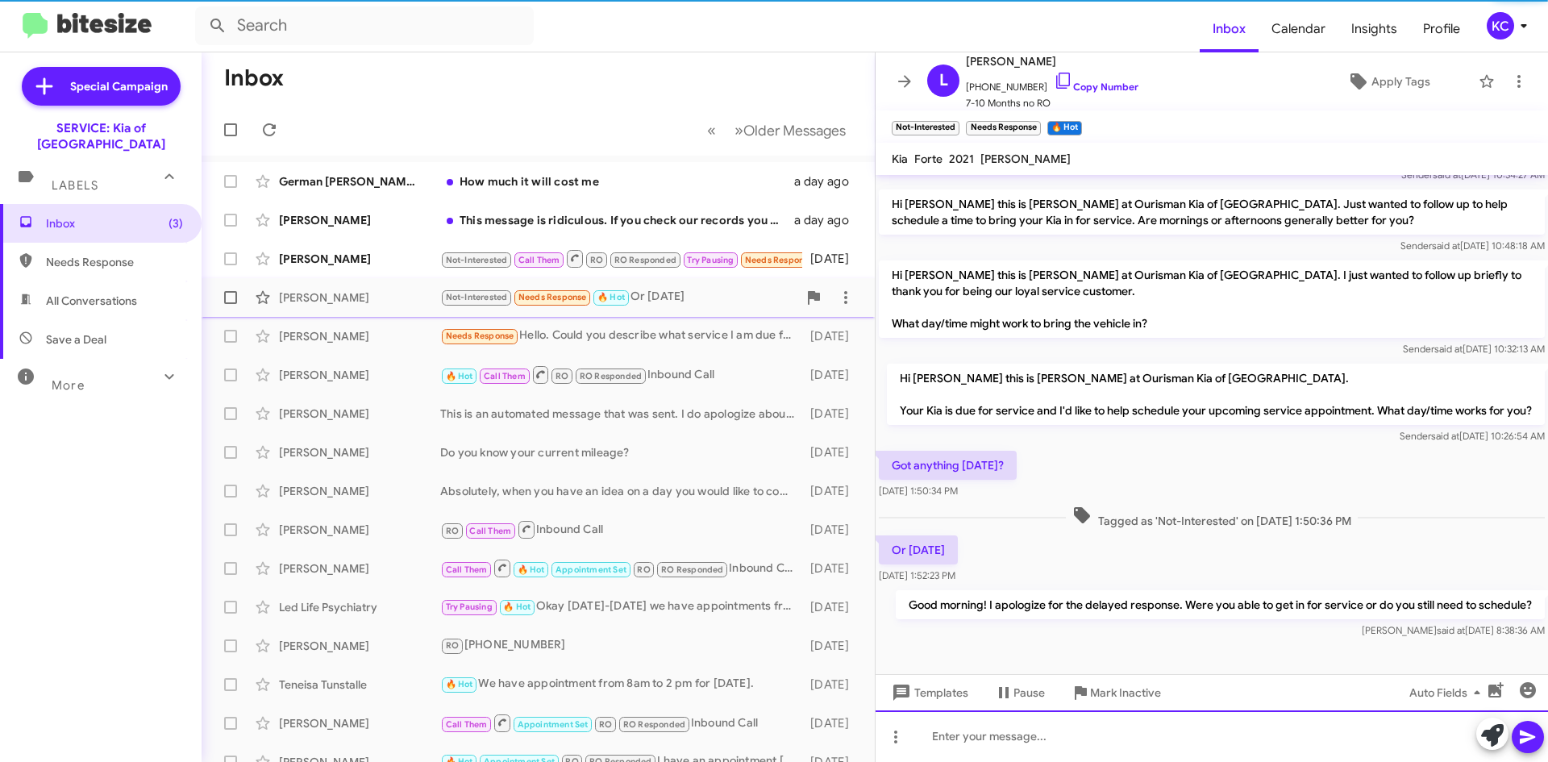
scroll to position [108, 0]
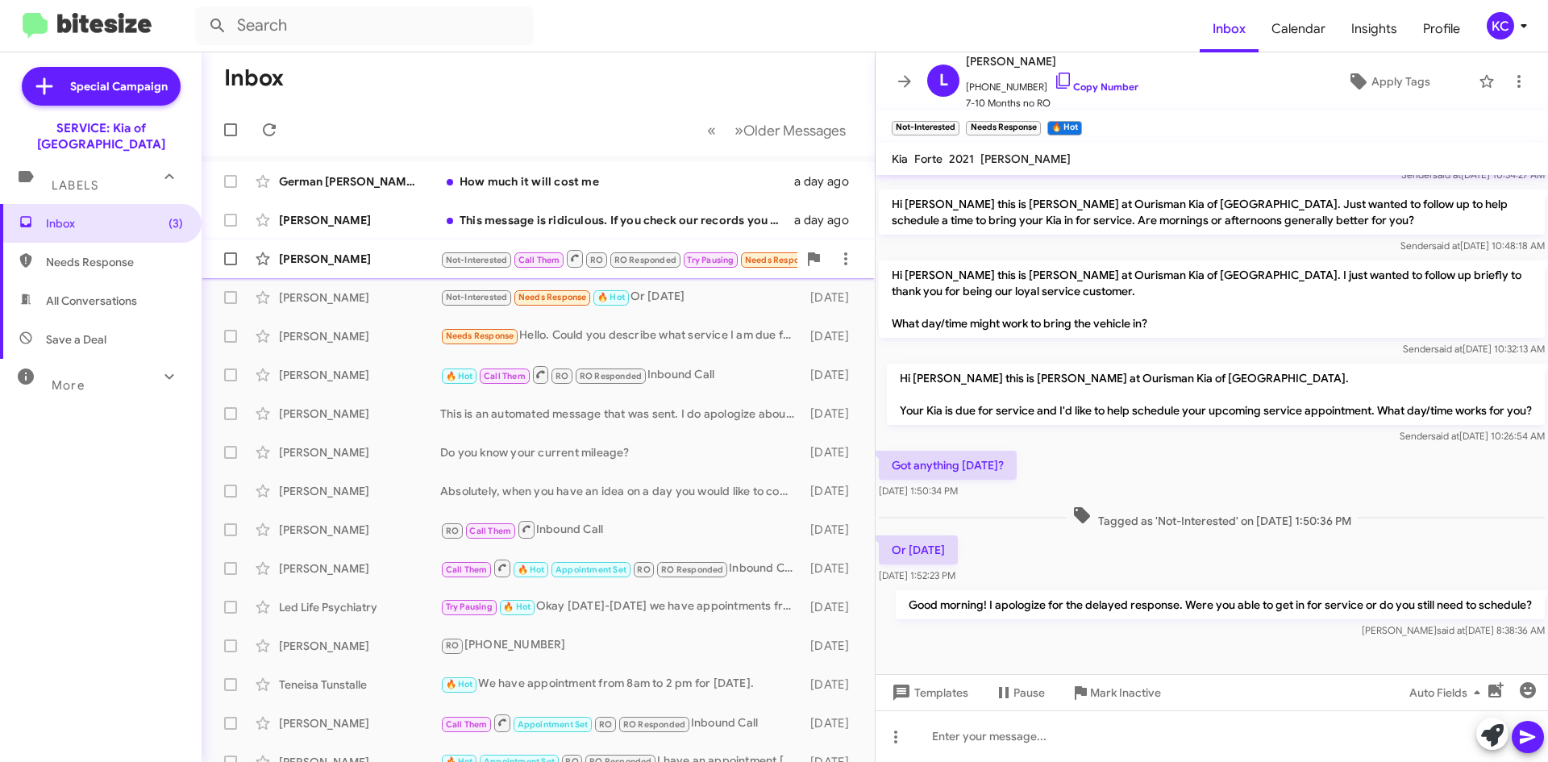
click at [343, 251] on div "[PERSON_NAME]" at bounding box center [359, 259] width 161 height 16
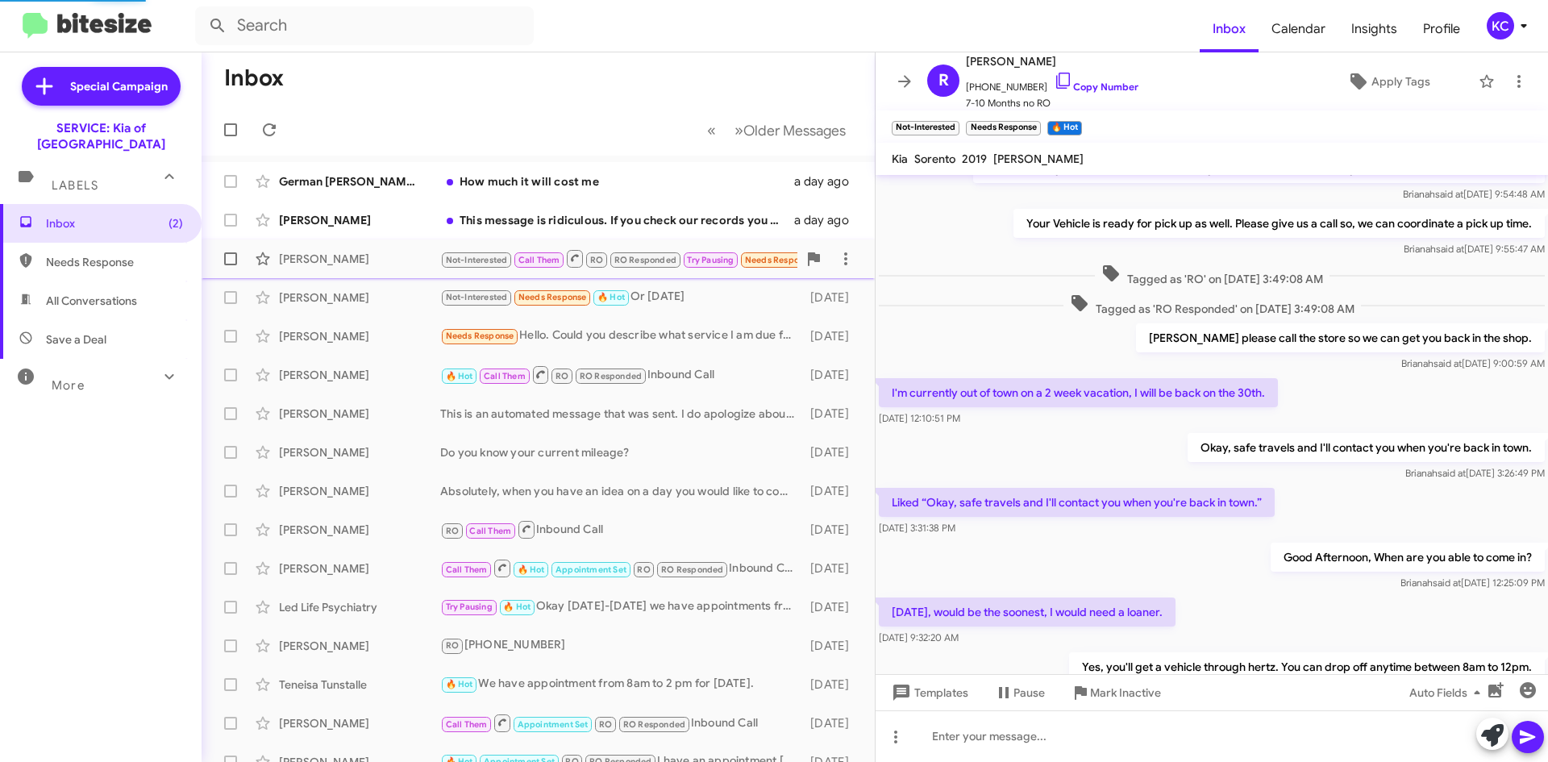
scroll to position [249, 0]
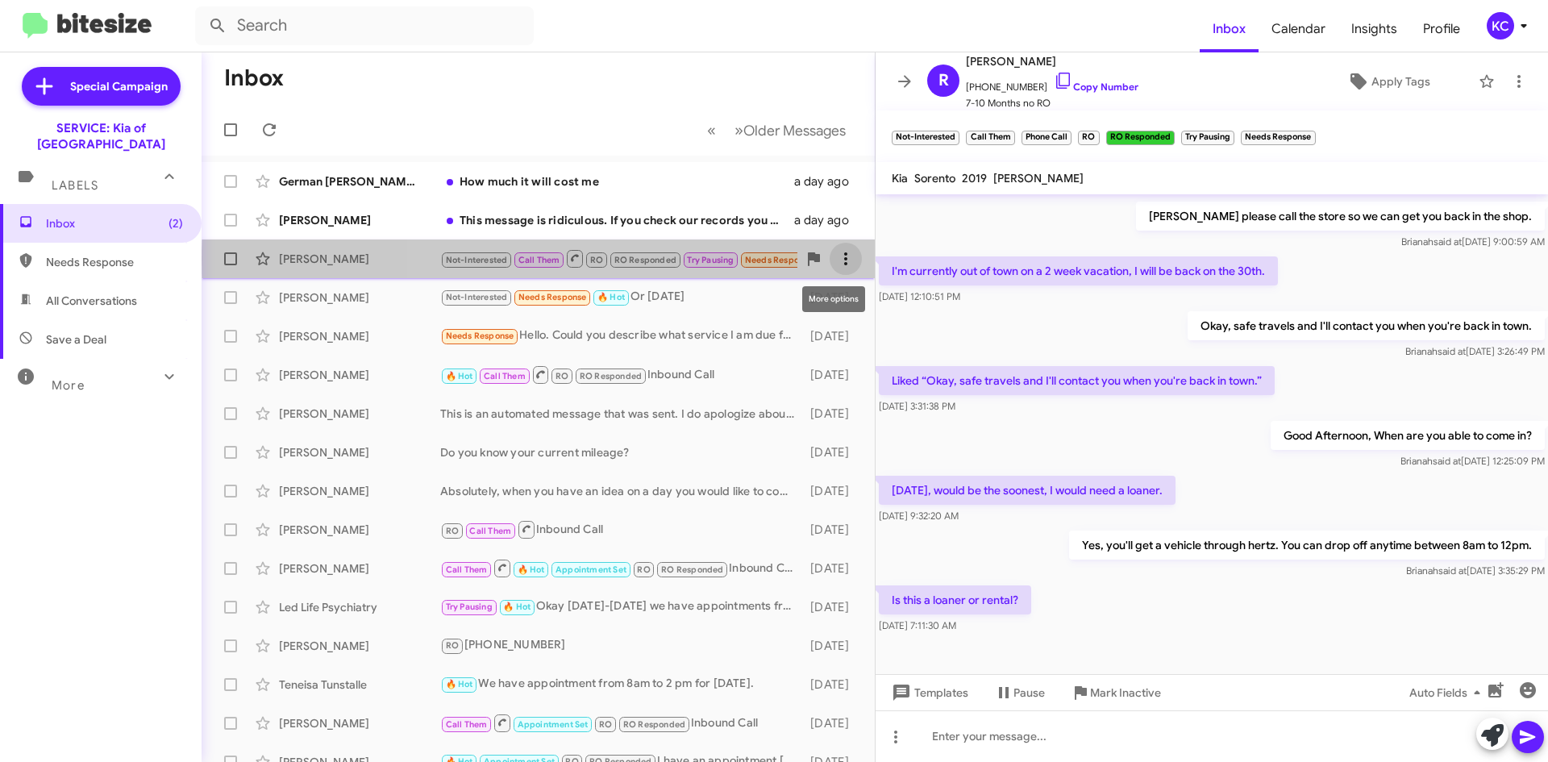
click at [836, 260] on icon at bounding box center [845, 258] width 19 height 19
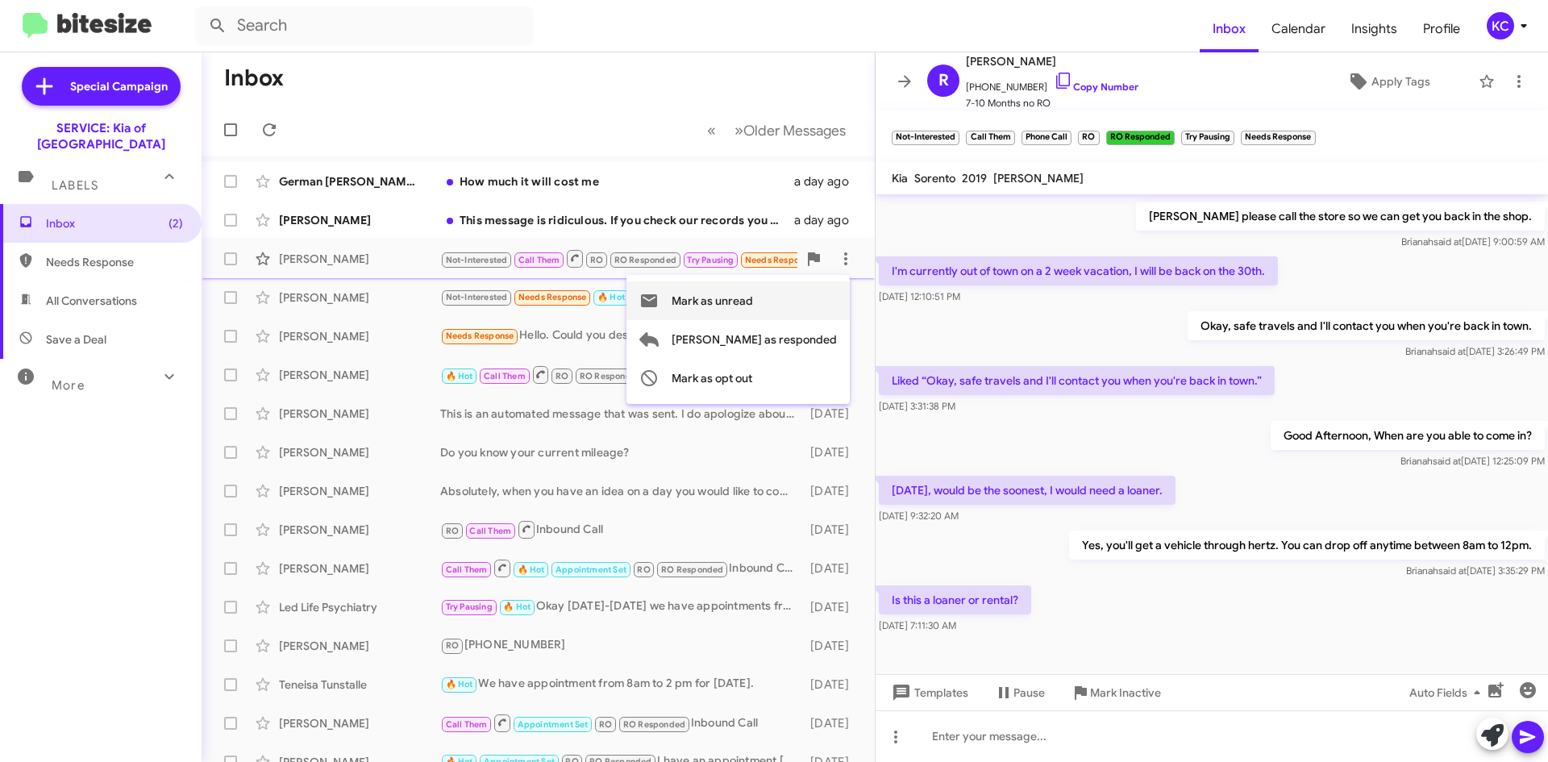
click at [824, 305] on button "Mark as unread" at bounding box center [737, 300] width 223 height 39
click at [687, 416] on div "This is an automated message that was sent. I do apologize about that! We will …" at bounding box center [618, 413] width 357 height 16
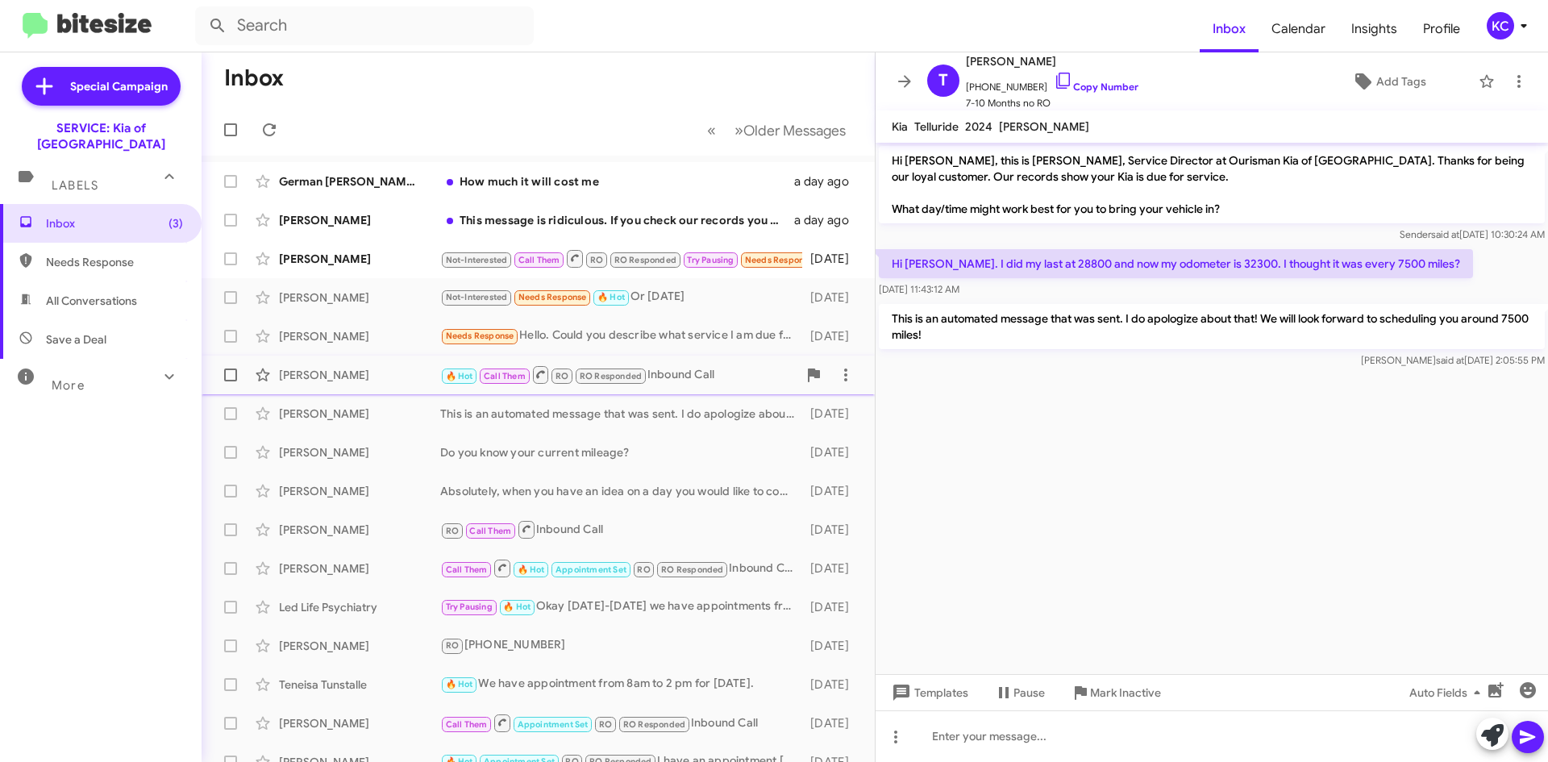
click at [696, 376] on div "🔥 Hot Call Them RO RO Responded Inbound Call" at bounding box center [618, 374] width 357 height 20
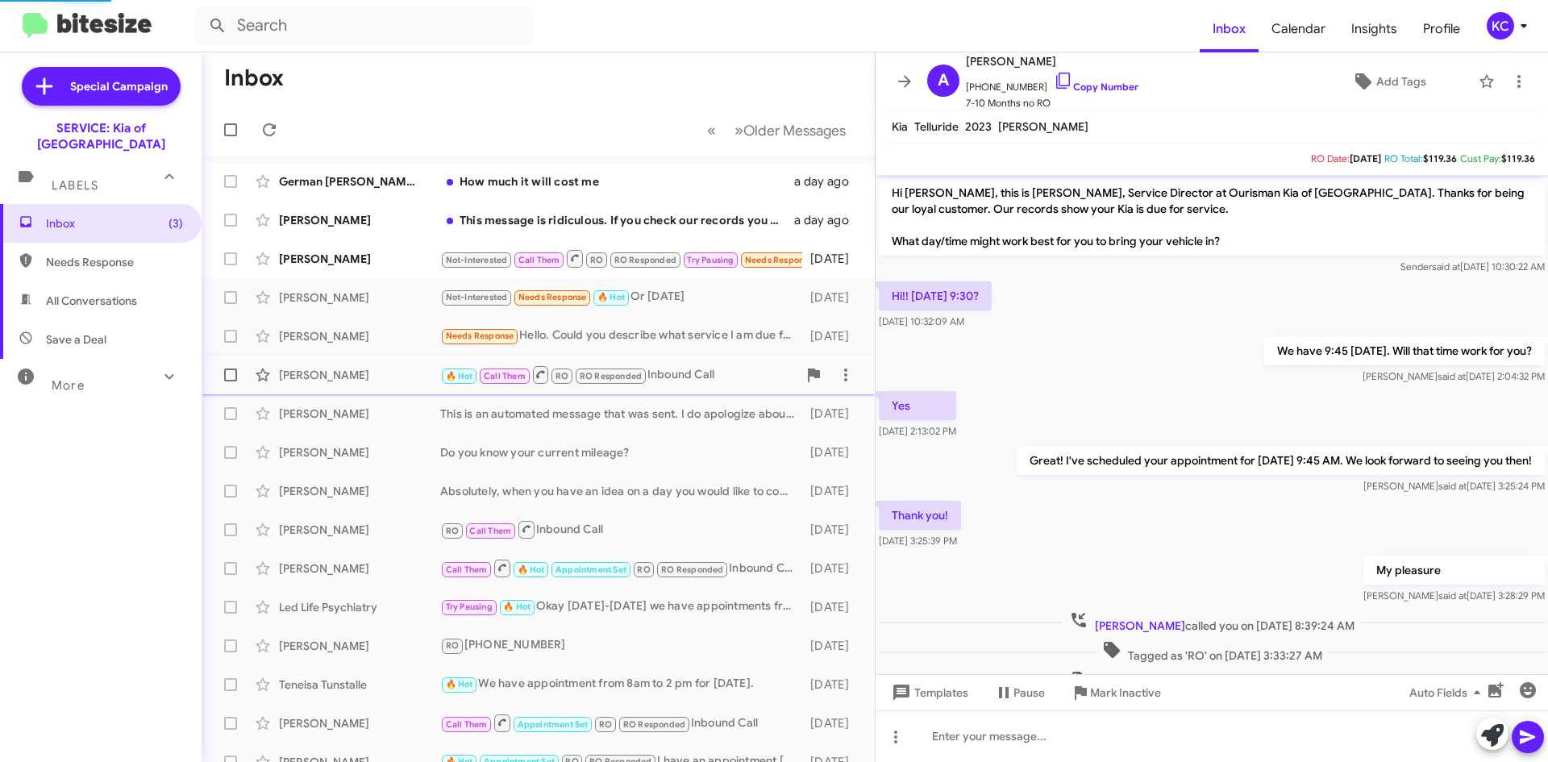
scroll to position [63, 0]
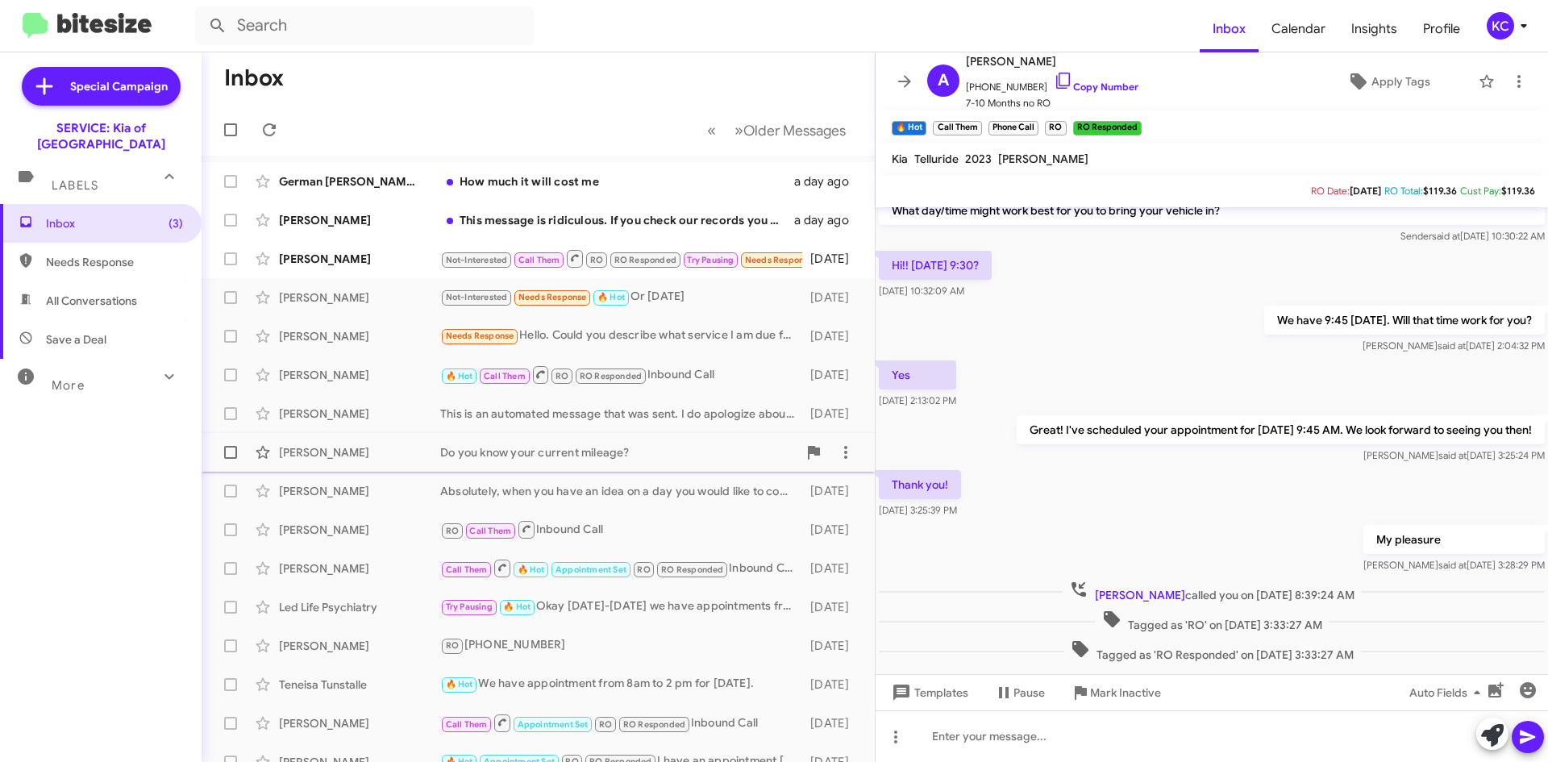
click at [681, 453] on div "Do you know your current mileage?" at bounding box center [618, 452] width 357 height 16
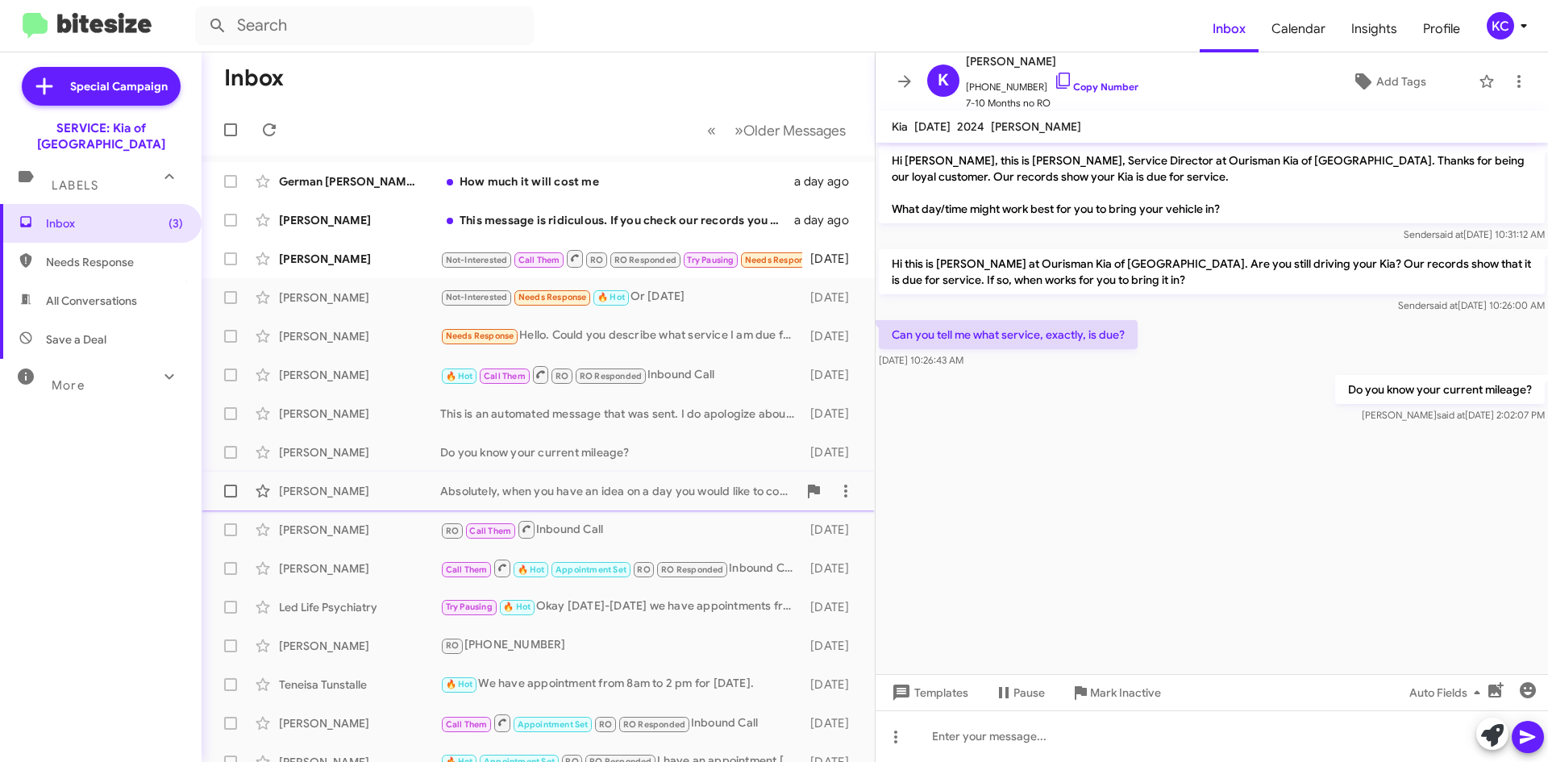
click at [677, 492] on div "Absolutely, when you have an idea on a day you would like to come in please giv…" at bounding box center [618, 491] width 357 height 16
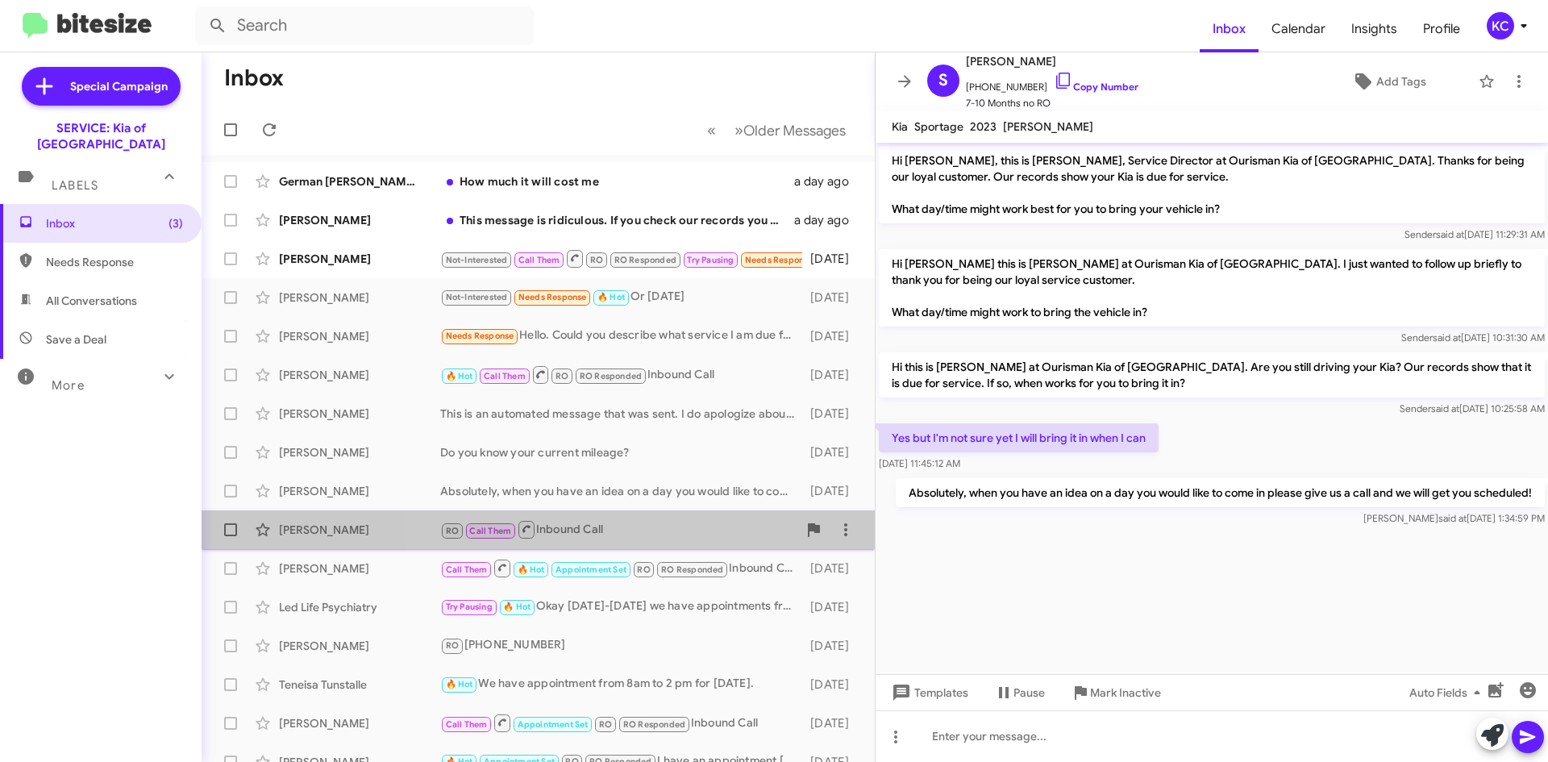
click at [675, 530] on div "RO Call Them Inbound Call" at bounding box center [618, 529] width 357 height 20
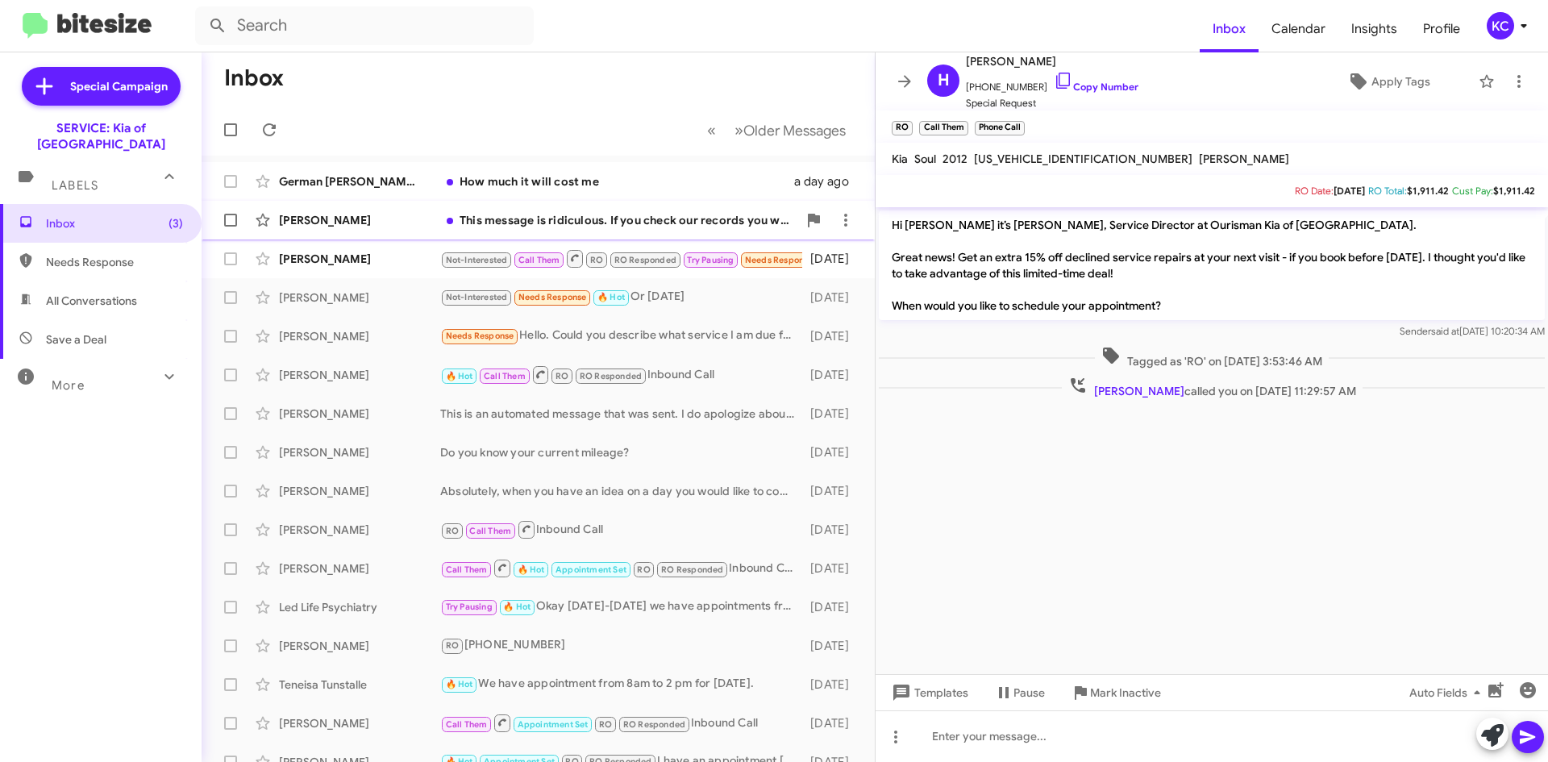
click at [570, 226] on div "This message is ridiculous. If you check our records you will see we purchased …" at bounding box center [618, 220] width 357 height 16
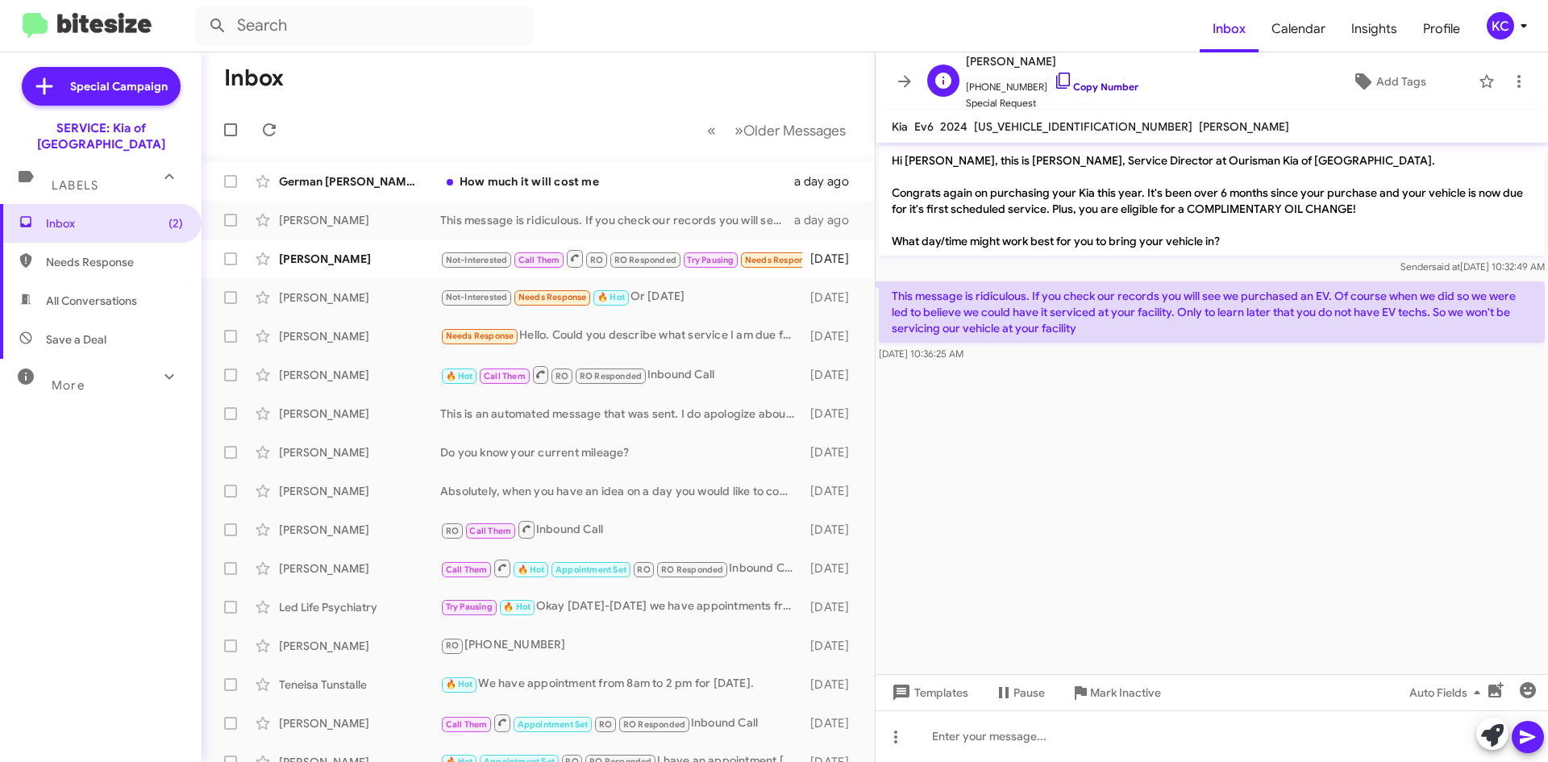
click at [1056, 77] on icon at bounding box center [1063, 81] width 14 height 16
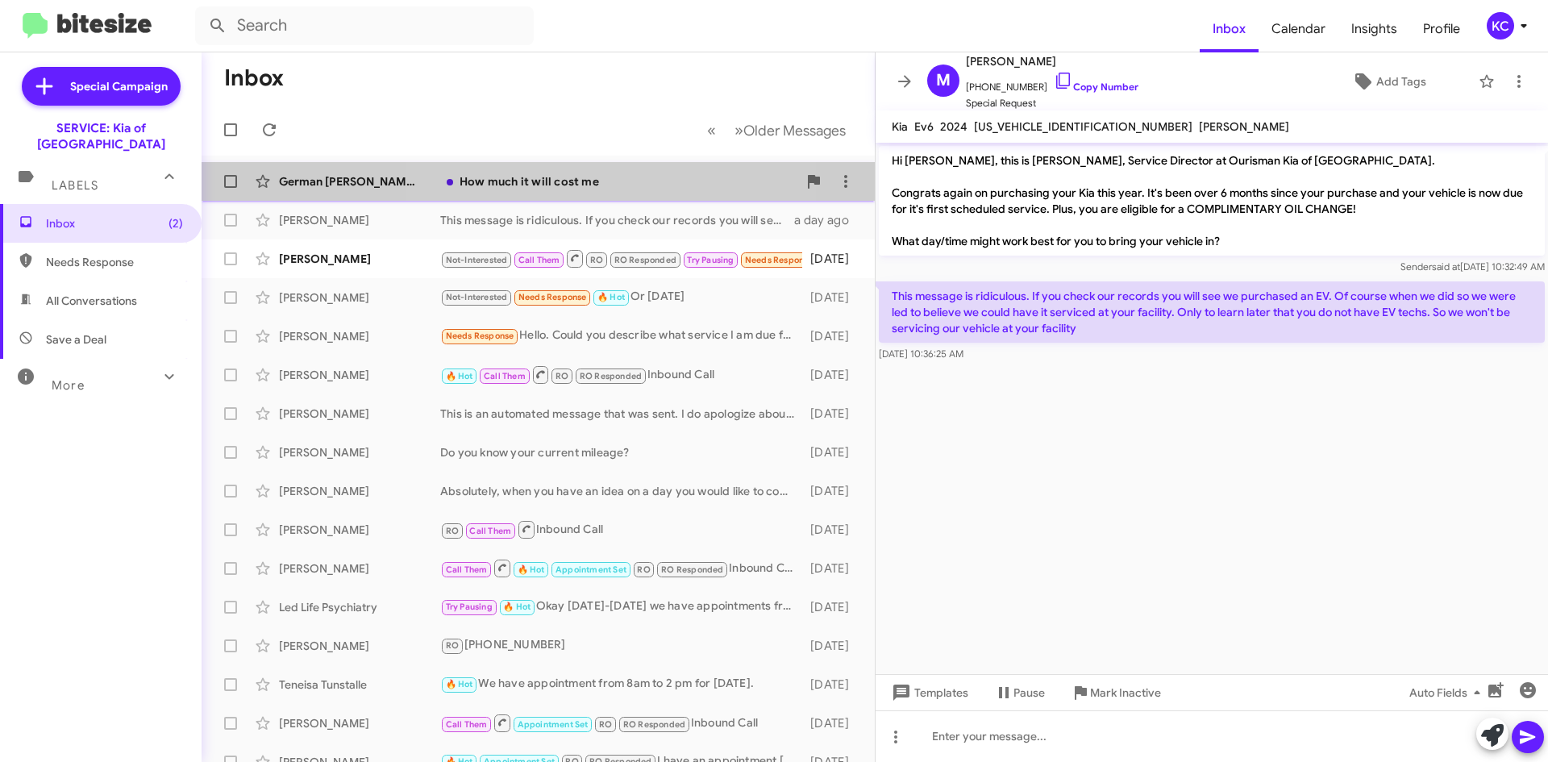
click at [586, 176] on div "How much it will cost me" at bounding box center [618, 181] width 357 height 16
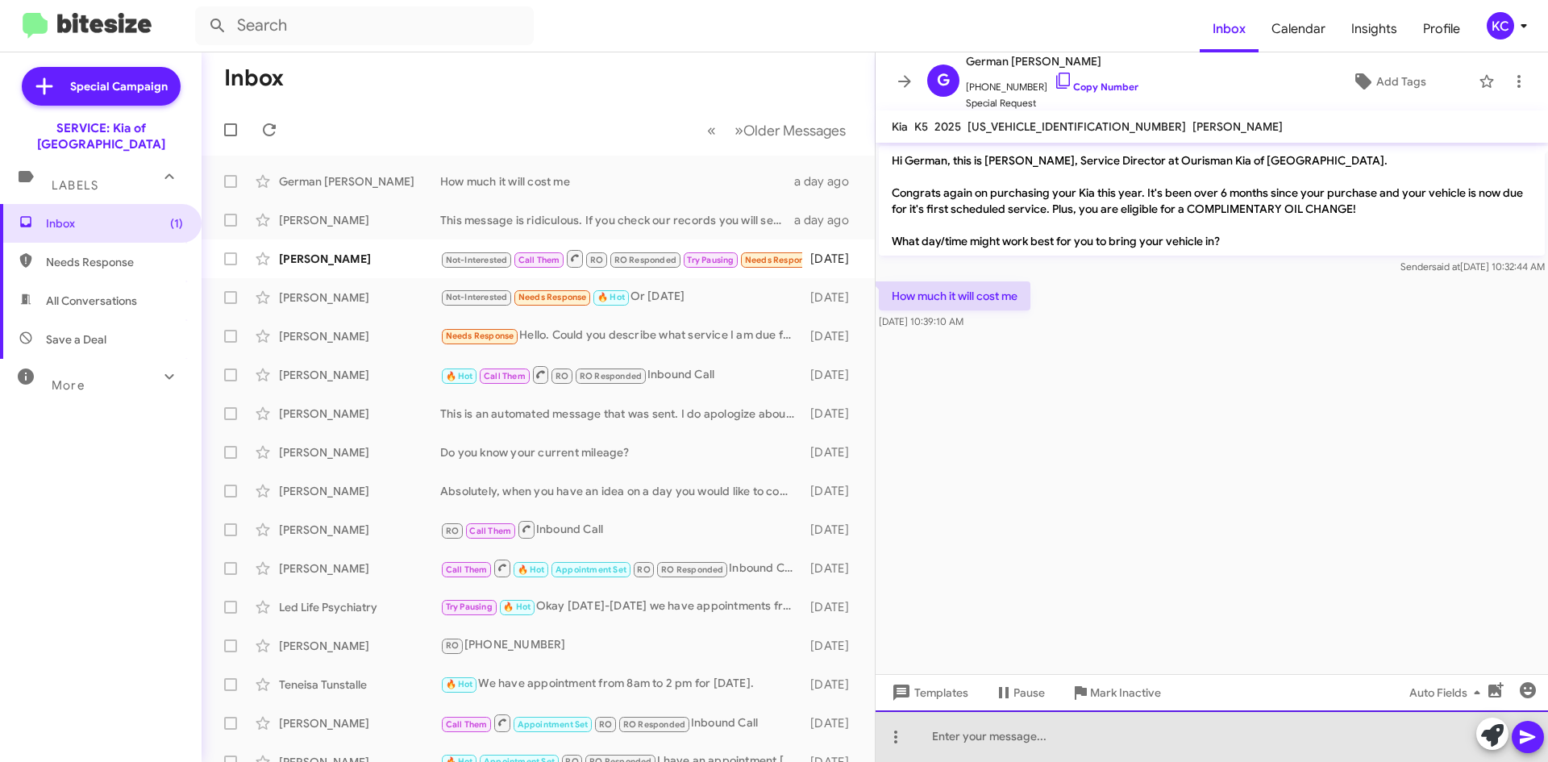
click at [1040, 740] on div at bounding box center [1211, 736] width 672 height 52
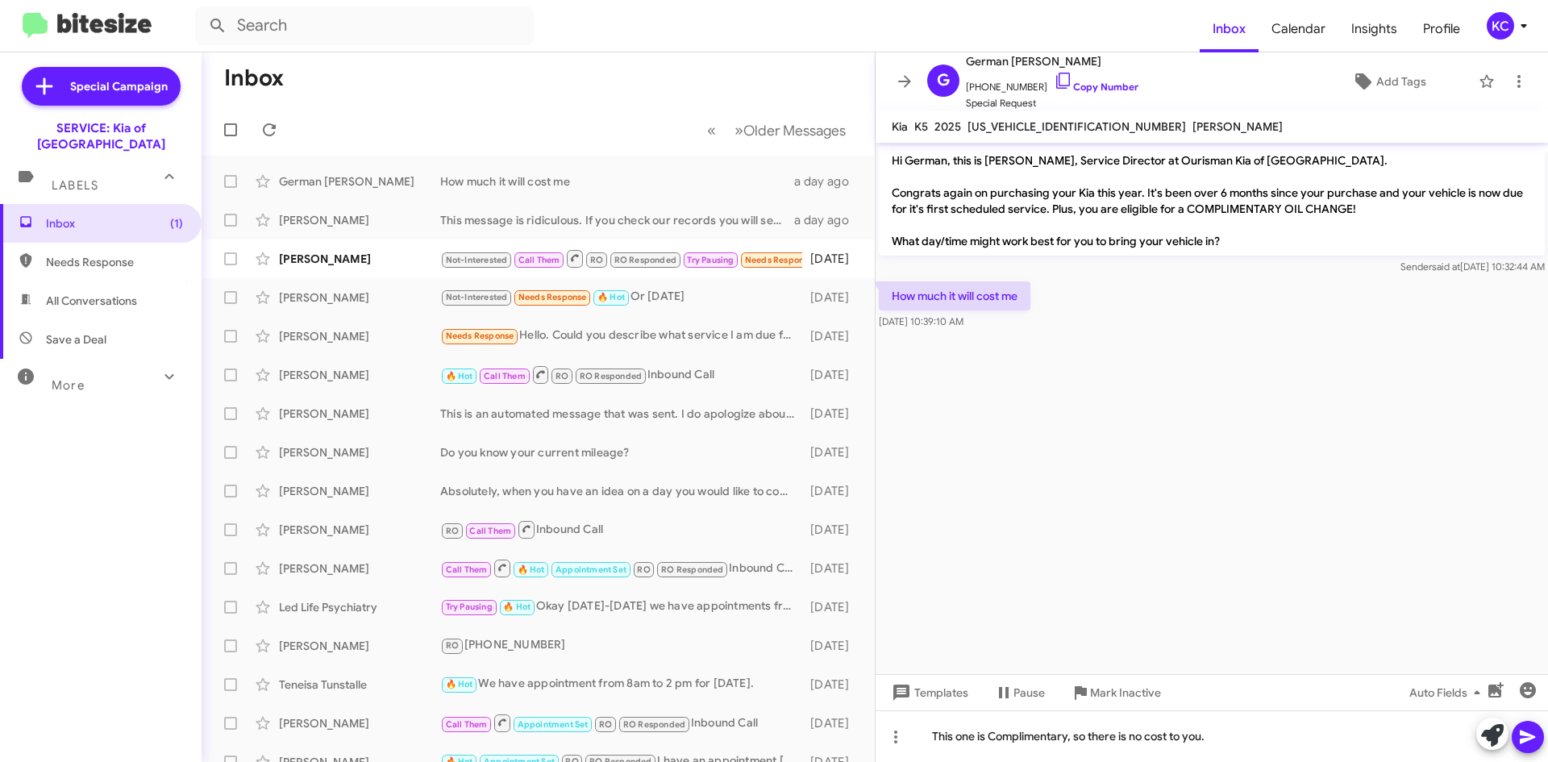
click at [1527, 740] on icon at bounding box center [1526, 737] width 15 height 14
click at [360, 251] on div "[PERSON_NAME]" at bounding box center [359, 259] width 161 height 16
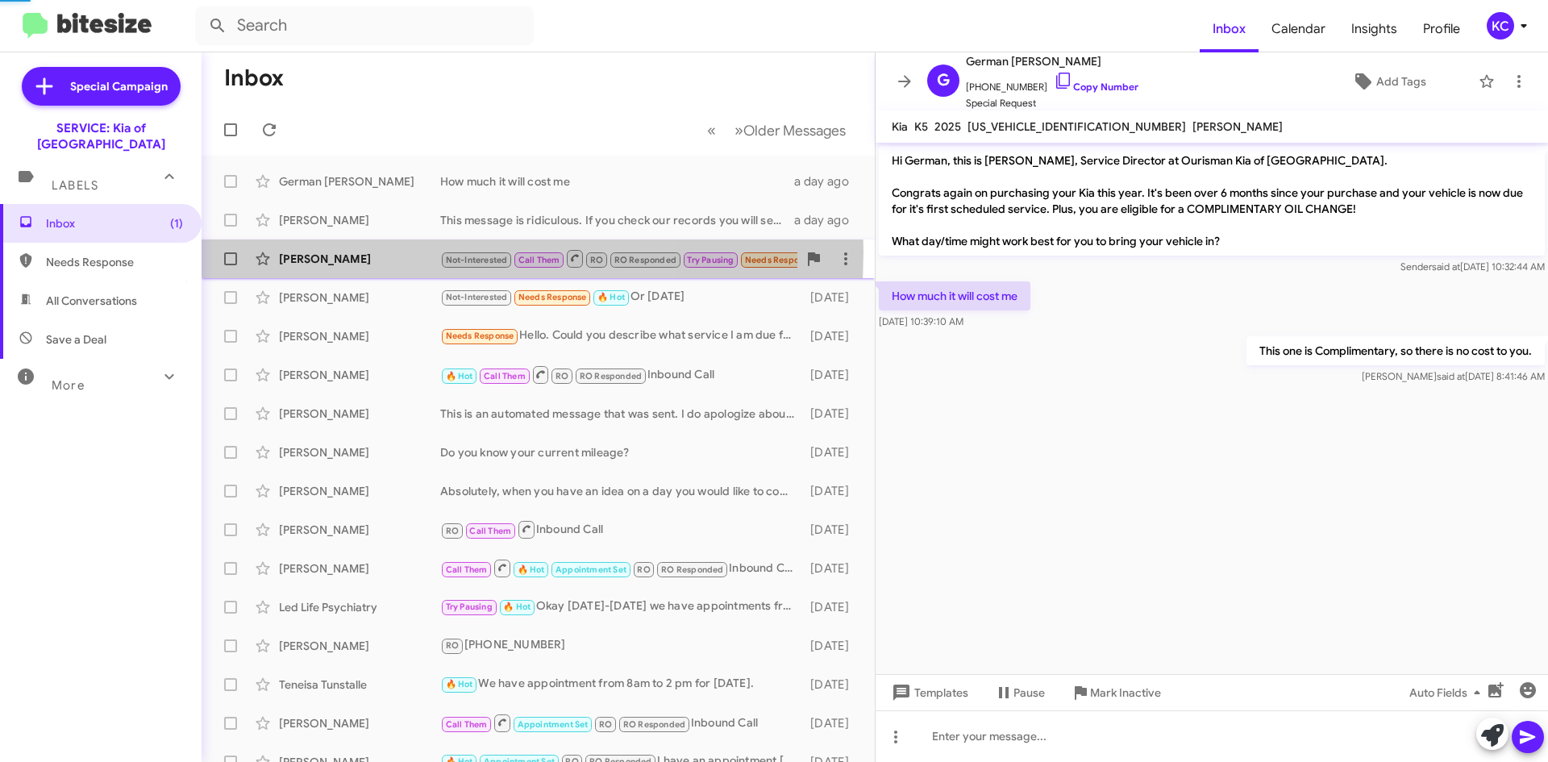
scroll to position [601, 0]
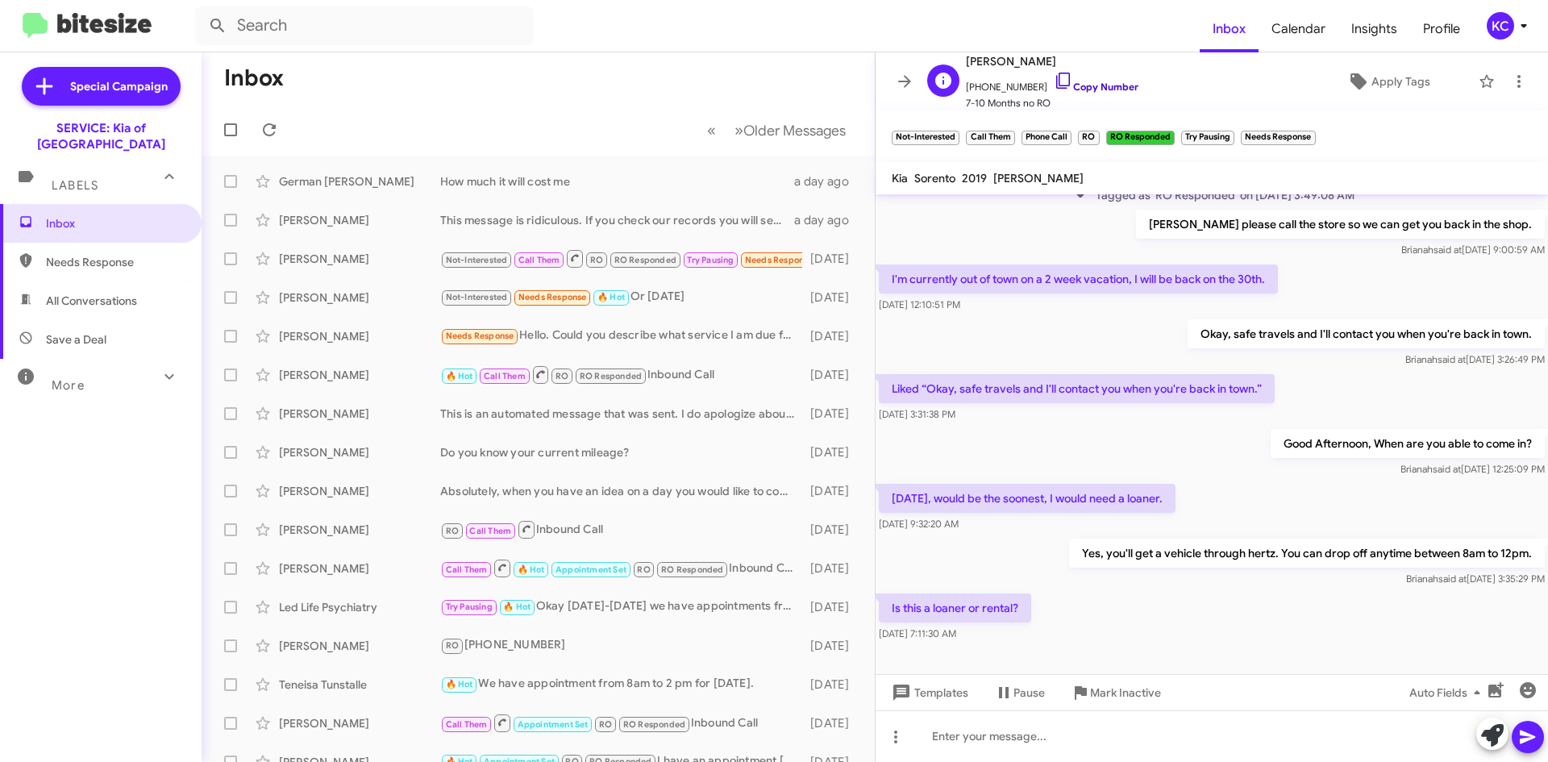
click at [1053, 78] on icon at bounding box center [1062, 80] width 19 height 19
click at [1186, 629] on div "Is this a loaner or rental? Sep 5, 2025, 7:11:30 AM" at bounding box center [1211, 617] width 672 height 55
click at [1053, 79] on icon at bounding box center [1062, 80] width 19 height 19
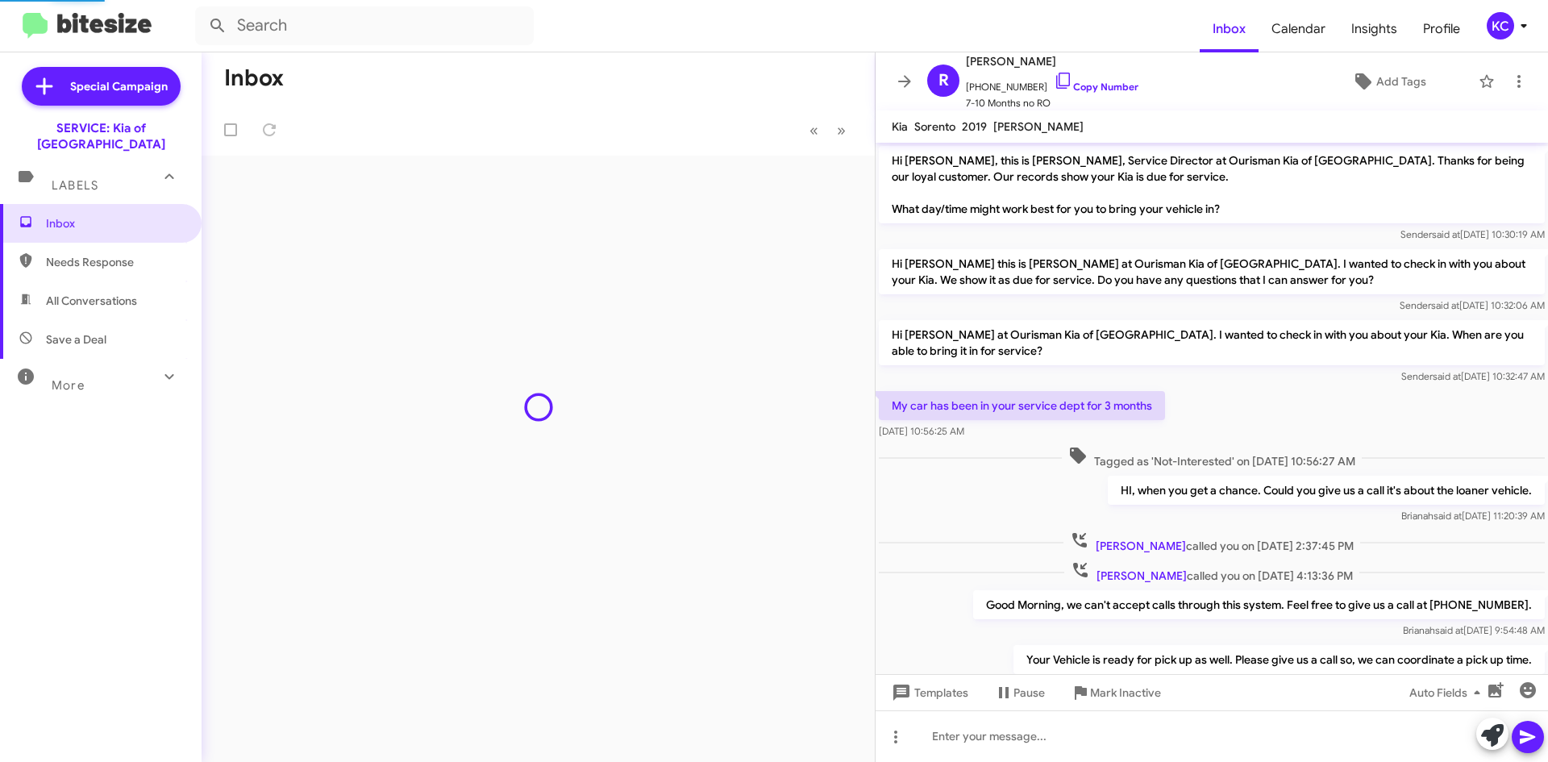
scroll to position [601, 0]
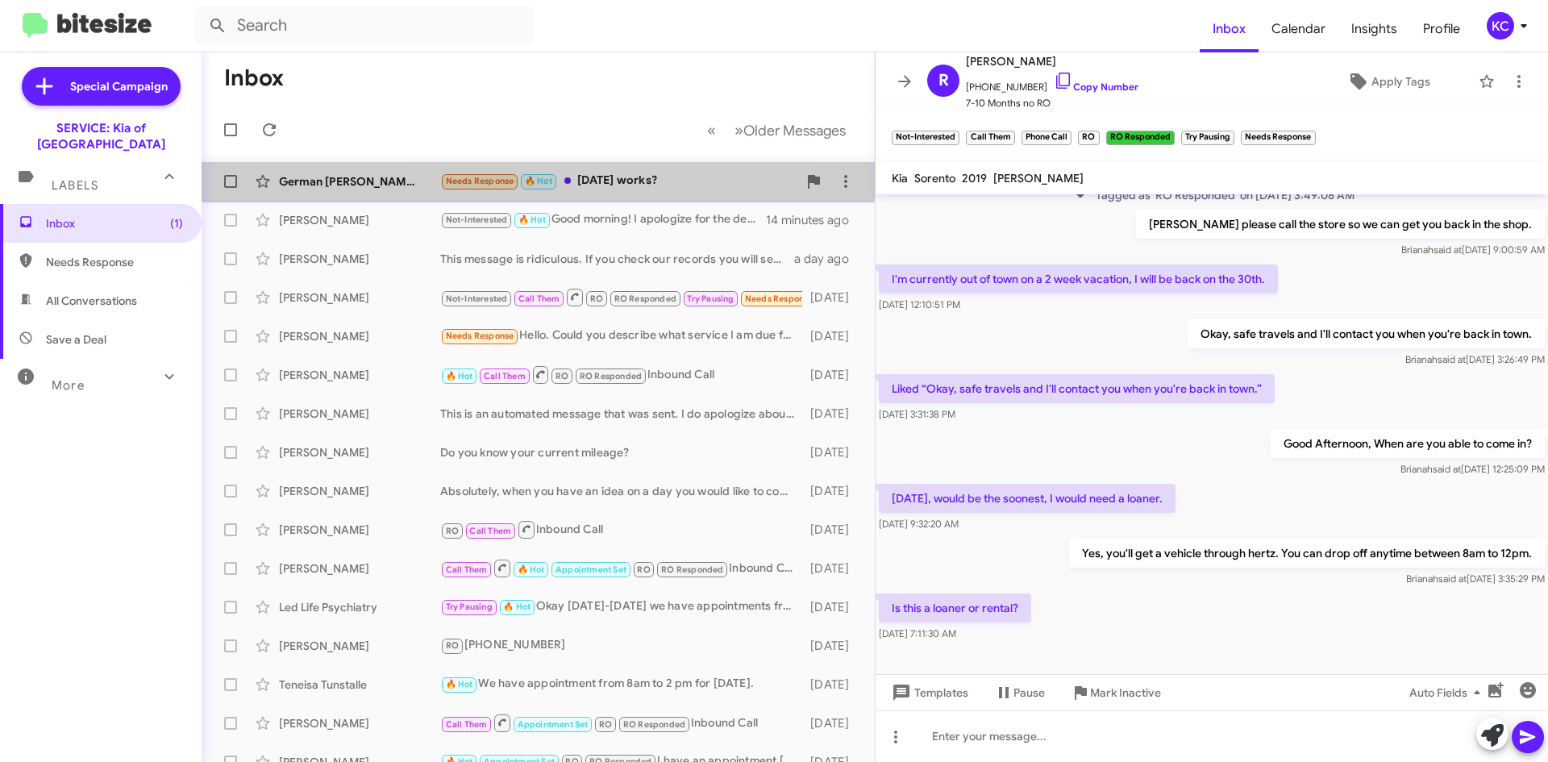
click at [606, 181] on div "Needs Response 🔥 Hot [DATE] works?" at bounding box center [618, 181] width 357 height 19
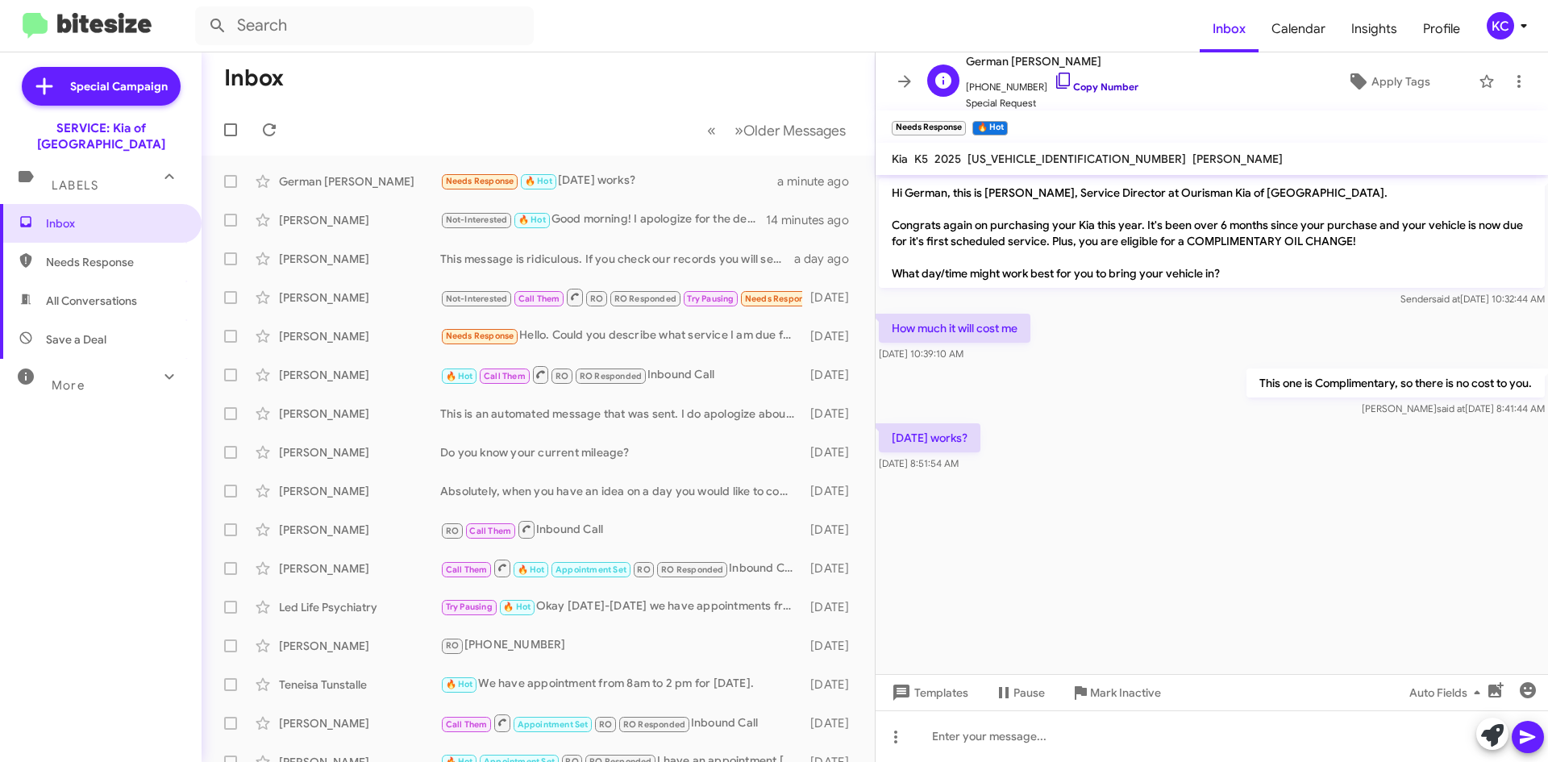
click at [1053, 85] on icon at bounding box center [1062, 80] width 19 height 19
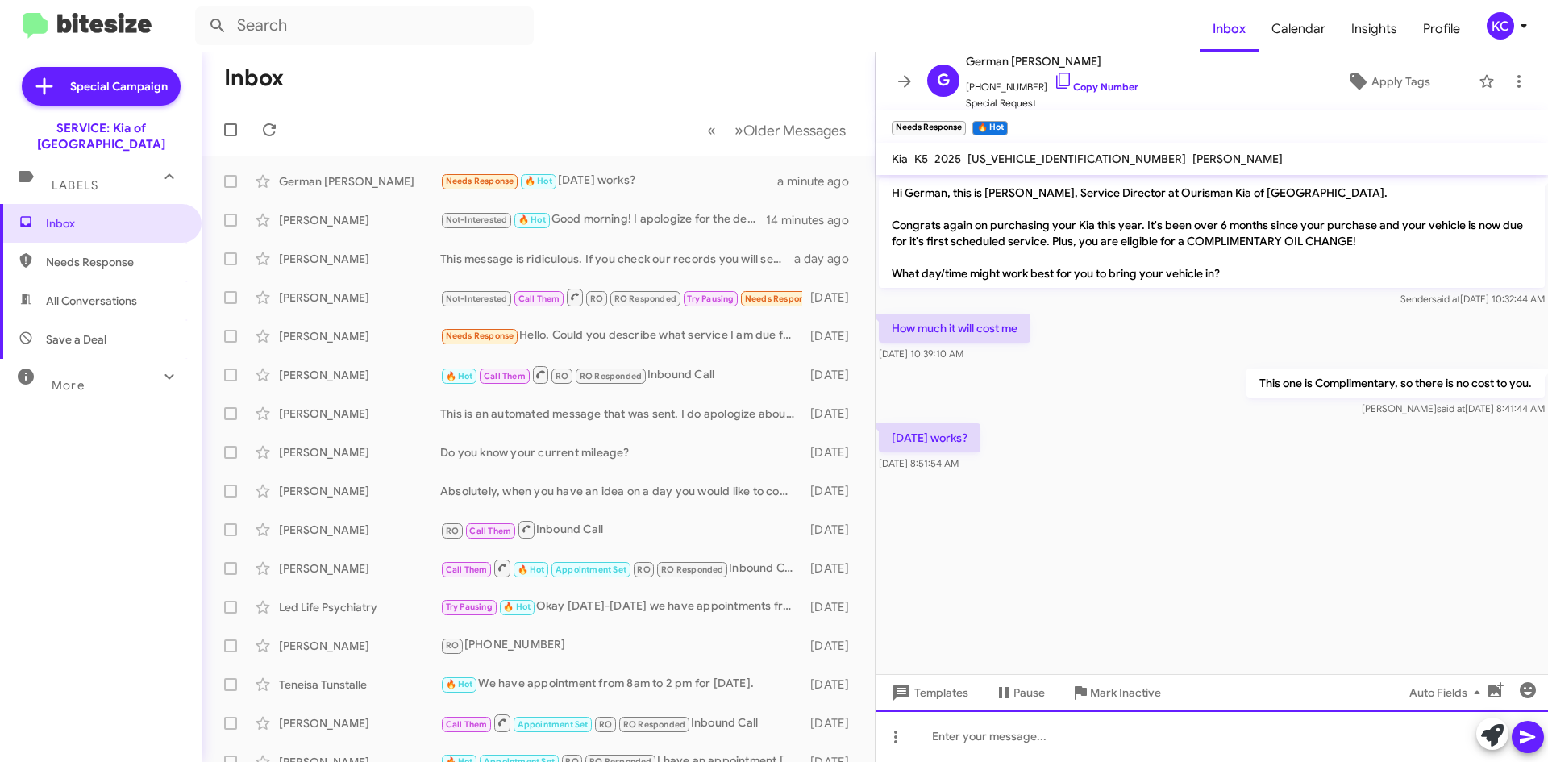
click at [994, 739] on div at bounding box center [1211, 736] width 672 height 52
click at [1095, 741] on div "Would you prefer to wait or dreop off?" at bounding box center [1211, 736] width 672 height 52
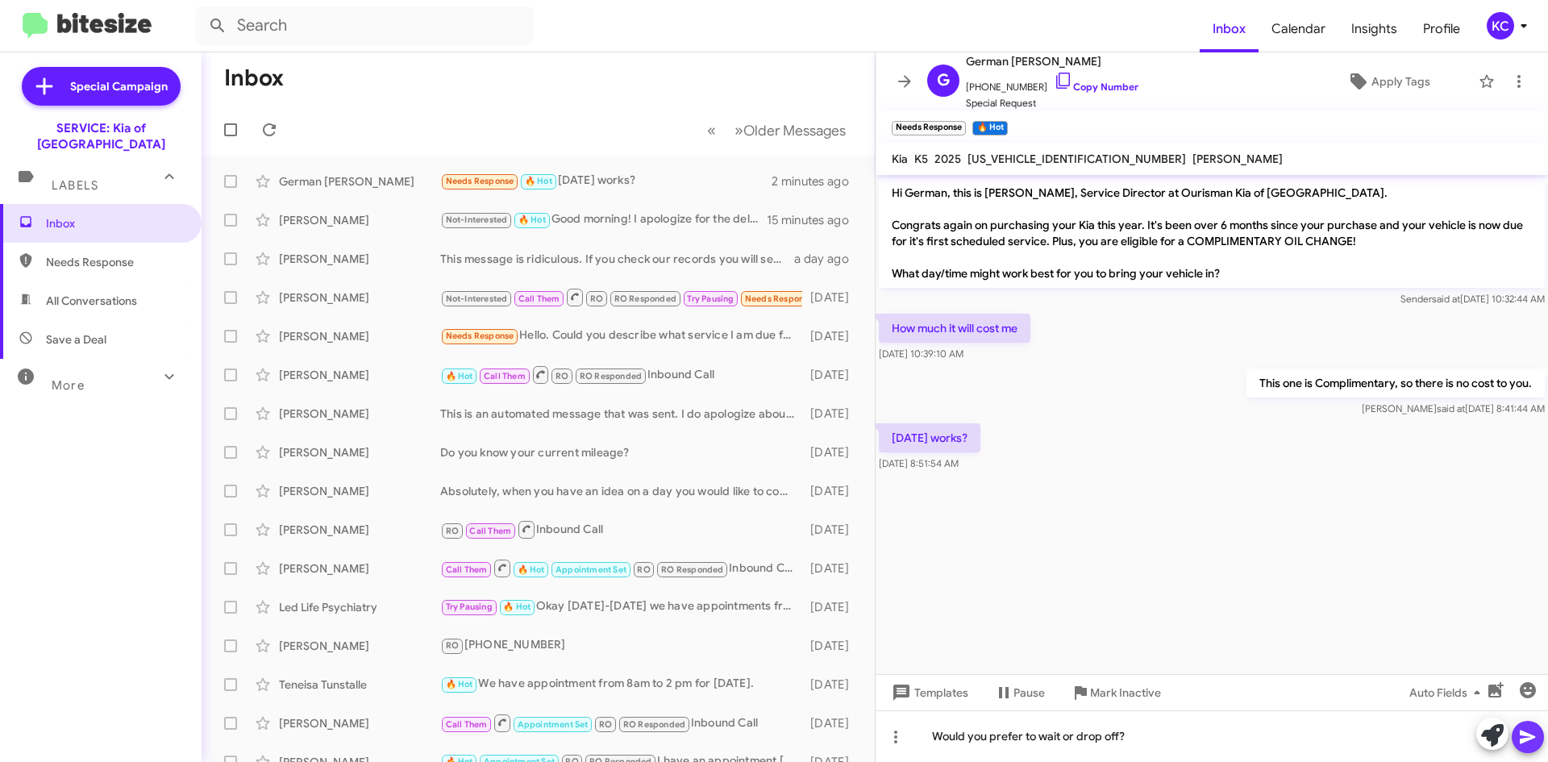
click at [1532, 733] on icon at bounding box center [1527, 736] width 19 height 19
click at [265, 136] on icon at bounding box center [269, 129] width 19 height 19
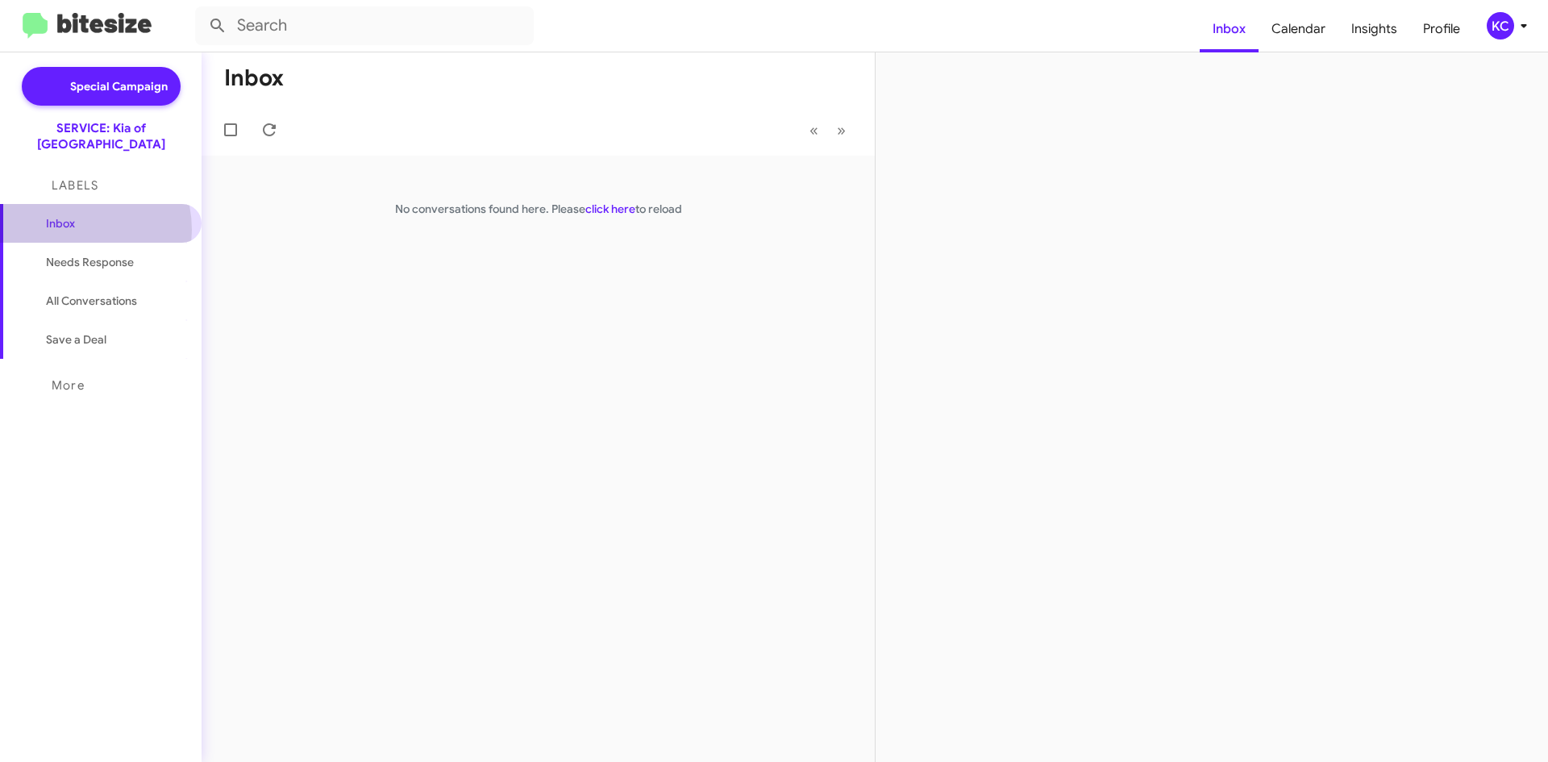
click at [69, 215] on span "Inbox" at bounding box center [114, 223] width 137 height 16
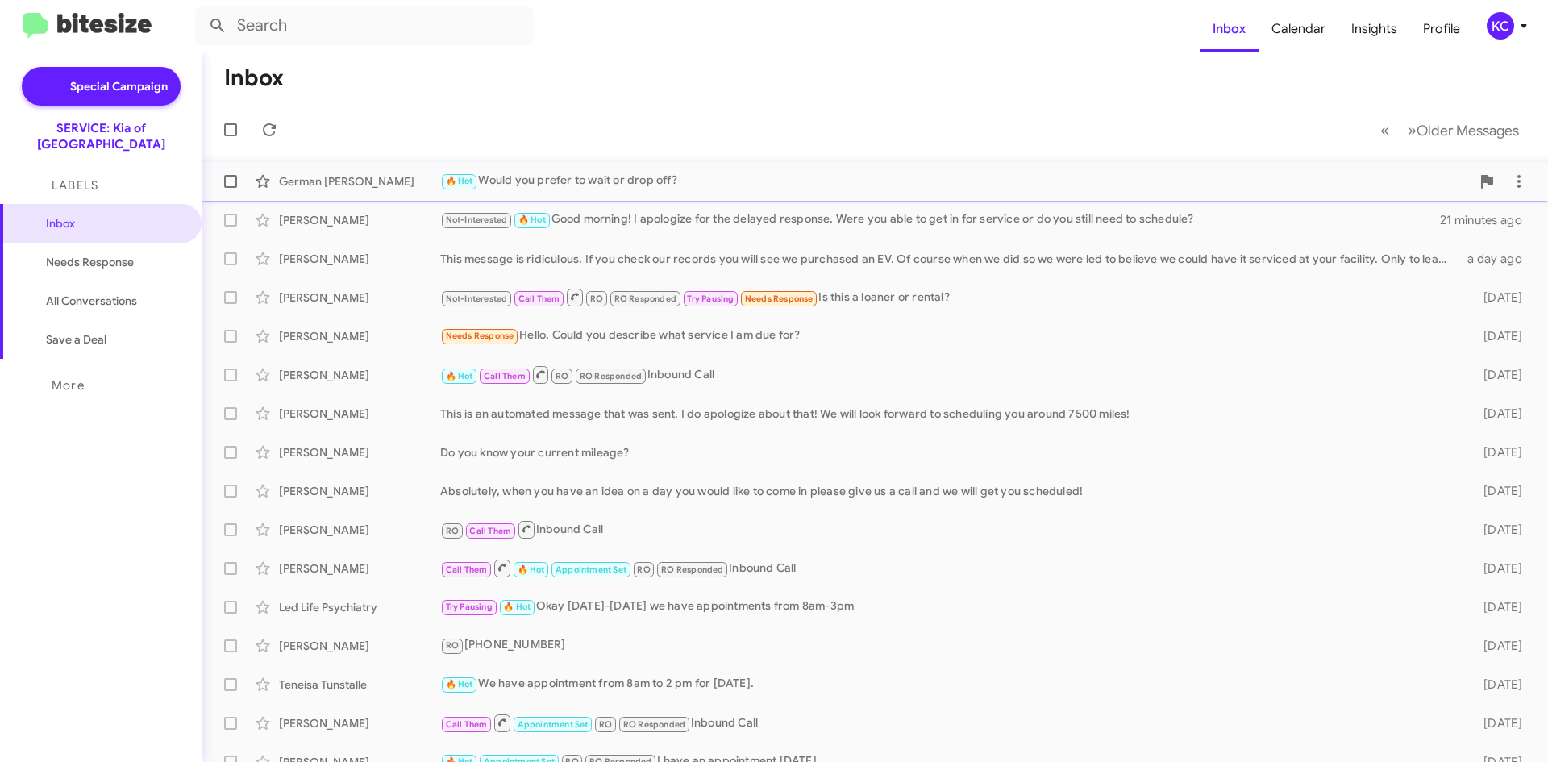
click at [567, 177] on div "🔥 Hot Would you prefer to wait or drop off?" at bounding box center [955, 181] width 1030 height 19
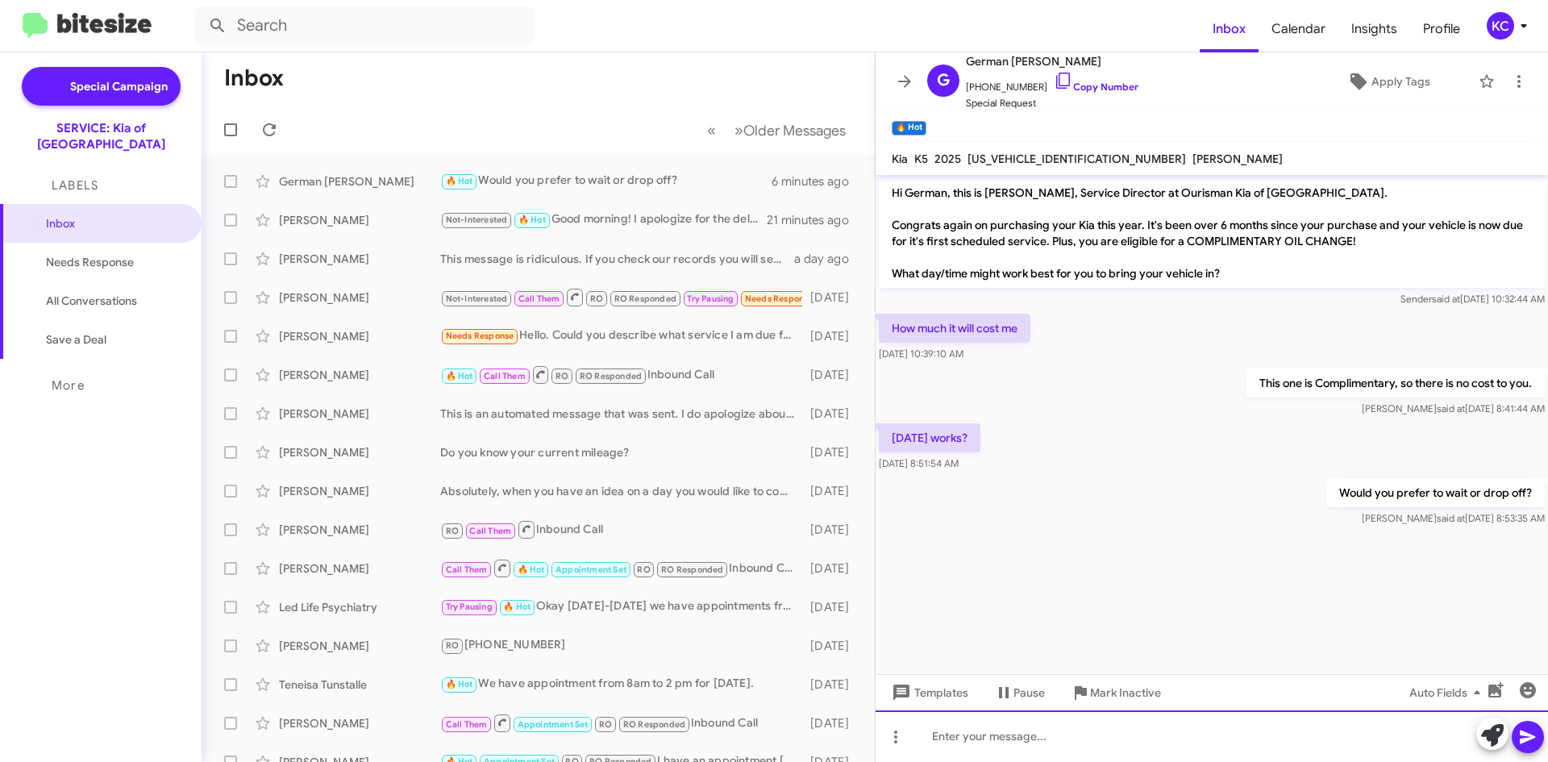
click at [1282, 722] on div at bounding box center [1211, 736] width 672 height 52
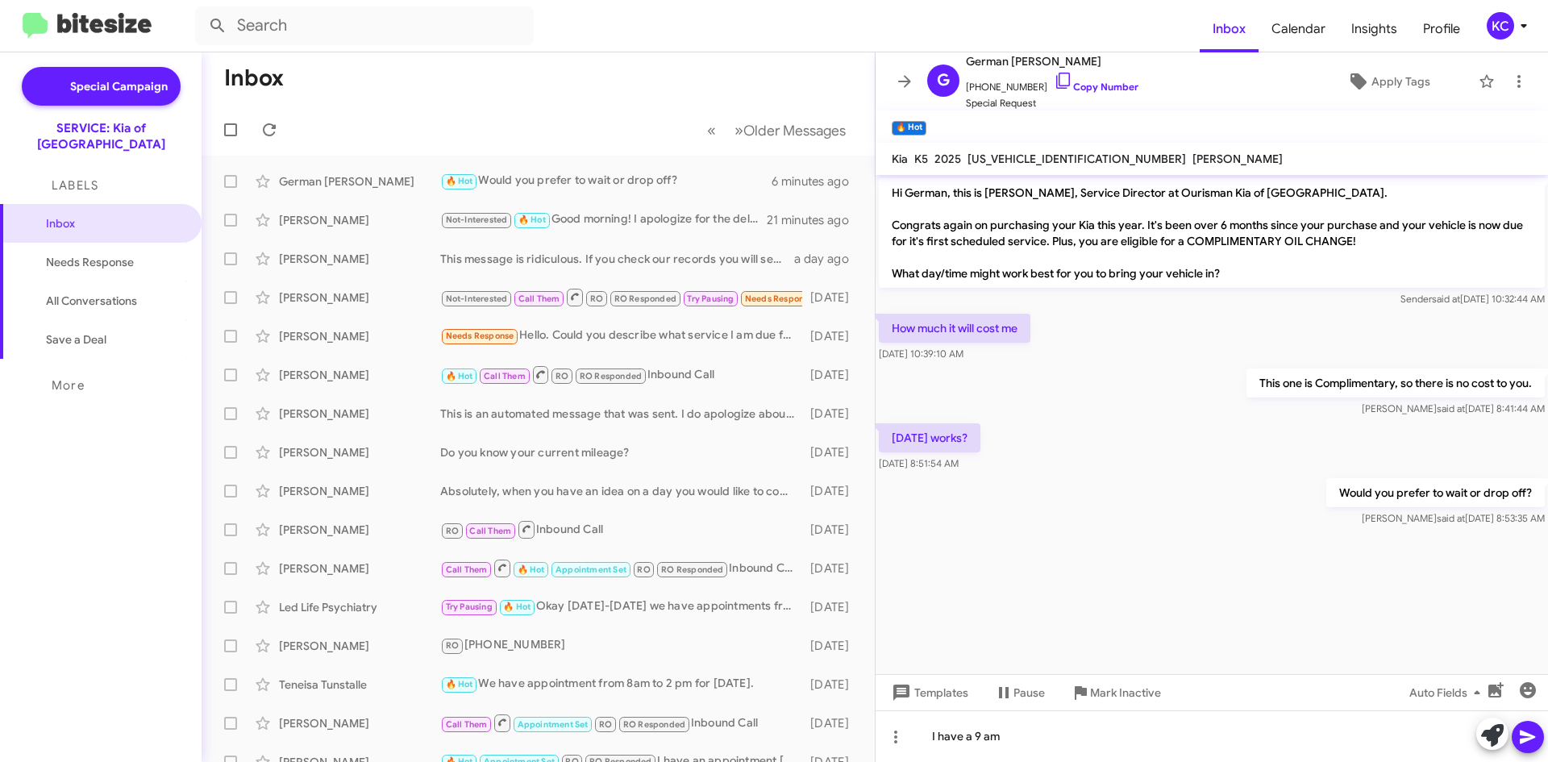
click at [1523, 737] on icon at bounding box center [1527, 736] width 19 height 19
click at [264, 120] on icon at bounding box center [269, 129] width 19 height 19
click at [657, 210] on div "Not-Interested 🔥 Hot Good morning! I apologize for the delayed response. Were y…" at bounding box center [618, 219] width 357 height 19
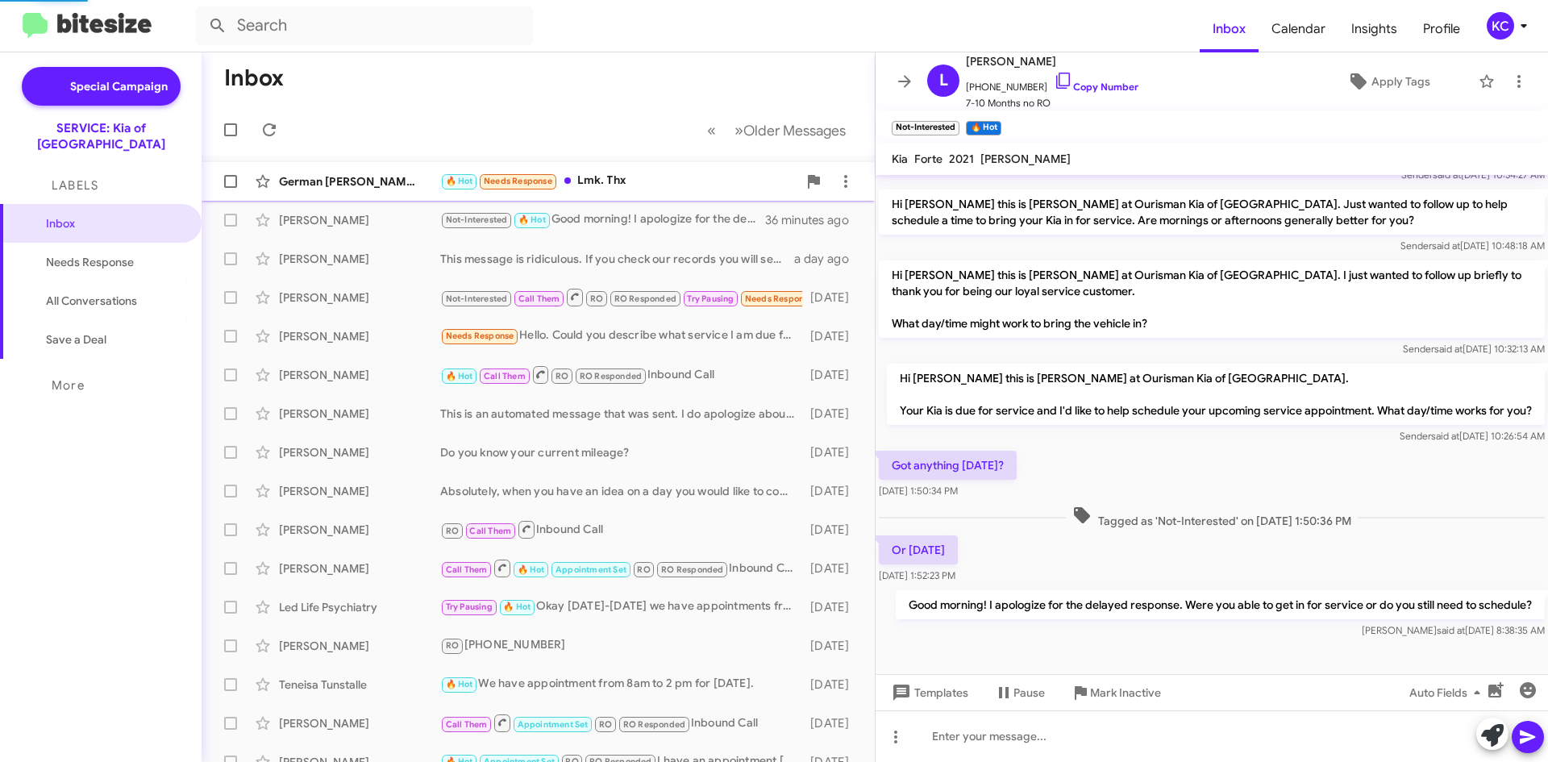
click at [638, 174] on div "🔥 Hot Needs Response Lmk. Thx" at bounding box center [618, 181] width 357 height 19
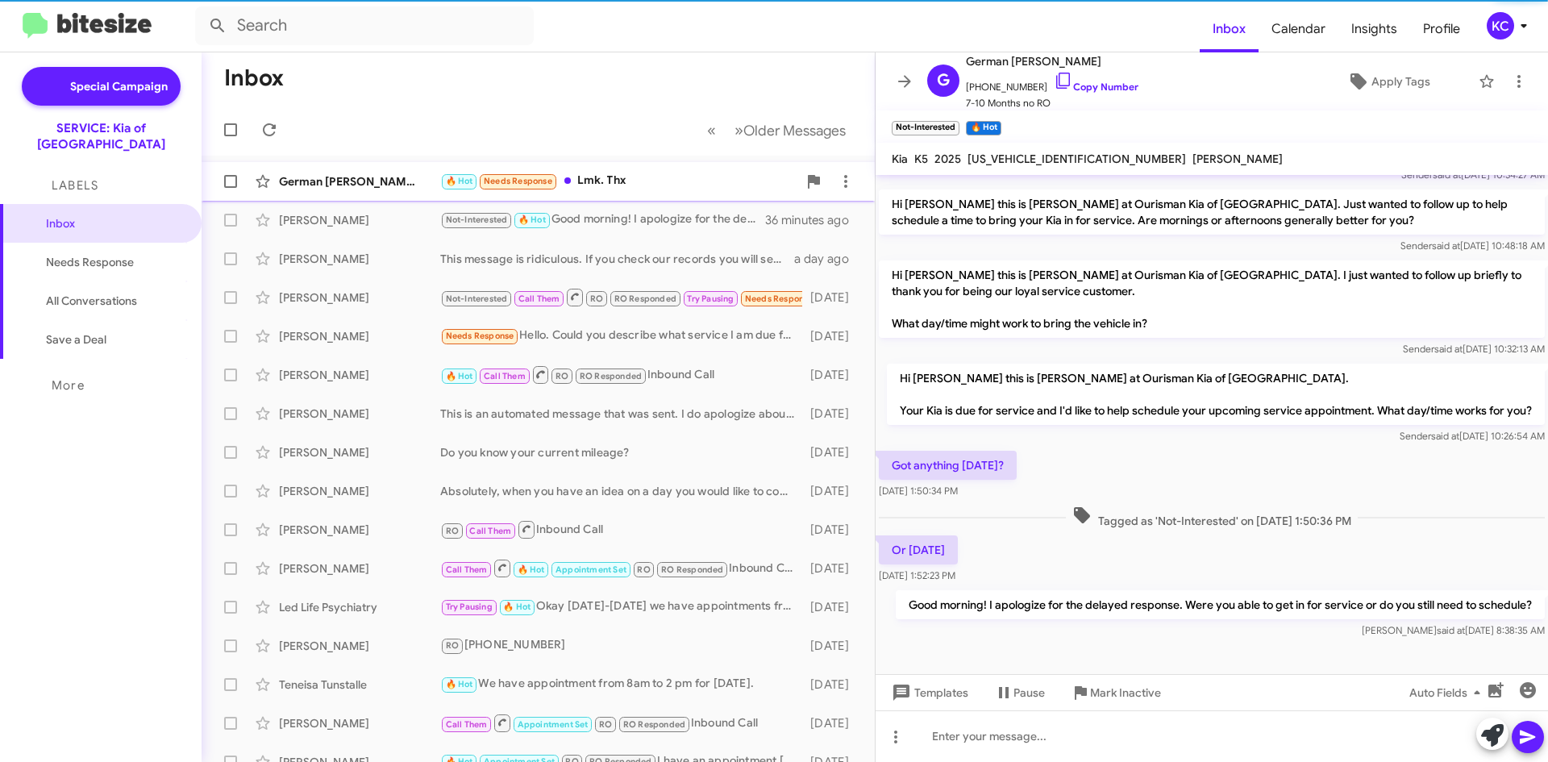
scroll to position [170, 0]
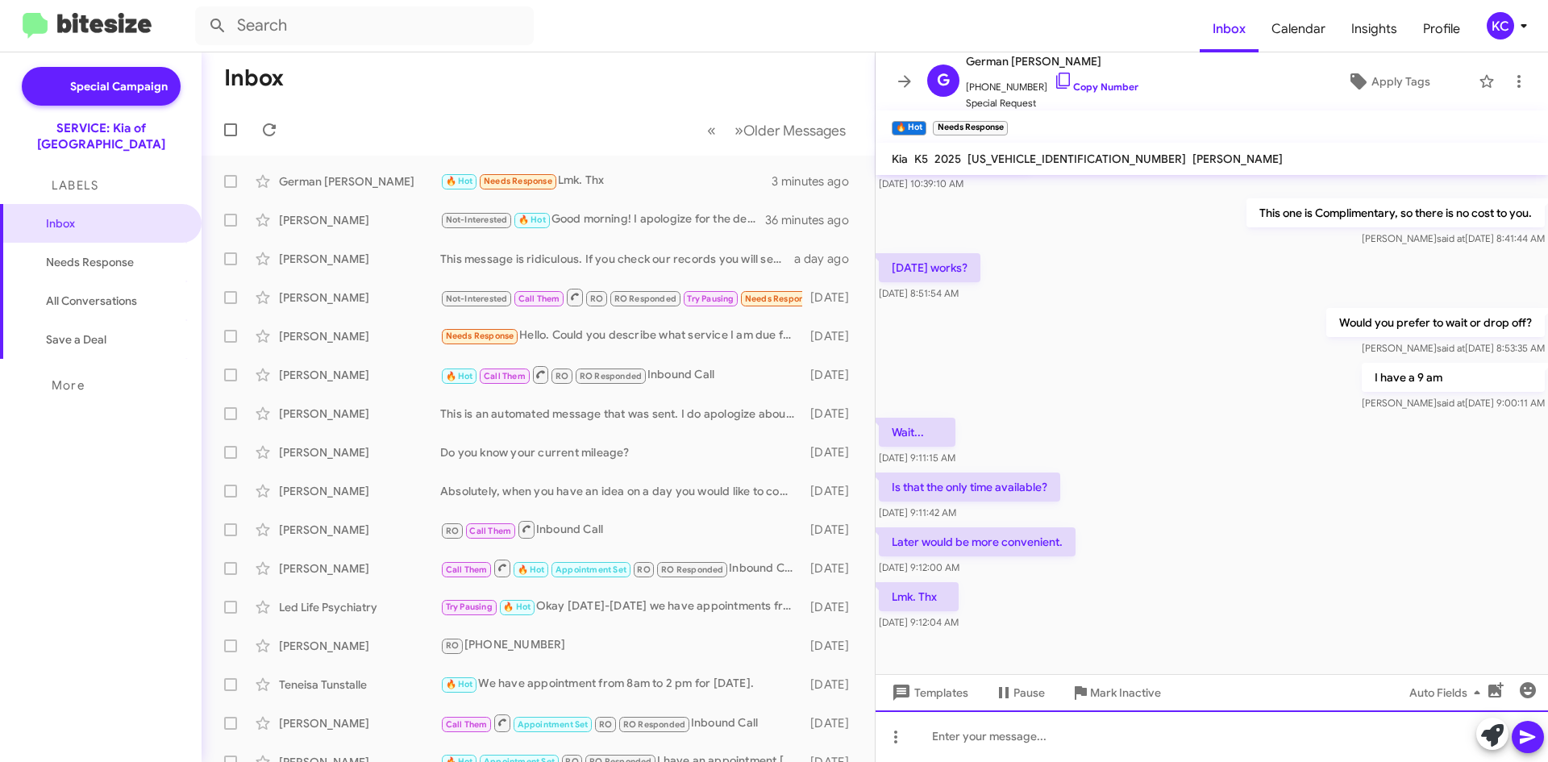
click at [989, 737] on div at bounding box center [1211, 736] width 672 height 52
click at [951, 746] on div at bounding box center [1211, 736] width 672 height 52
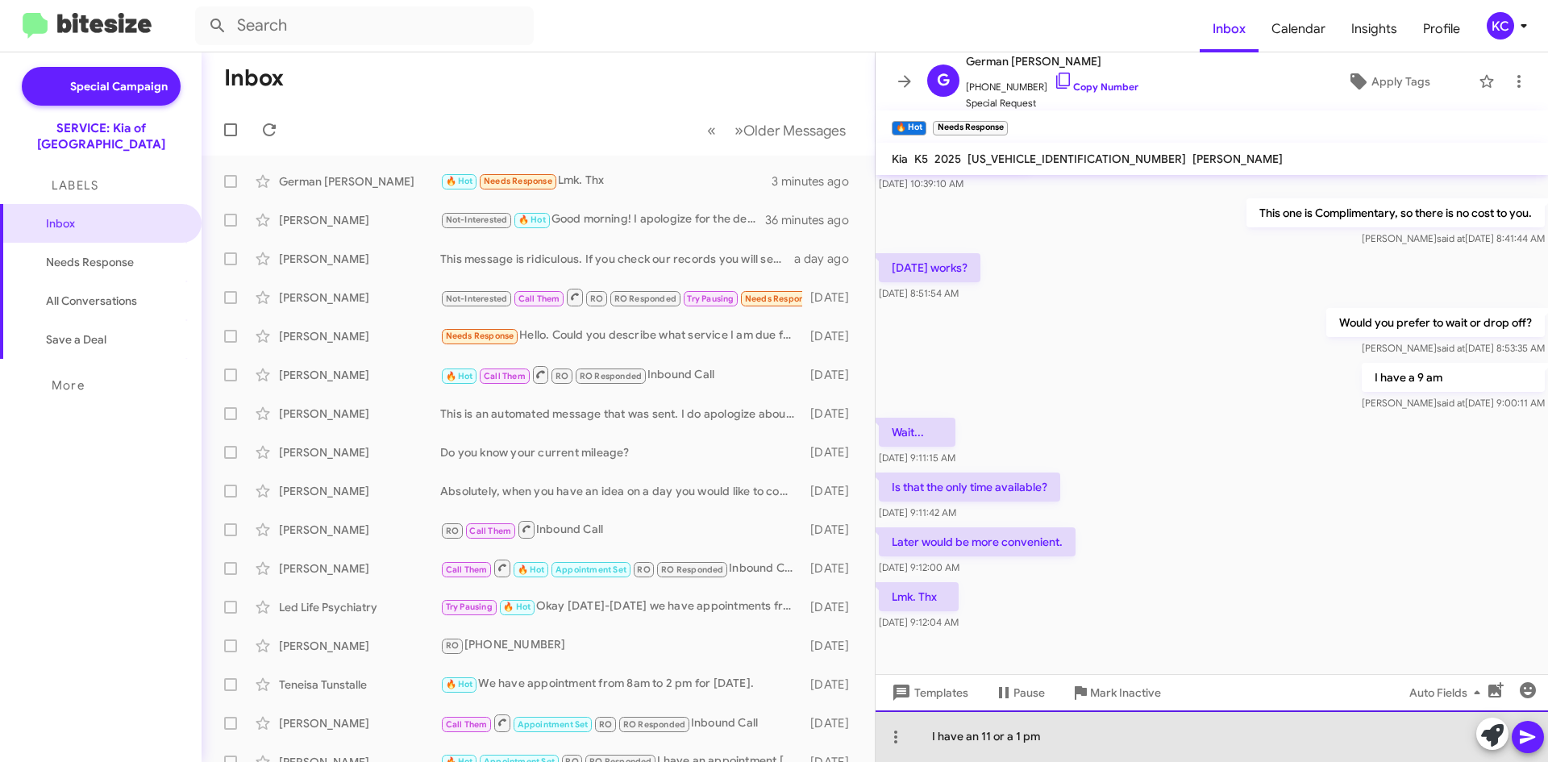
click at [984, 741] on div "I have an 11 or a 1 pm" at bounding box center [1211, 736] width 672 height 52
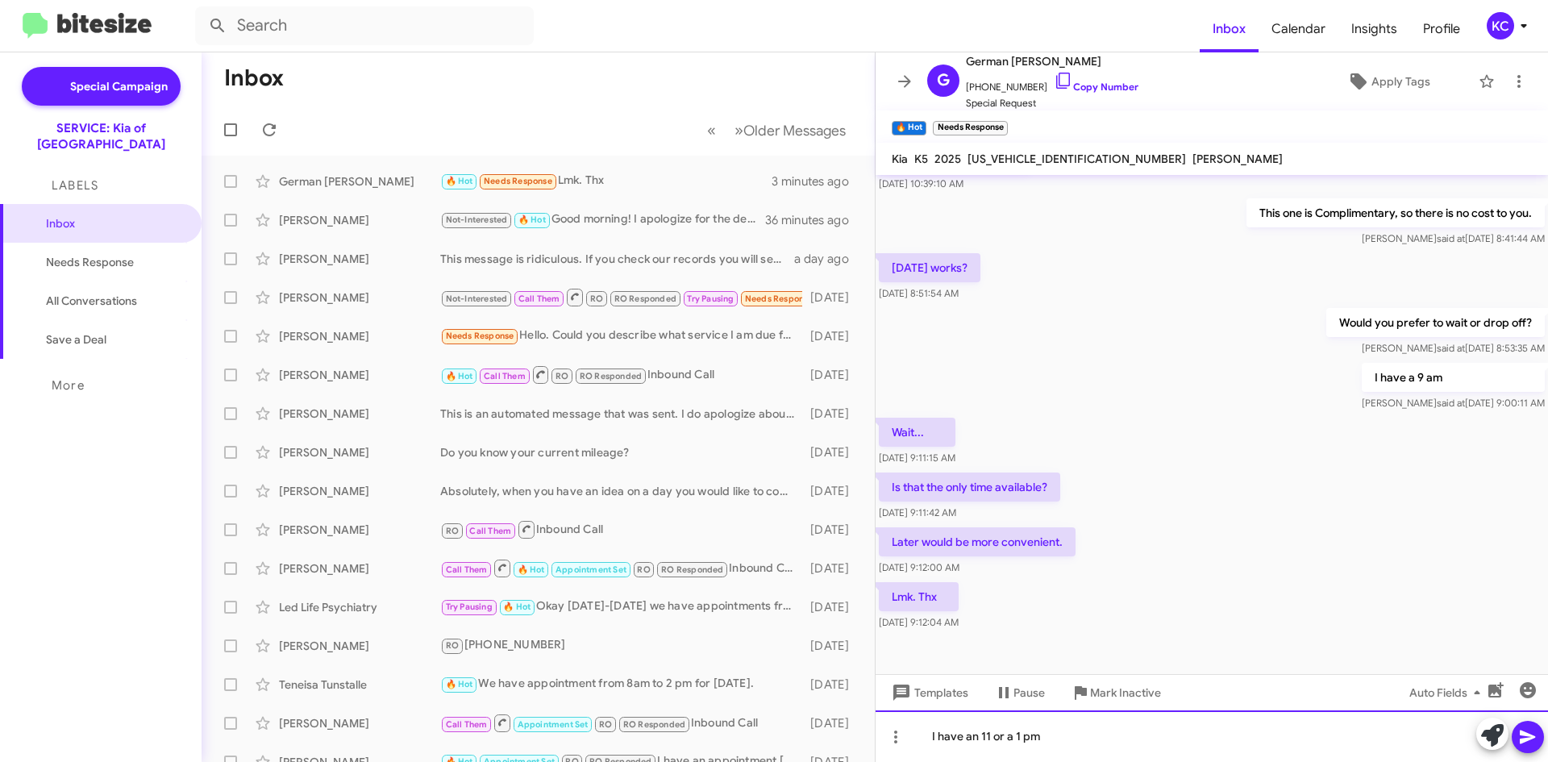
click at [989, 736] on div "I have an 11 or a 1 pm" at bounding box center [1211, 736] width 672 height 52
click at [1235, 756] on div "I have an 11 am or a 1 pm" at bounding box center [1211, 736] width 672 height 52
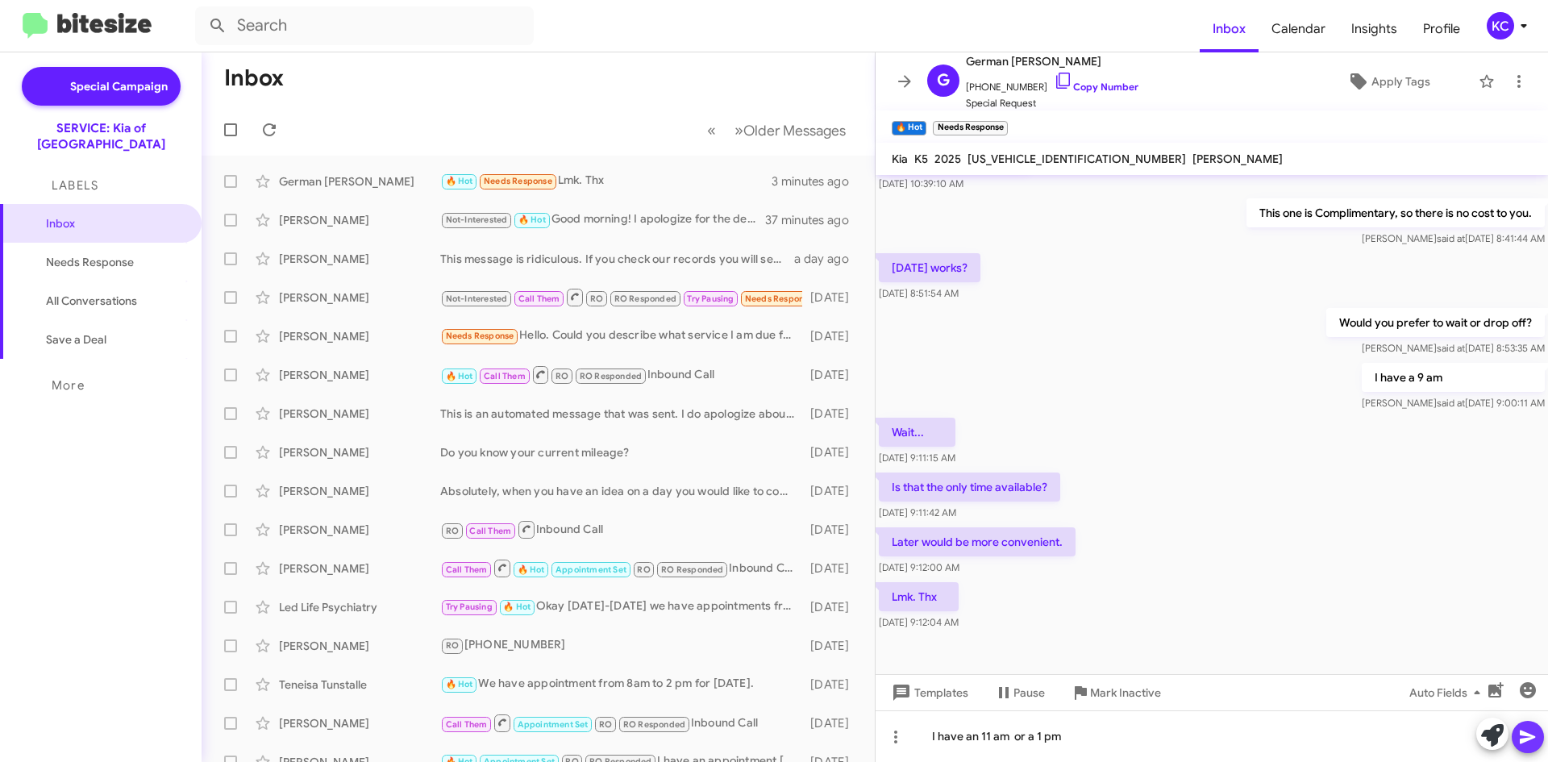
click at [1534, 732] on icon at bounding box center [1527, 736] width 19 height 19
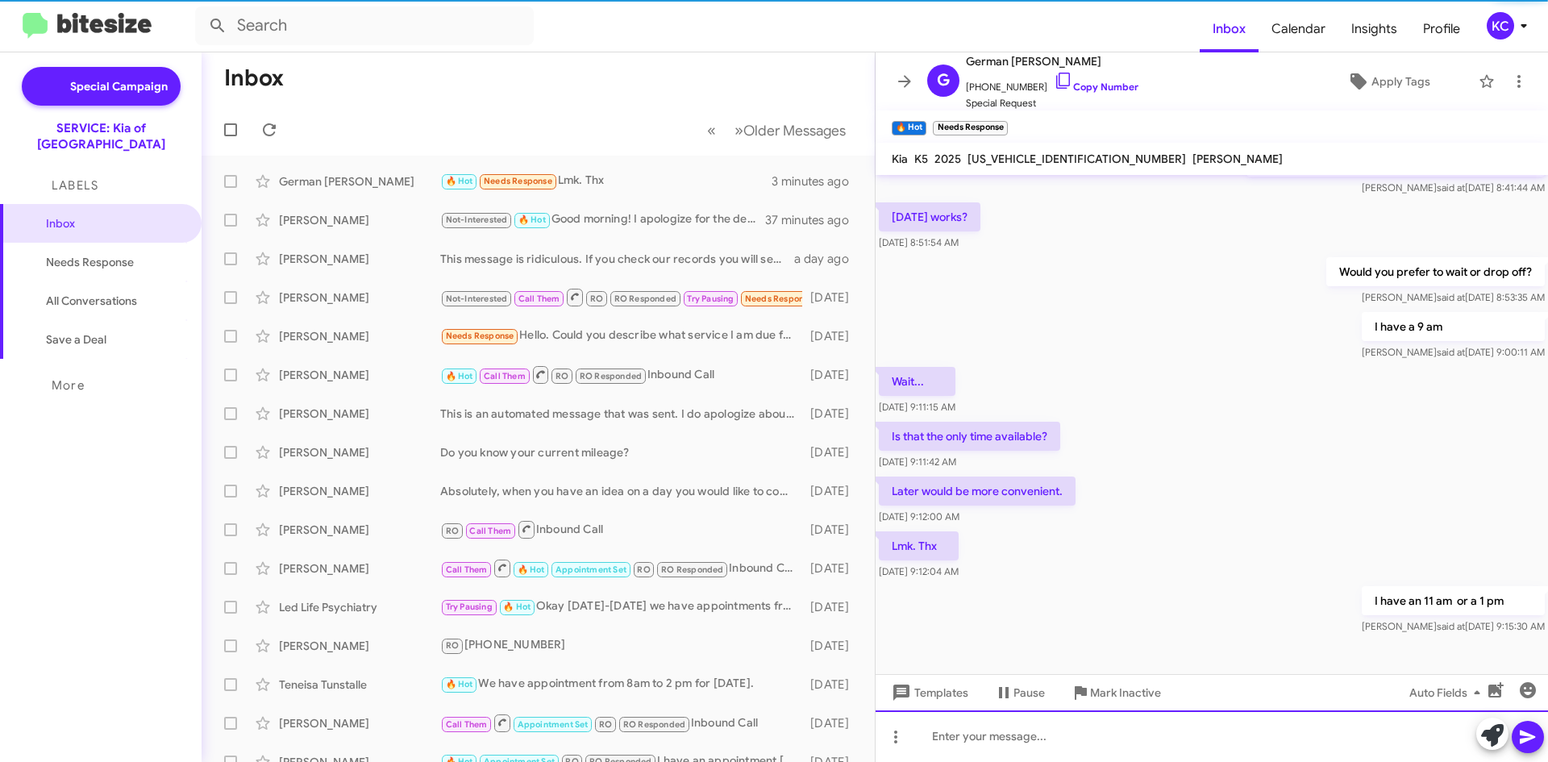
scroll to position [229, 0]
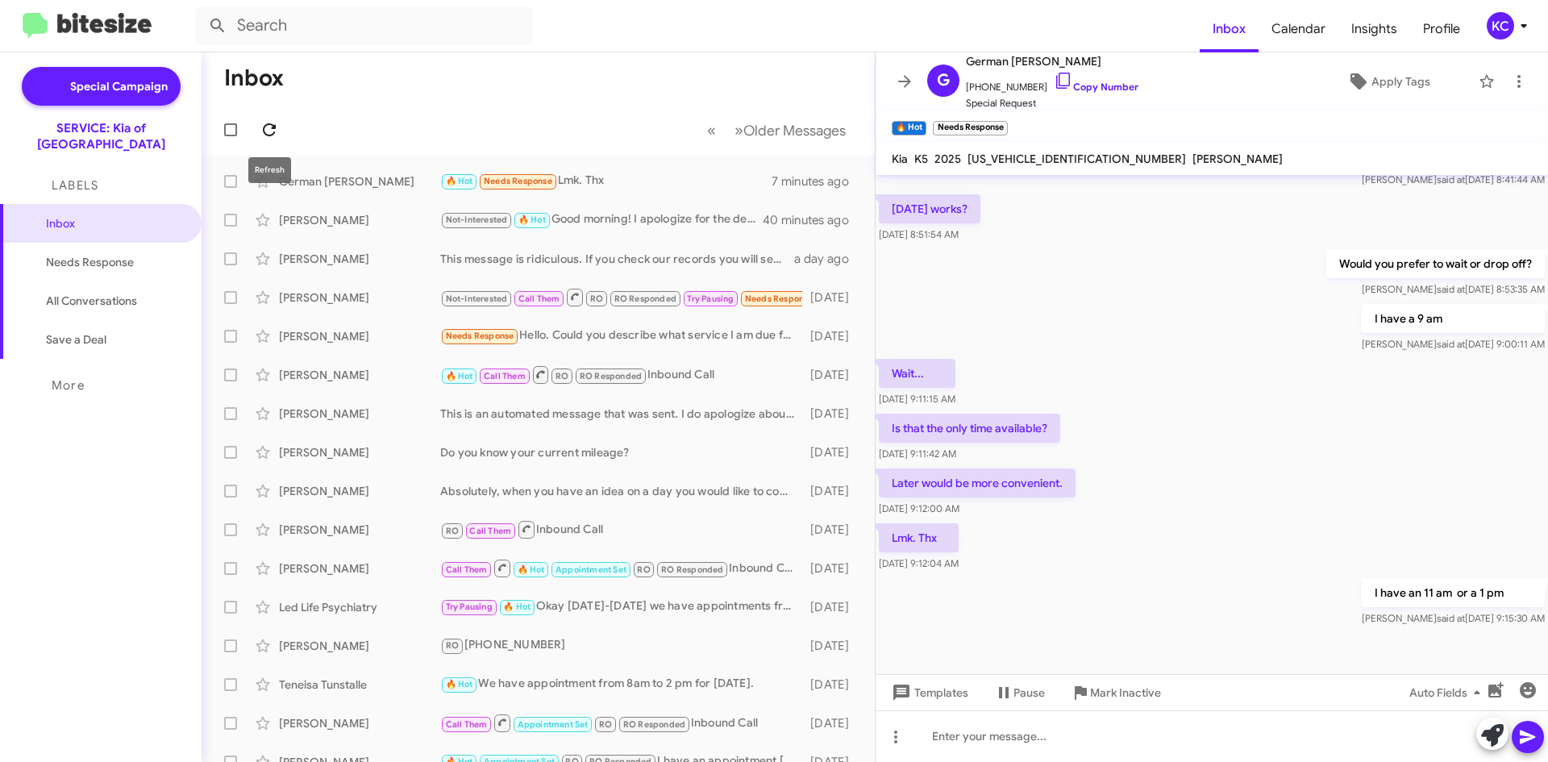
click at [278, 127] on icon at bounding box center [269, 129] width 19 height 19
click at [278, 125] on icon at bounding box center [269, 129] width 19 height 19
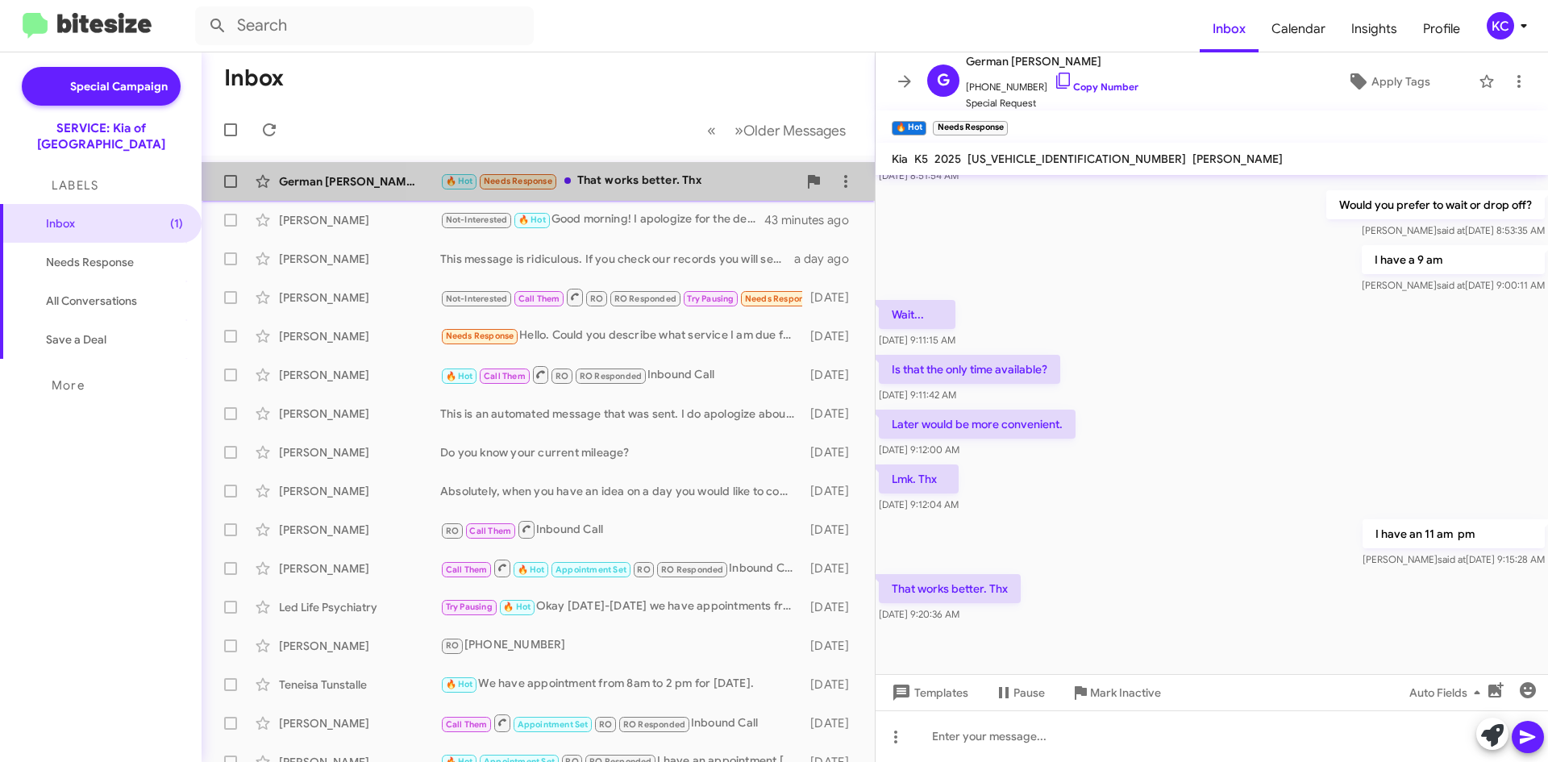
click at [658, 179] on div "🔥 Hot Needs Response That works better. Thx" at bounding box center [618, 181] width 357 height 19
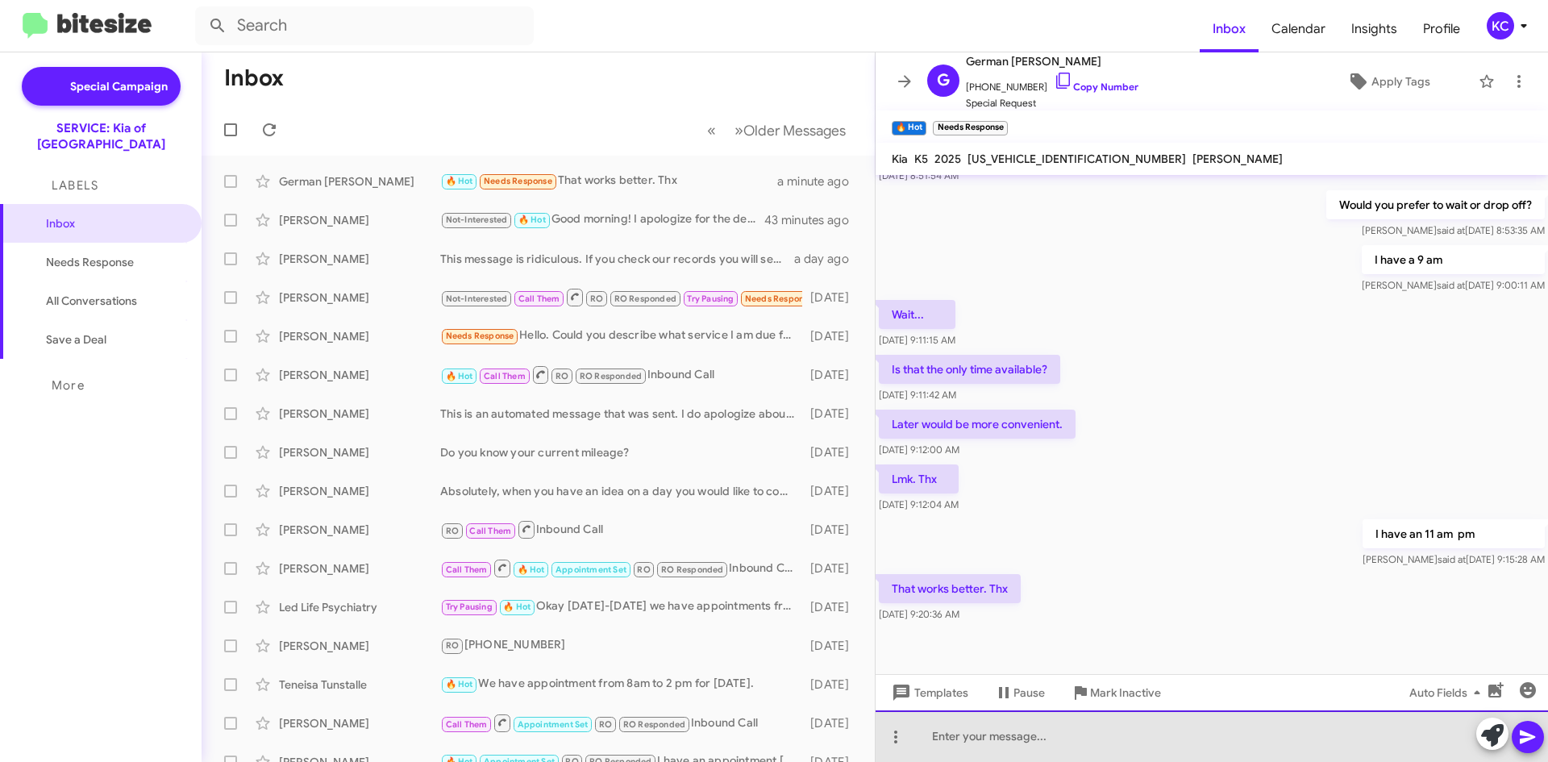
click at [1037, 734] on div at bounding box center [1211, 736] width 672 height 52
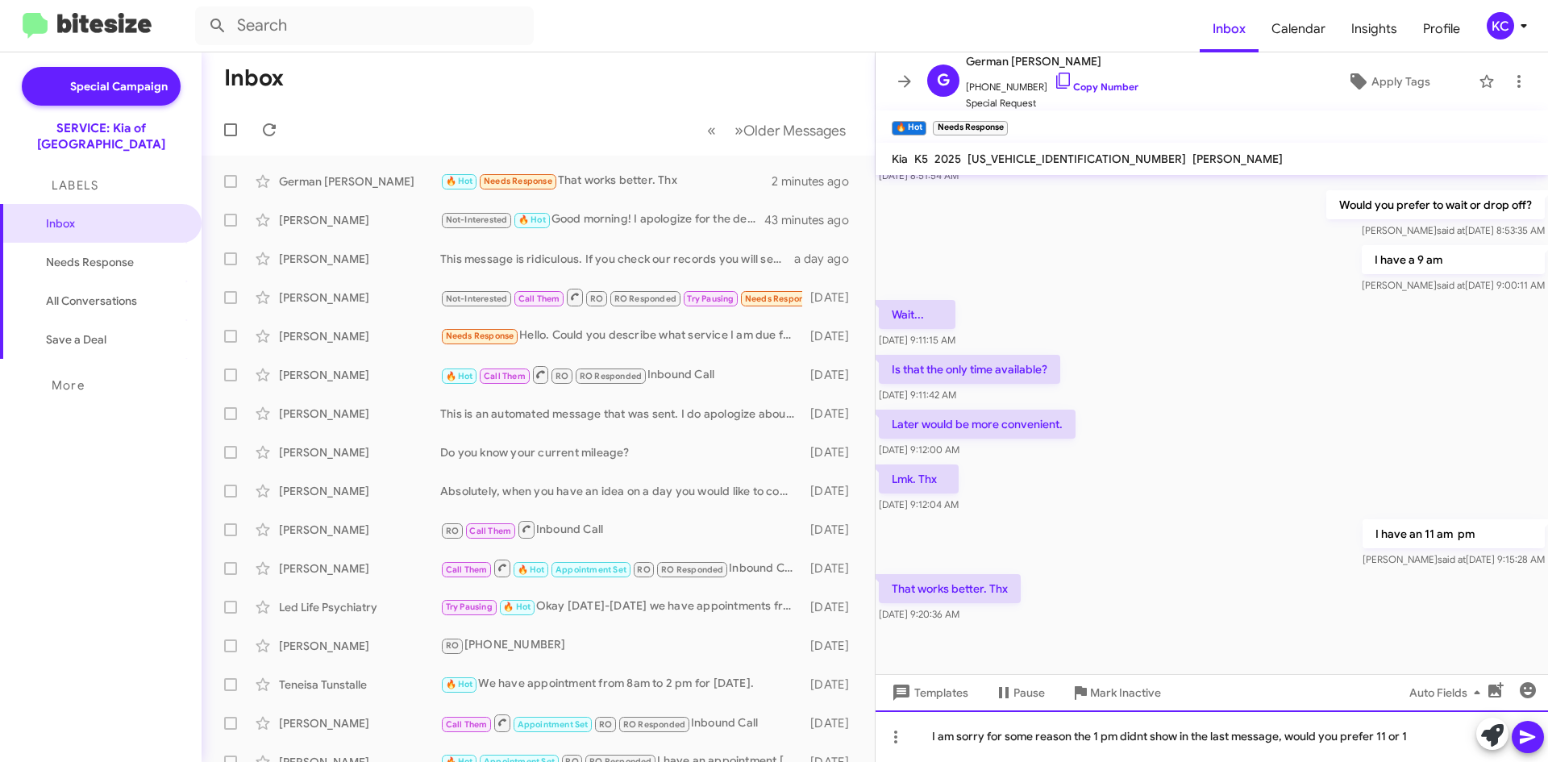
click at [1136, 732] on div "I am sorry for some reason the 1 pm didnt show in the last message, would you p…" at bounding box center [1211, 736] width 672 height 52
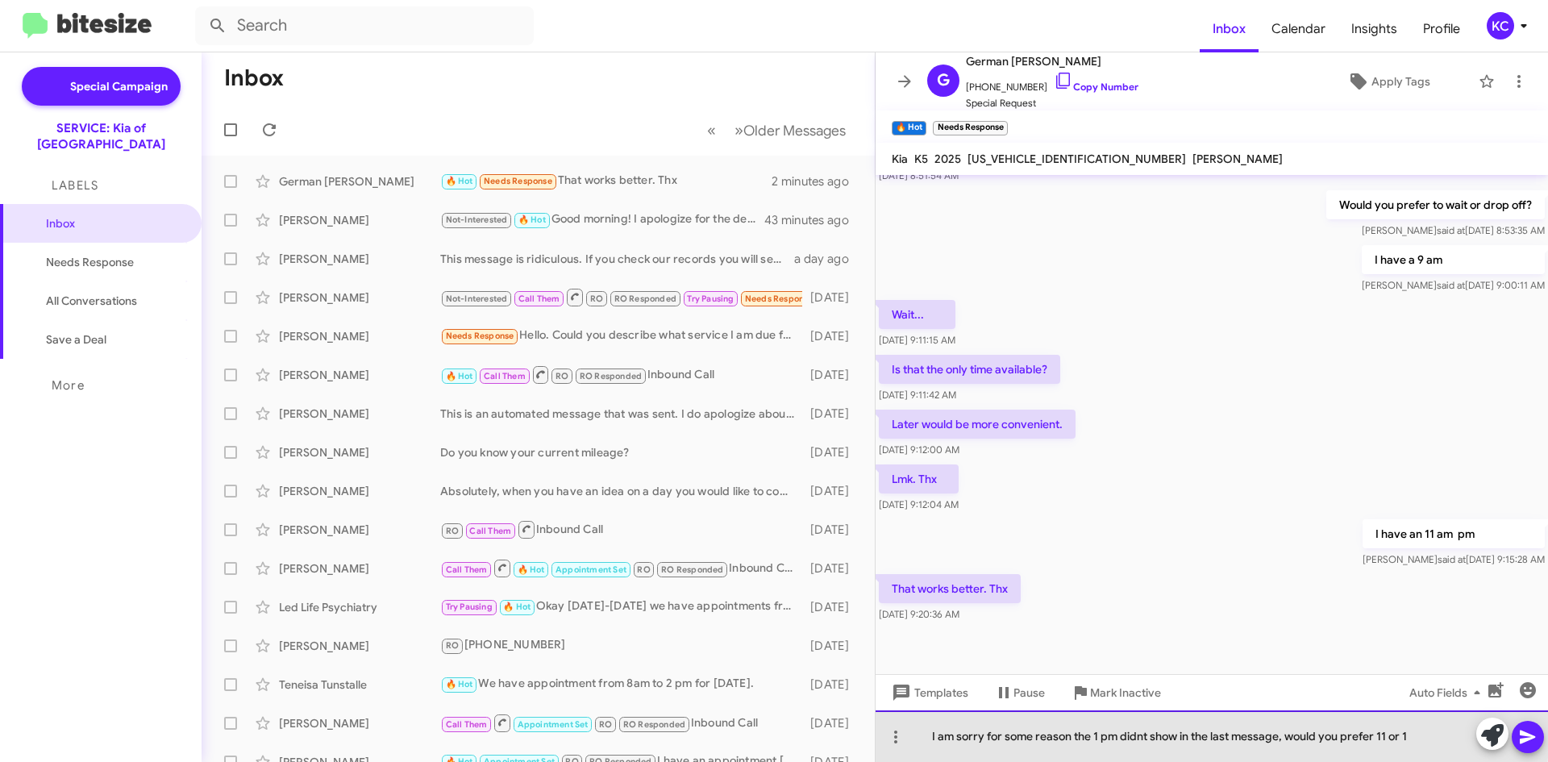
click at [1132, 733] on div "I am sorry for some reason the 1 pm didnt show in the last message, would you p…" at bounding box center [1211, 736] width 672 height 52
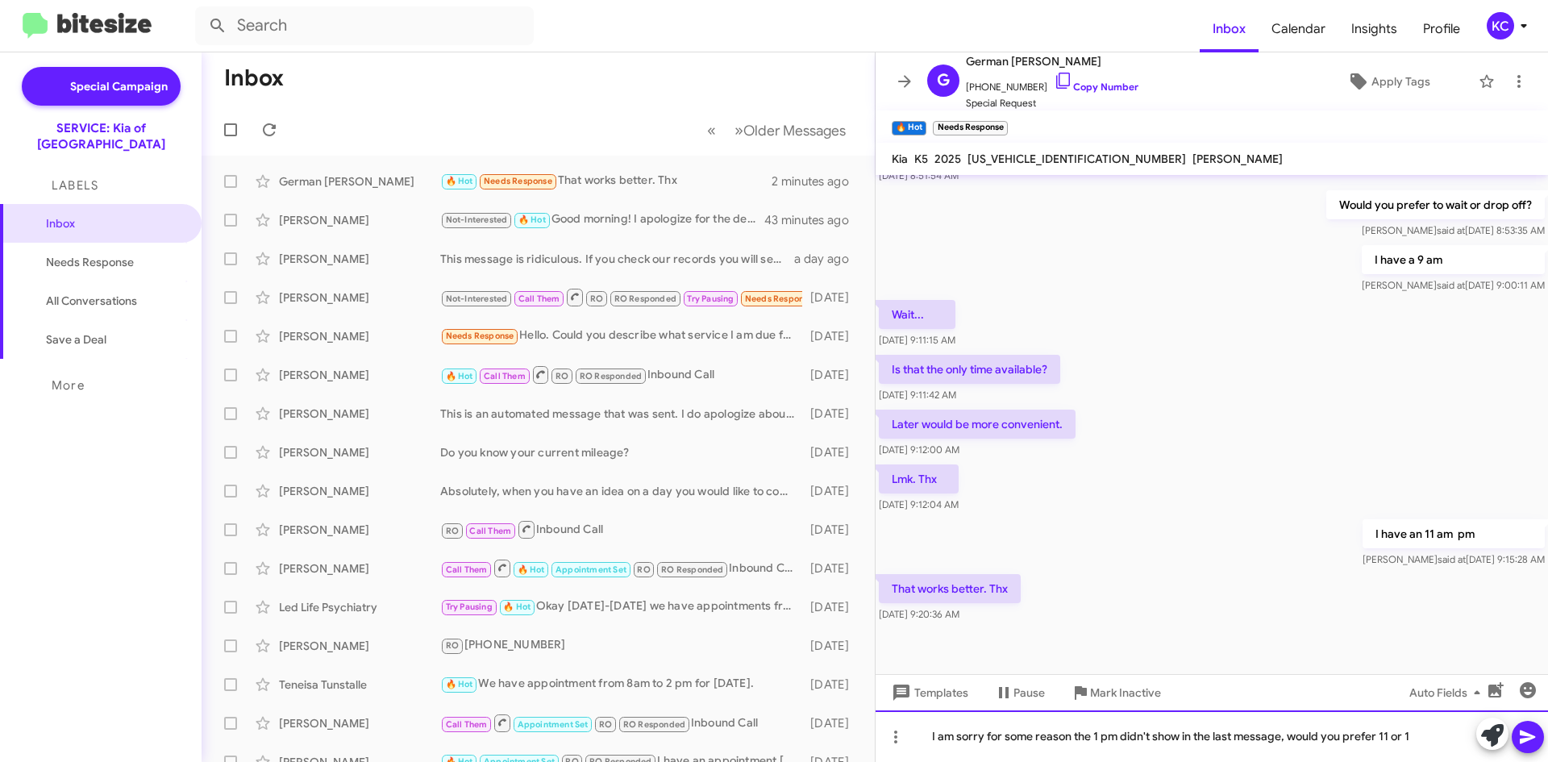
click at [1547, 737] on div "I am sorry for some reason the 1 pm didn't show in the last message, would you …" at bounding box center [1211, 736] width 672 height 52
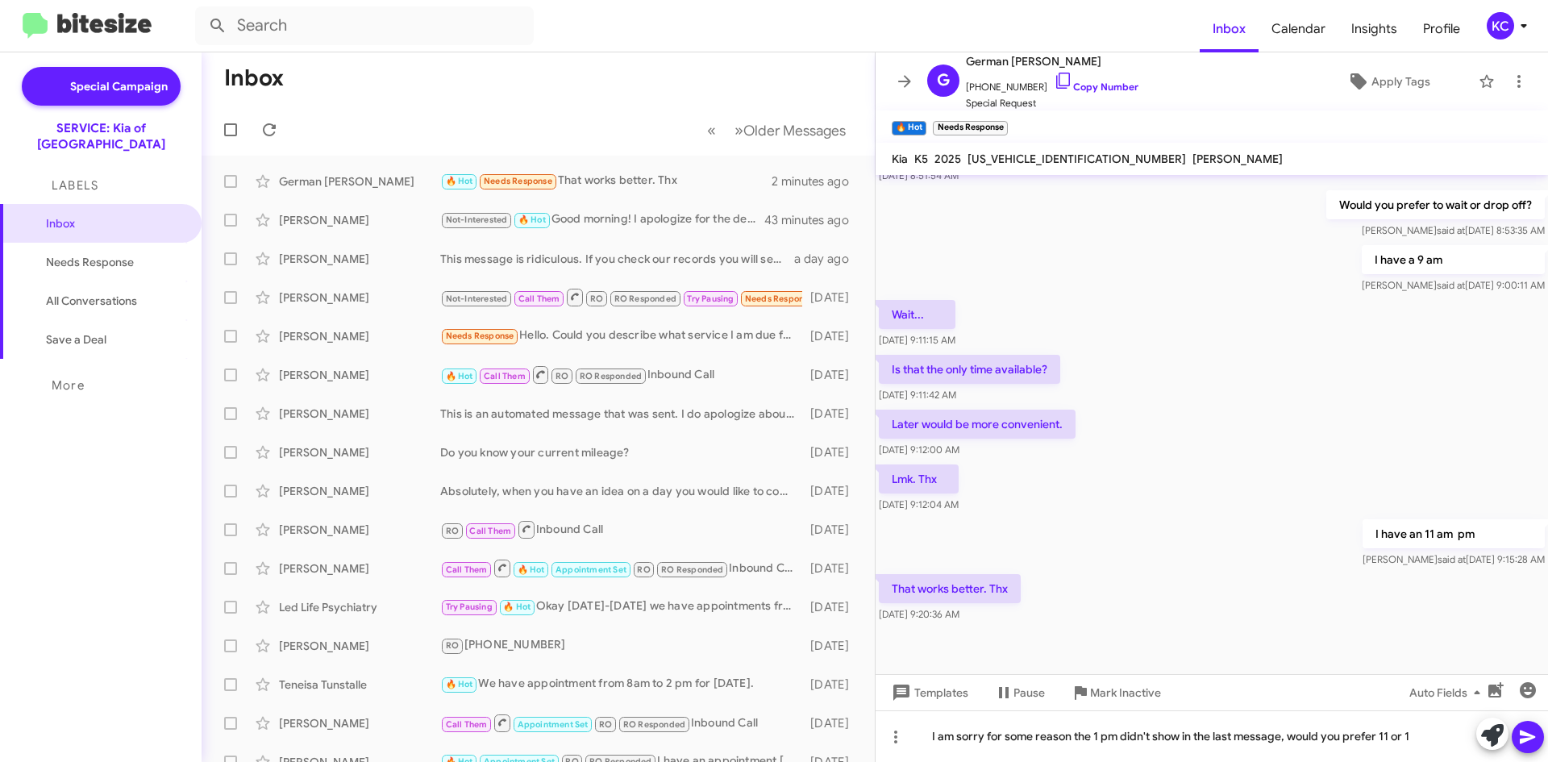
click at [1532, 741] on icon at bounding box center [1527, 736] width 19 height 19
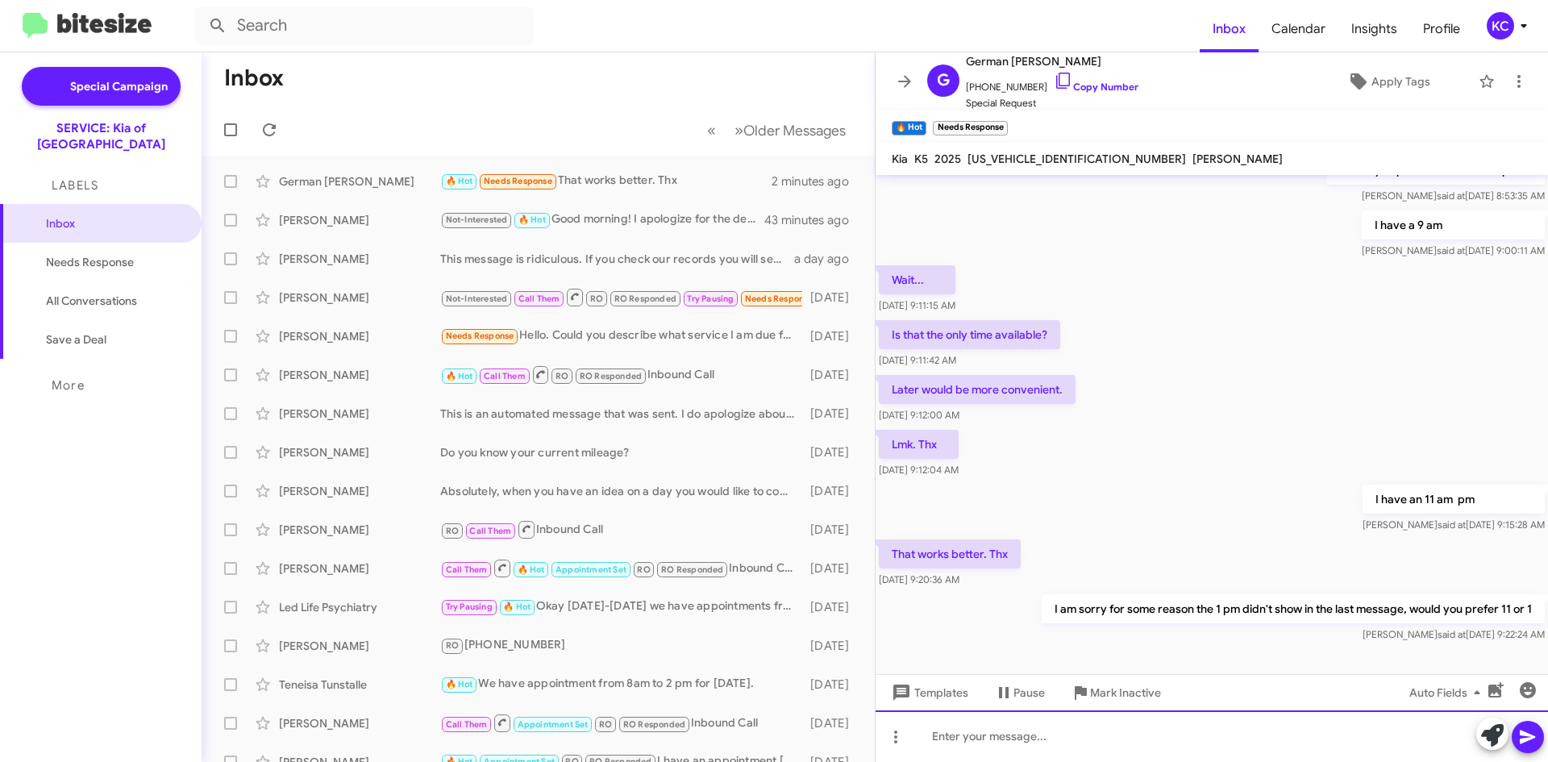
scroll to position [347, 0]
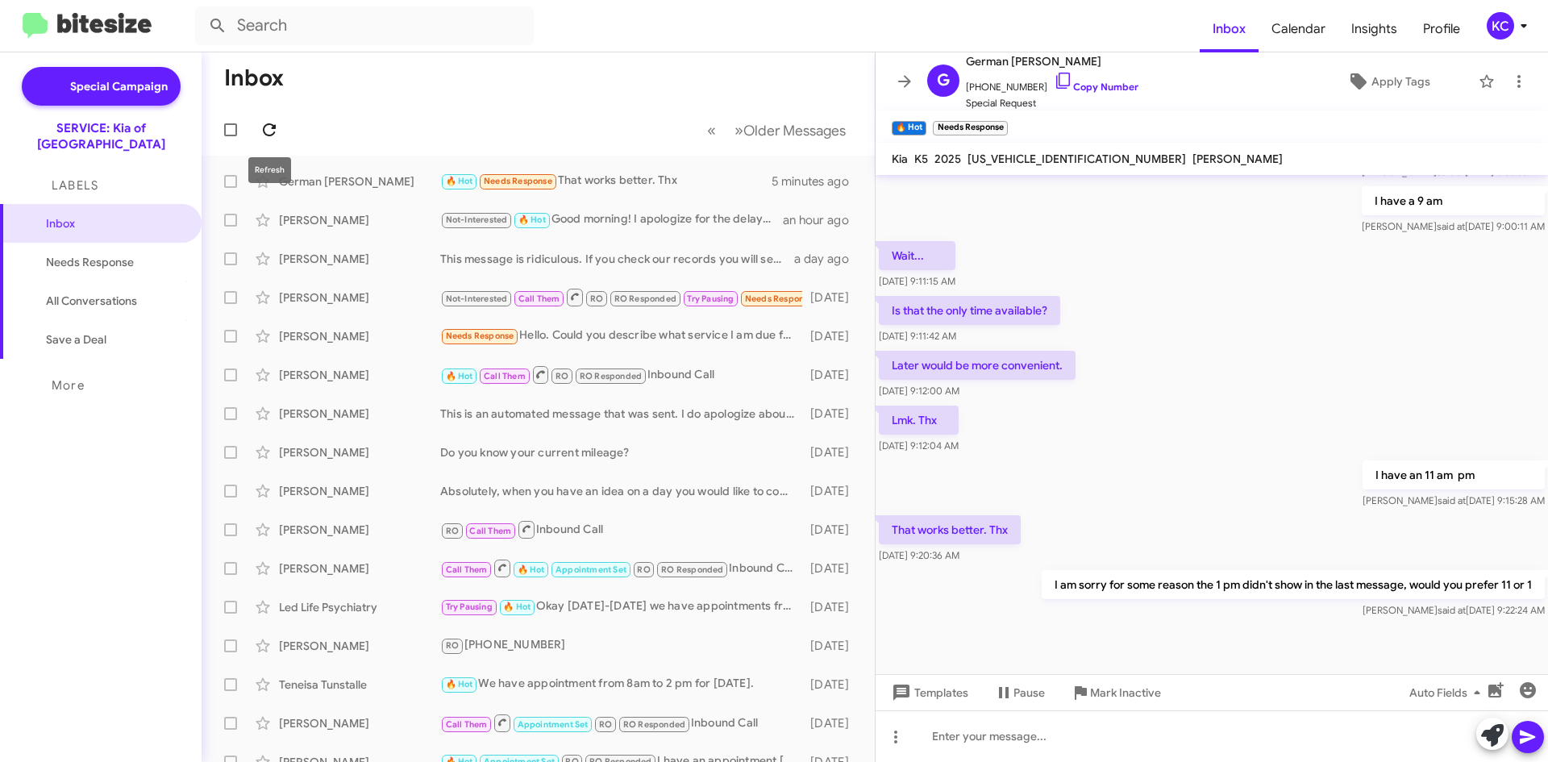
click at [269, 131] on icon at bounding box center [269, 129] width 19 height 19
